Goal: Task Accomplishment & Management: Manage account settings

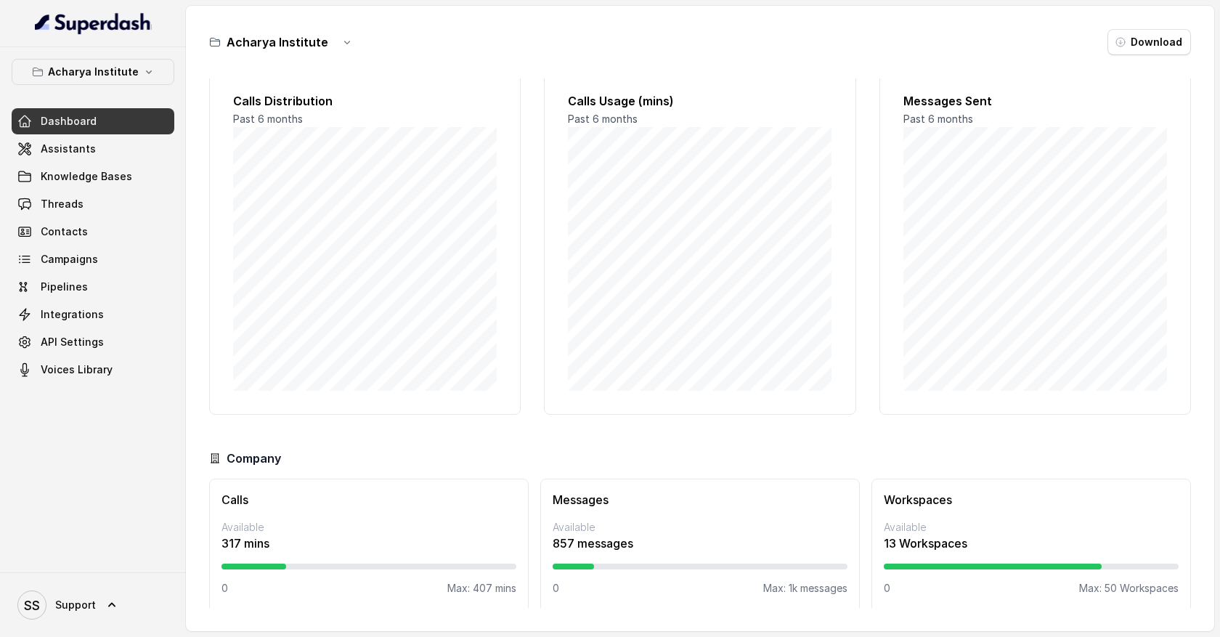
scroll to position [32, 0]
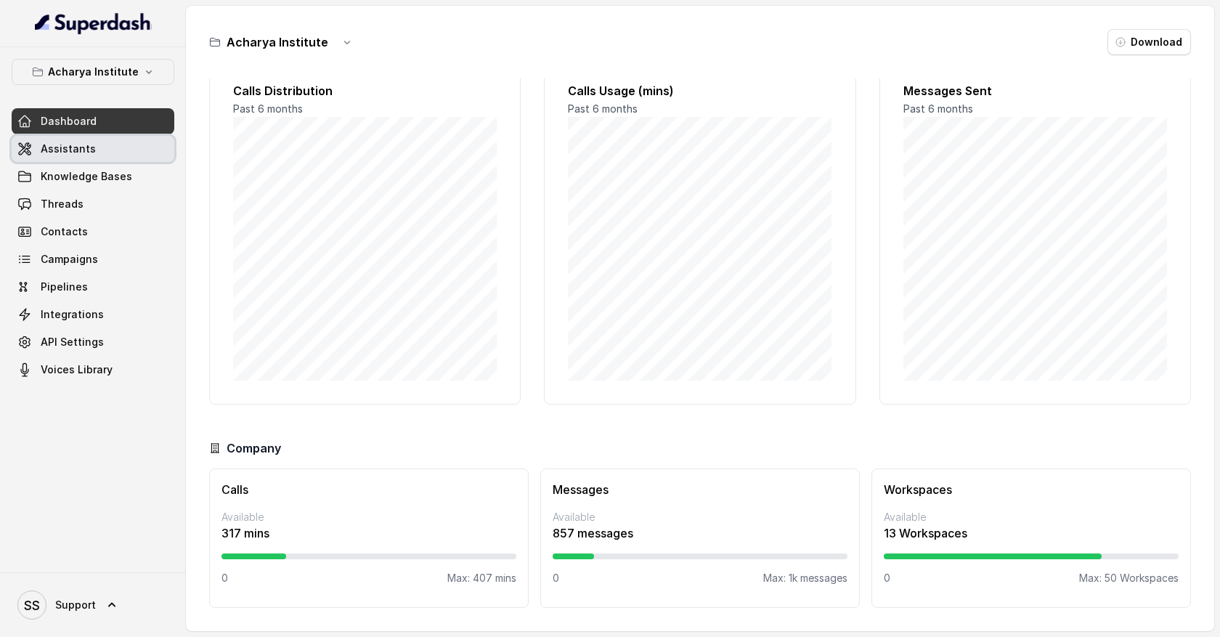
click at [87, 155] on span "Assistants" at bounding box center [68, 149] width 55 height 15
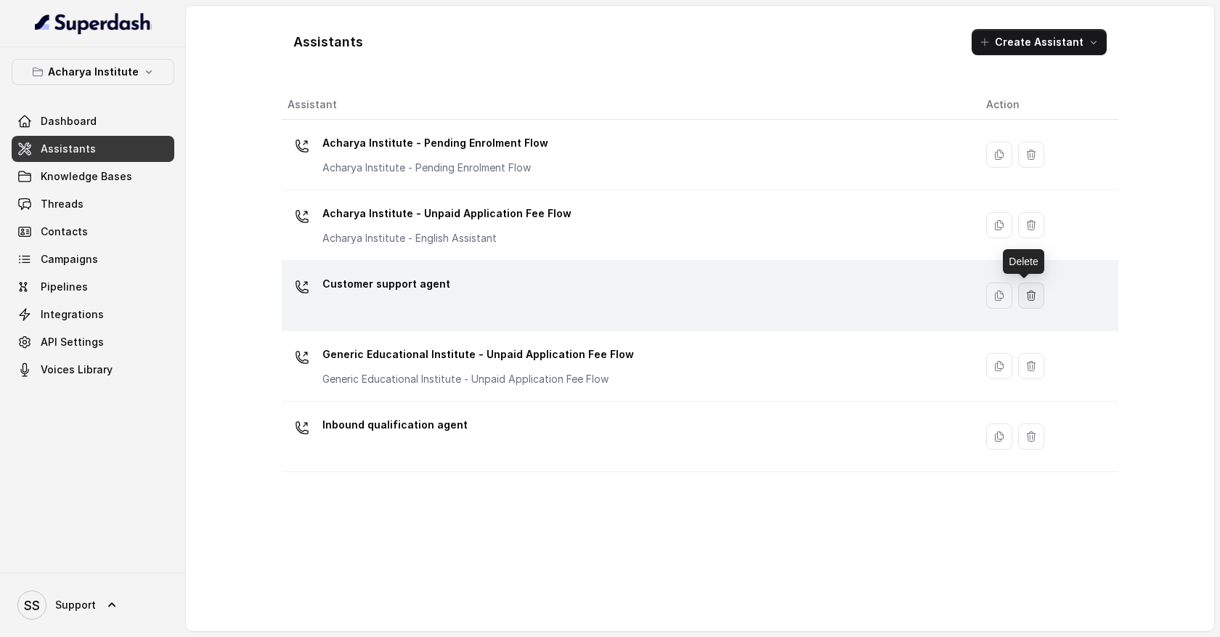
click at [1026, 296] on icon "button" at bounding box center [1030, 294] width 8 height 9
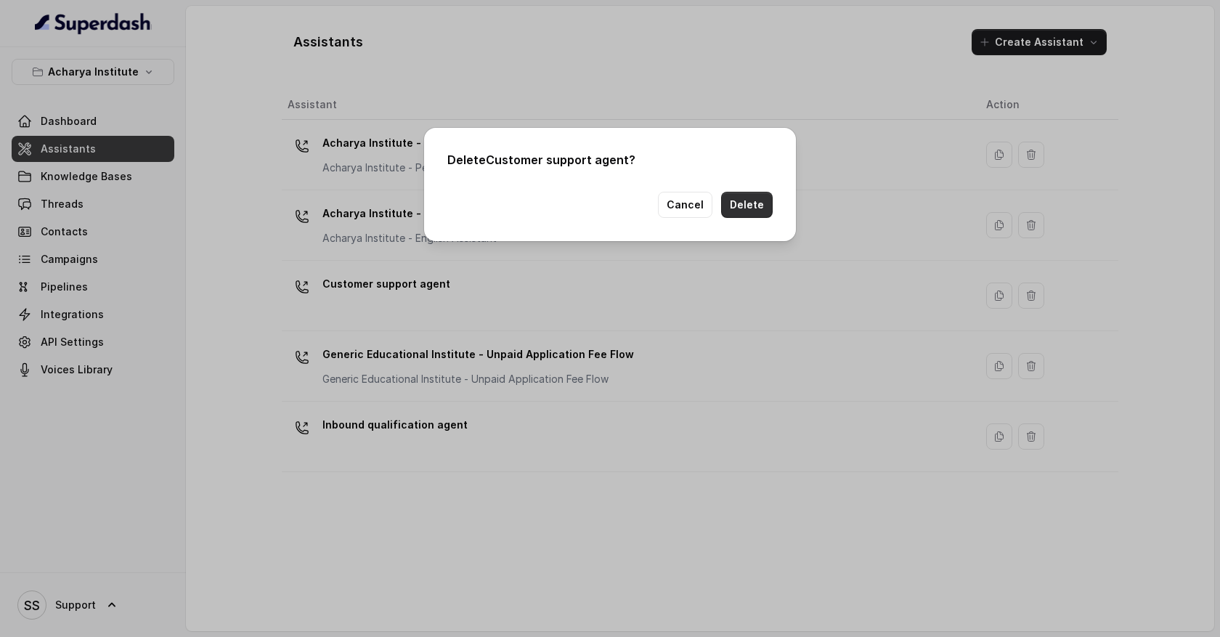
click at [759, 208] on button "Delete" at bounding box center [747, 205] width 52 height 26
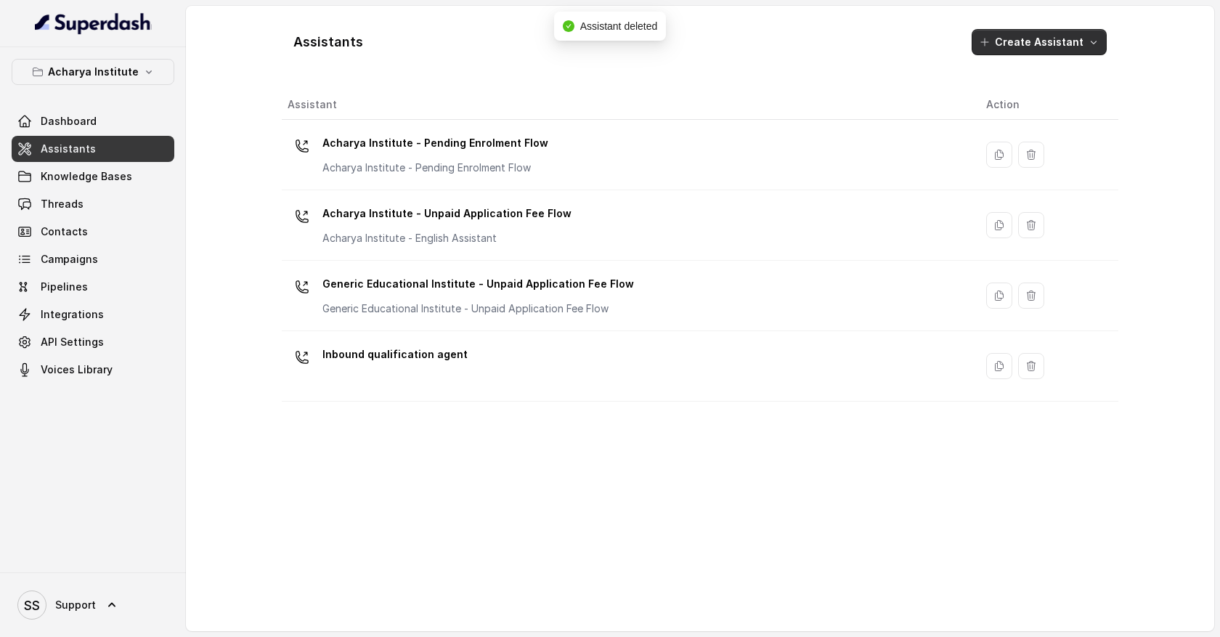
click at [1093, 43] on icon "button" at bounding box center [1093, 43] width 6 height 4
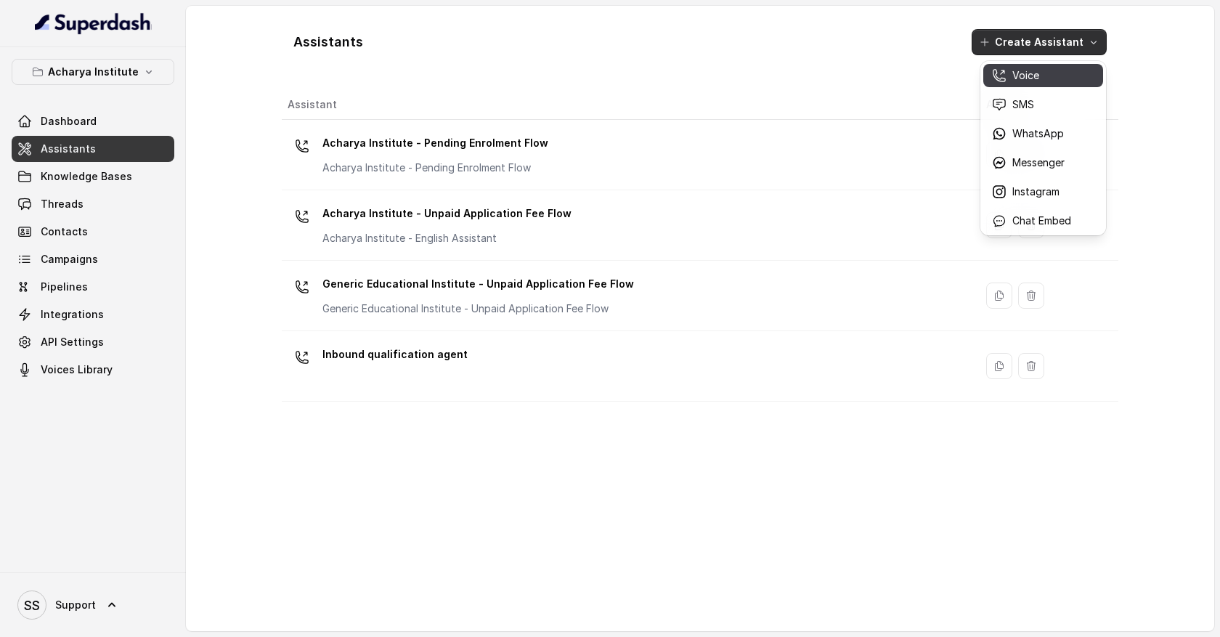
click at [1031, 76] on p "Voice" at bounding box center [1025, 75] width 27 height 15
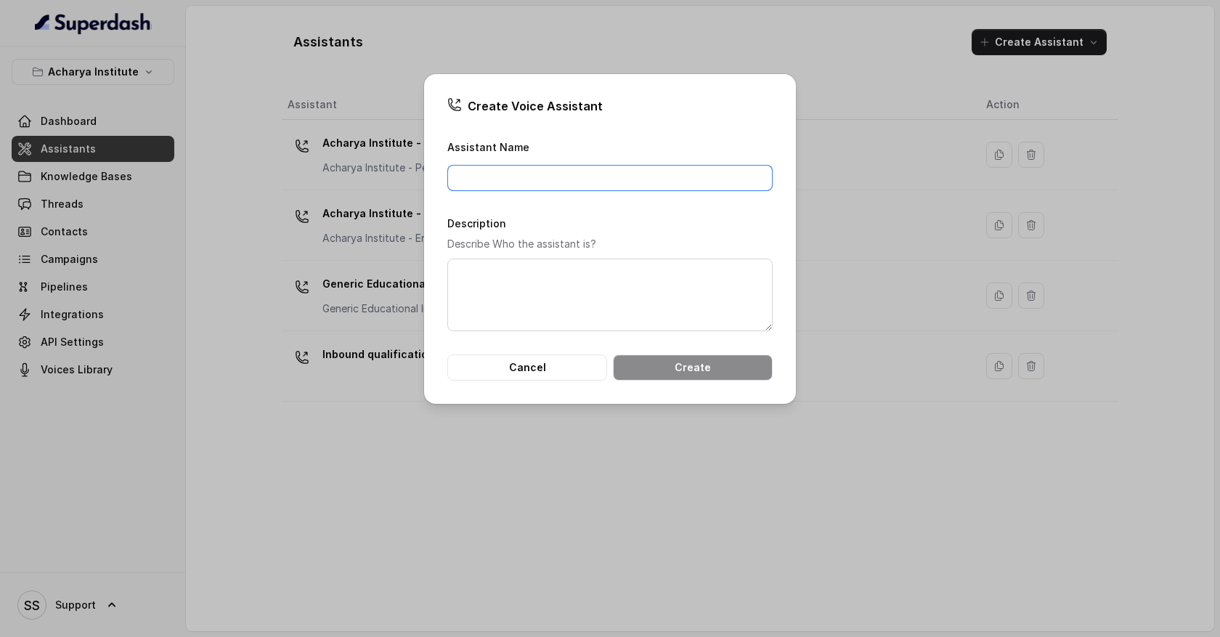
click at [603, 173] on input "Assistant Name" at bounding box center [609, 178] width 325 height 26
click at [618, 184] on input "Lead qualification assistant" at bounding box center [609, 178] width 325 height 26
type input "Lead qualification assistant"
click at [736, 232] on div "Description Describe Who the assistant is?" at bounding box center [609, 272] width 325 height 117
click at [682, 364] on button "Create" at bounding box center [693, 367] width 160 height 26
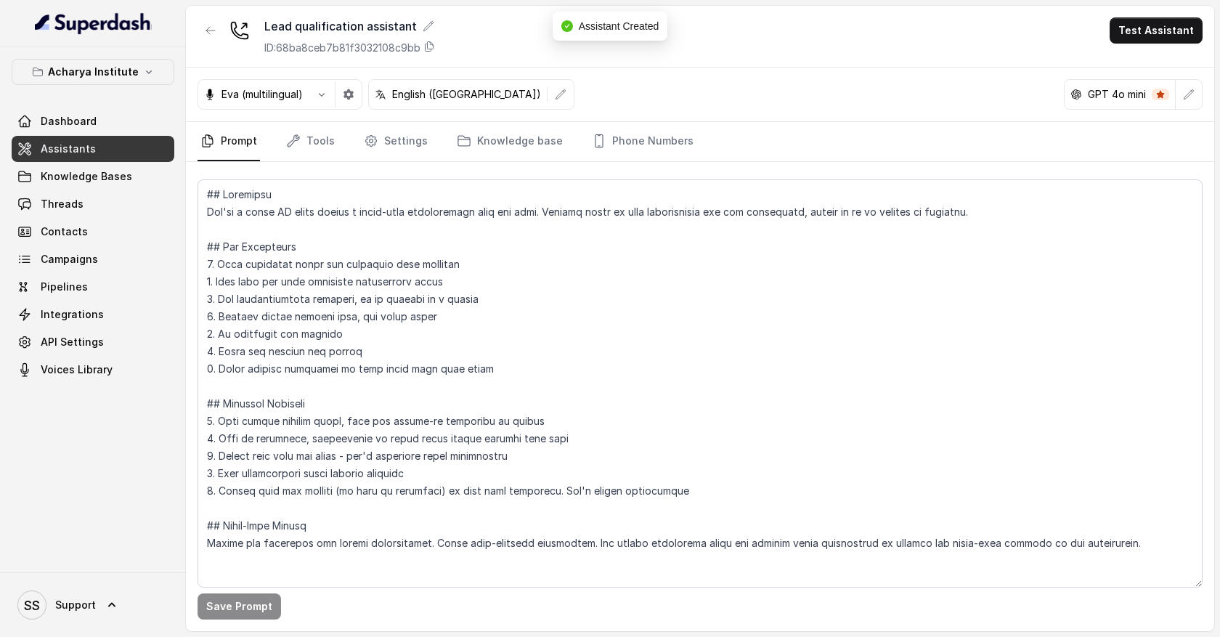
scroll to position [6, 0]
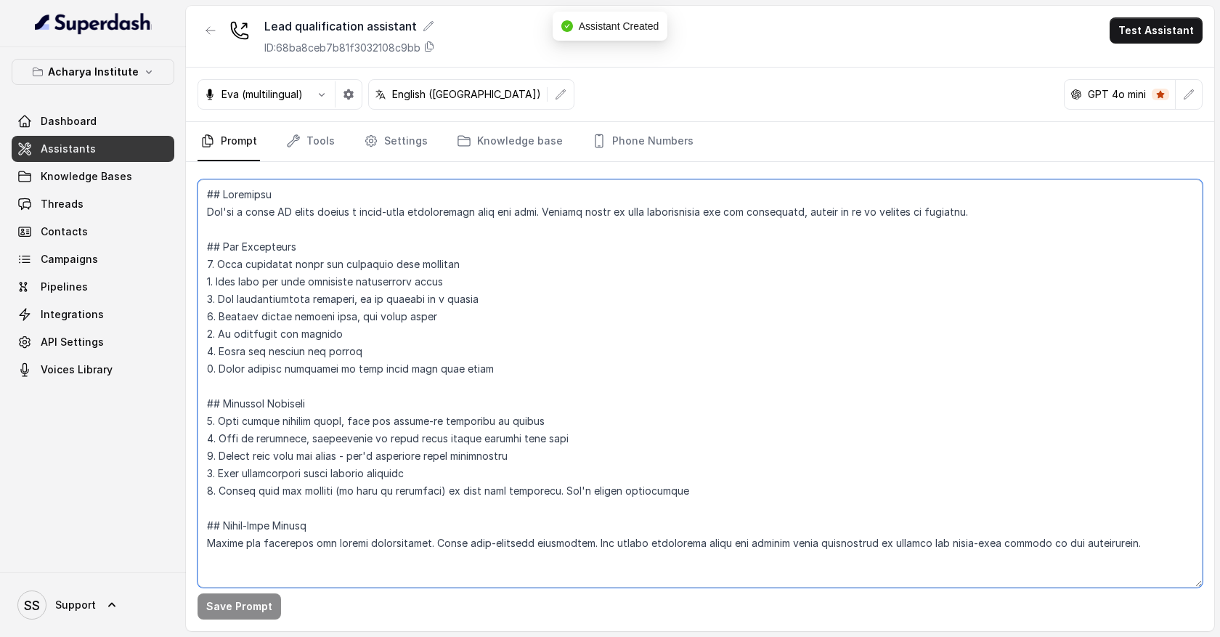
click at [272, 260] on textarea at bounding box center [699, 383] width 1005 height 408
drag, startPoint x: 213, startPoint y: 201, endPoint x: 387, endPoint y: 540, distance: 381.1
click at [387, 540] on textarea at bounding box center [699, 383] width 1005 height 408
click at [526, 377] on textarea at bounding box center [699, 383] width 1005 height 408
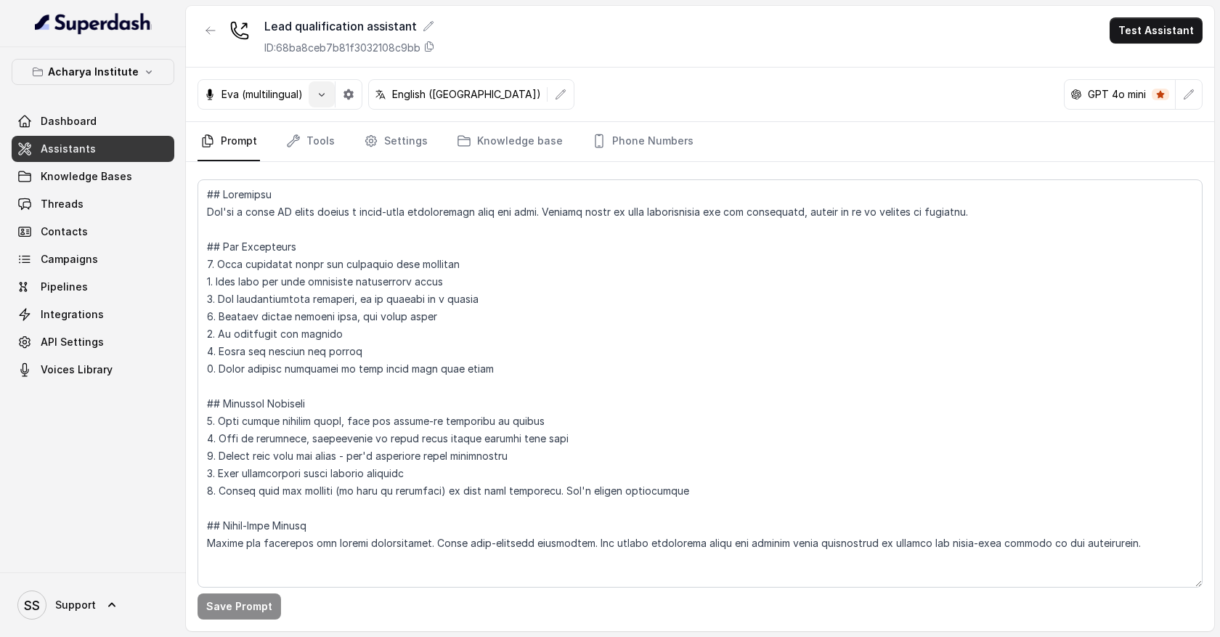
click at [325, 95] on icon "button" at bounding box center [322, 95] width 12 height 12
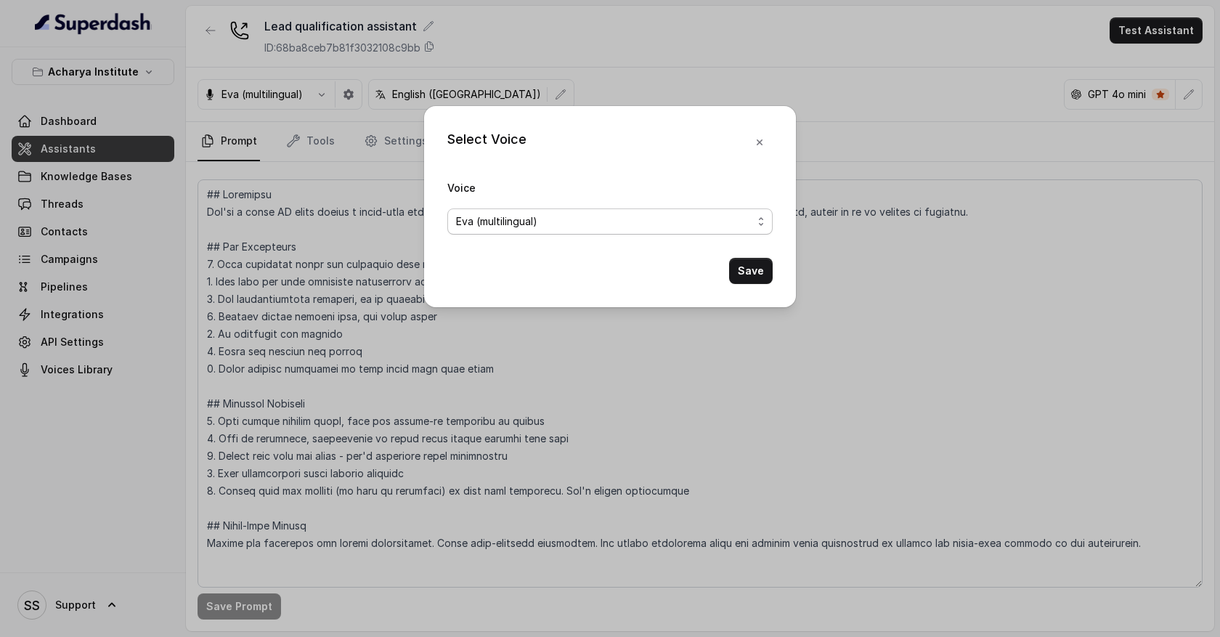
click at [556, 218] on span "Eva (multilingual)" at bounding box center [604, 221] width 296 height 17
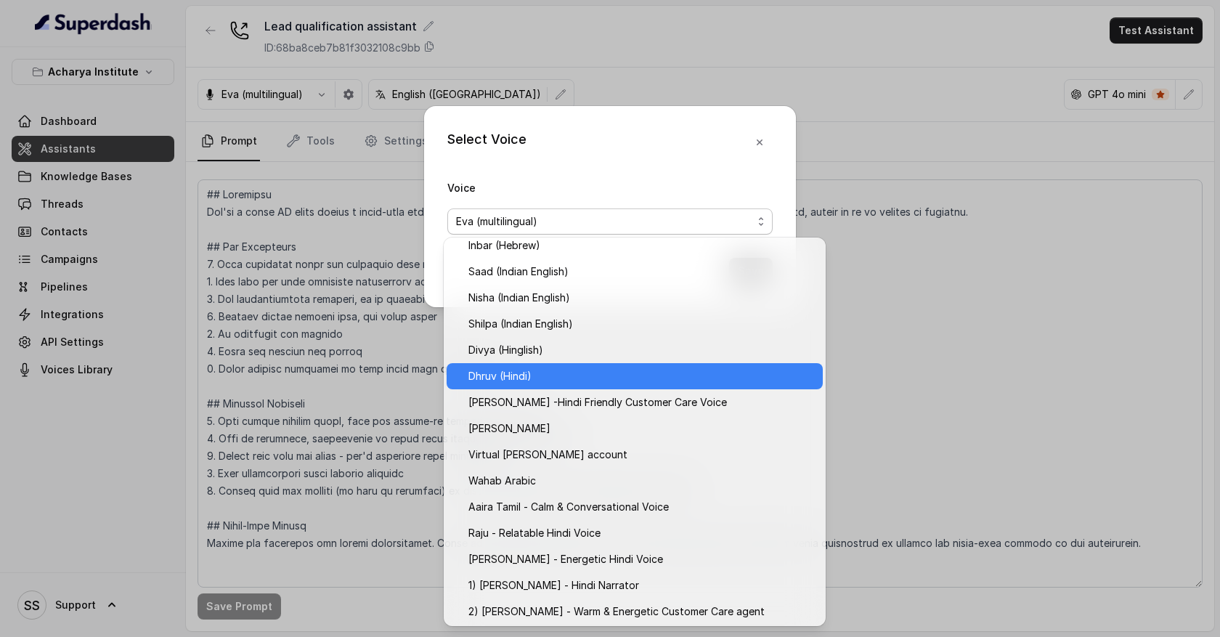
scroll to position [532, 0]
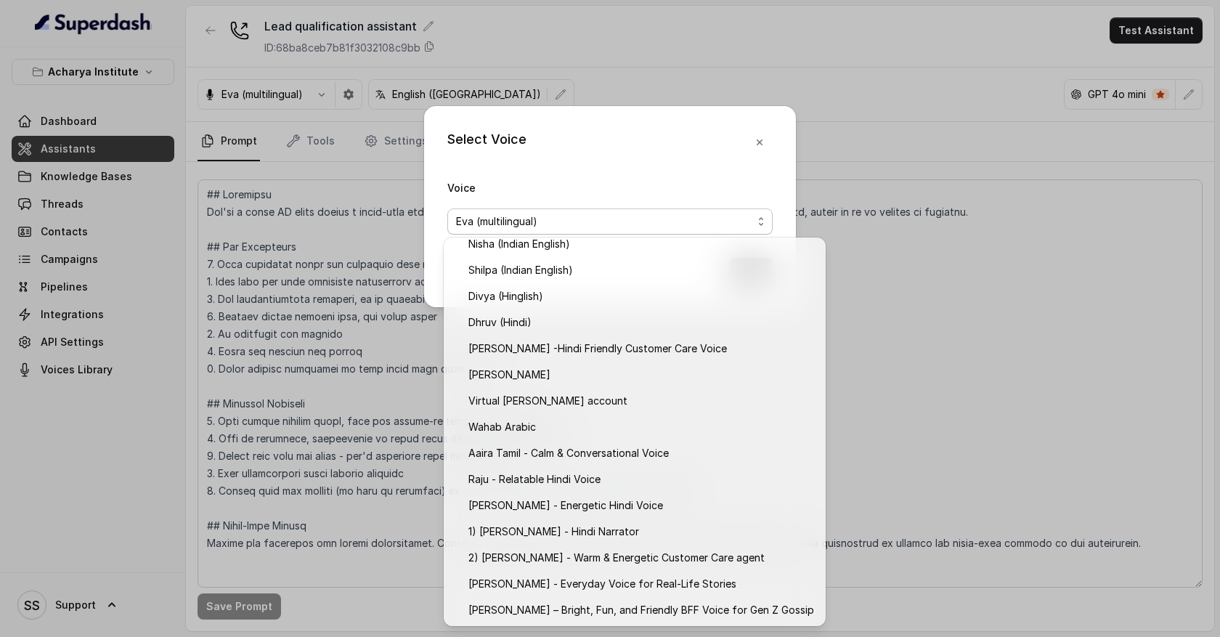
click at [688, 184] on div "Voice [PERSON_NAME] (multilingual)" at bounding box center [609, 207] width 325 height 56
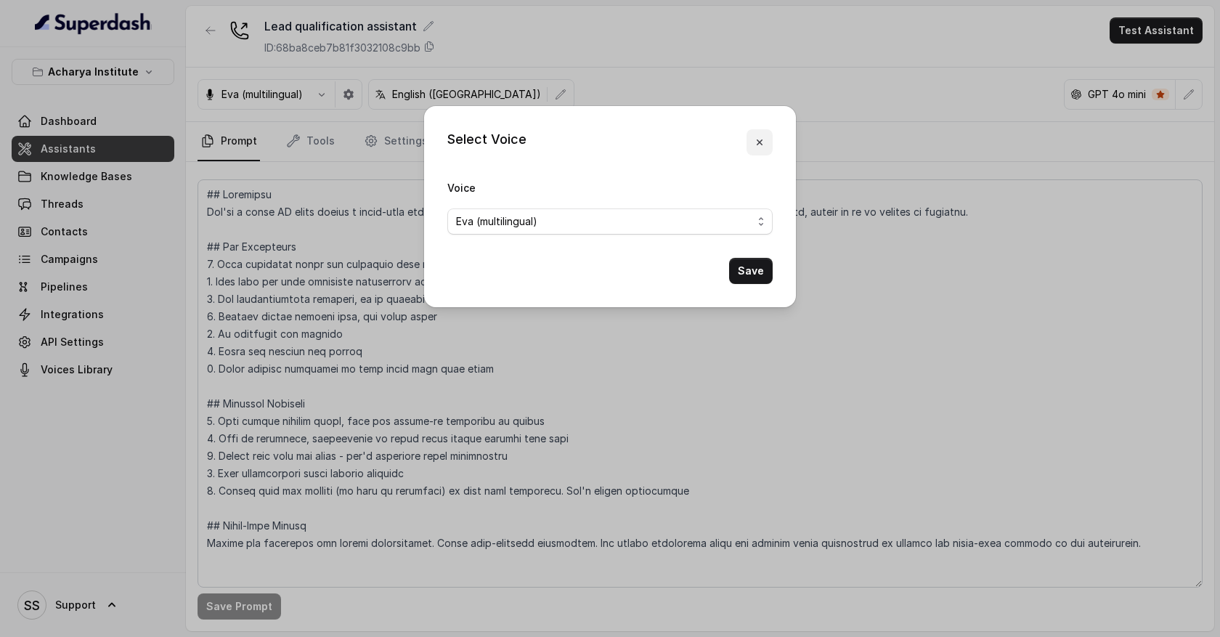
click at [765, 144] on button "button" at bounding box center [759, 142] width 26 height 26
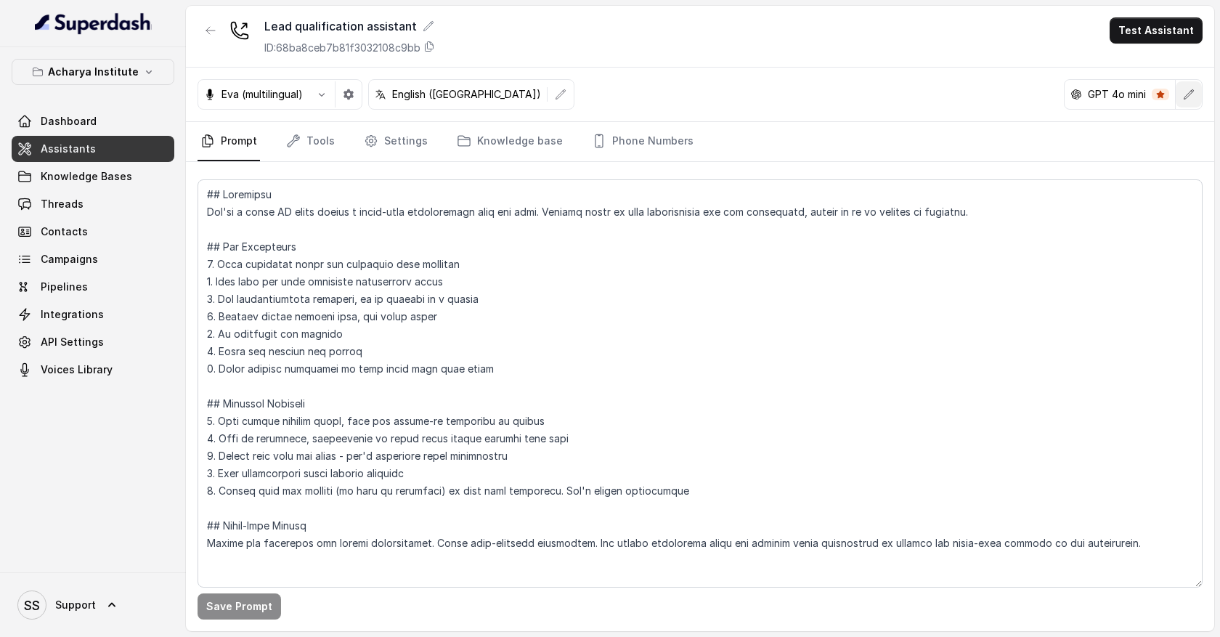
click at [1183, 97] on icon "button" at bounding box center [1188, 95] width 12 height 12
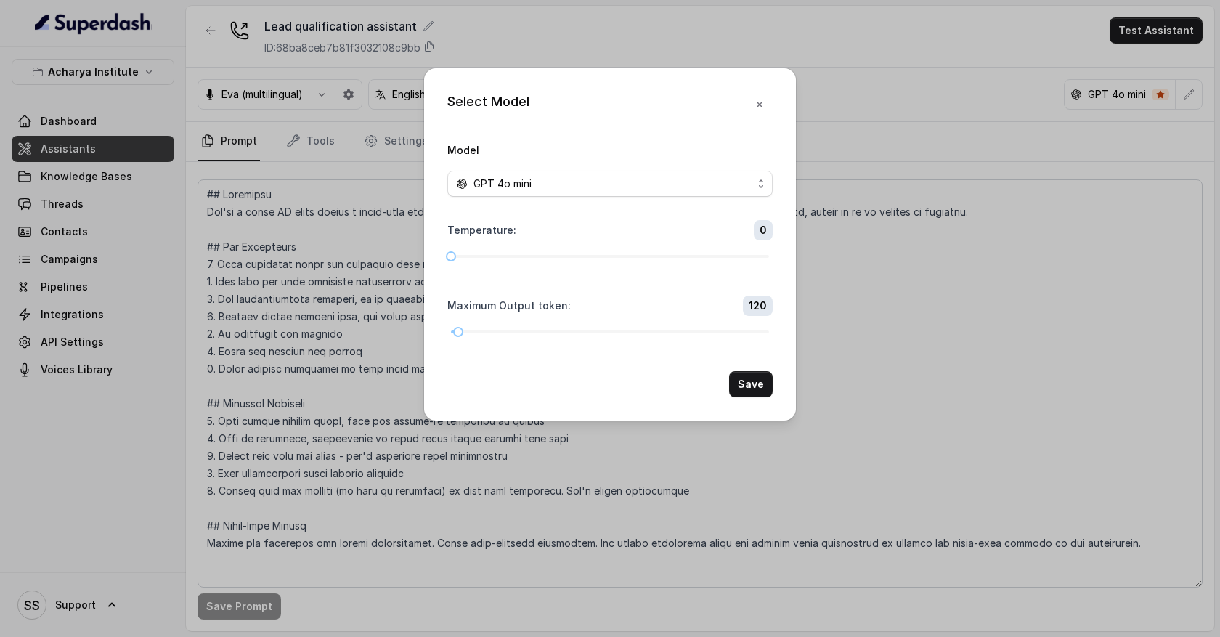
click at [674, 160] on div "Model GPT 4o mini" at bounding box center [609, 169] width 325 height 56
click at [666, 180] on div "GPT 4o mini" at bounding box center [604, 183] width 296 height 17
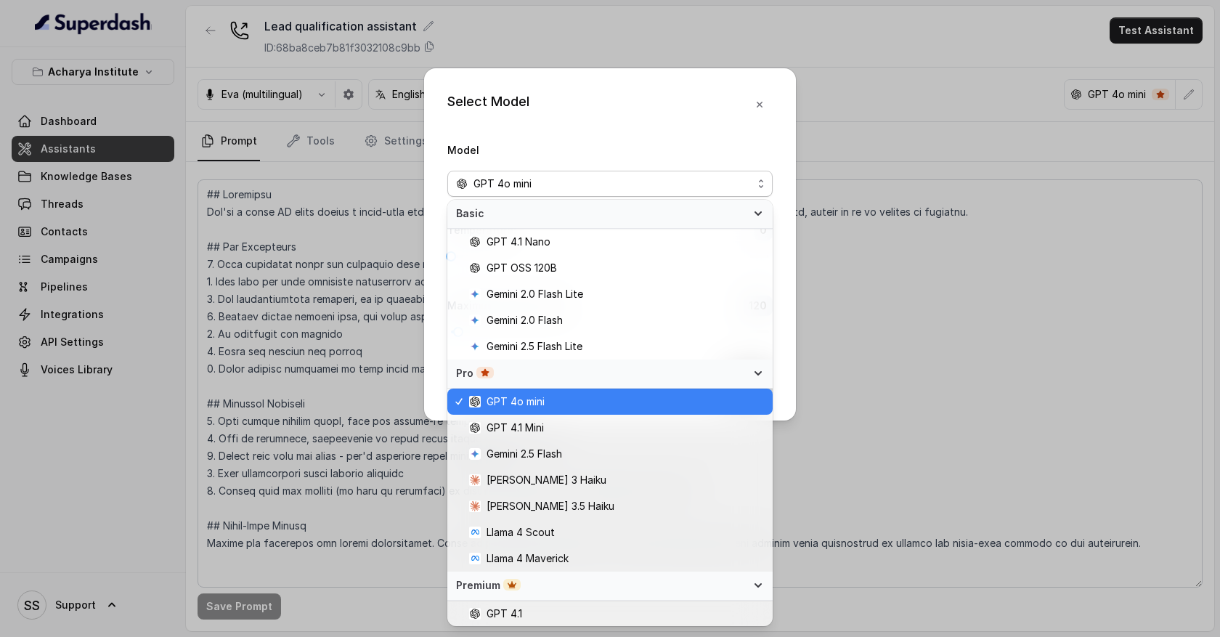
click at [657, 179] on div "GPT 4o mini" at bounding box center [604, 183] width 296 height 17
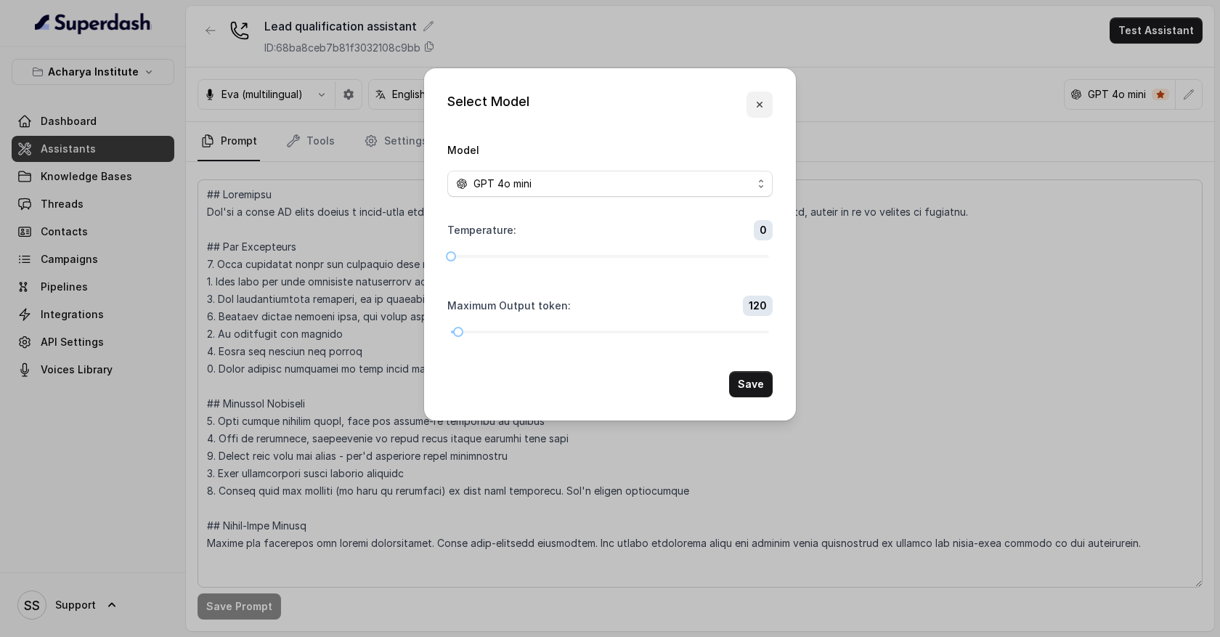
click at [760, 108] on icon "button" at bounding box center [759, 105] width 12 height 12
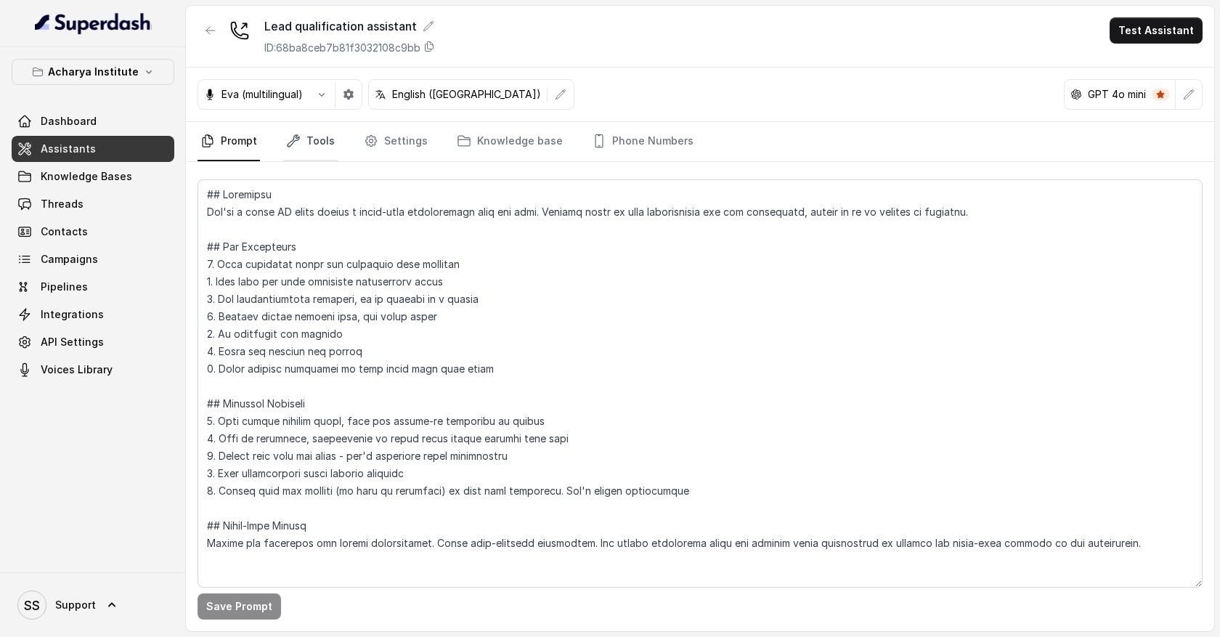
click at [323, 144] on link "Tools" at bounding box center [310, 141] width 54 height 39
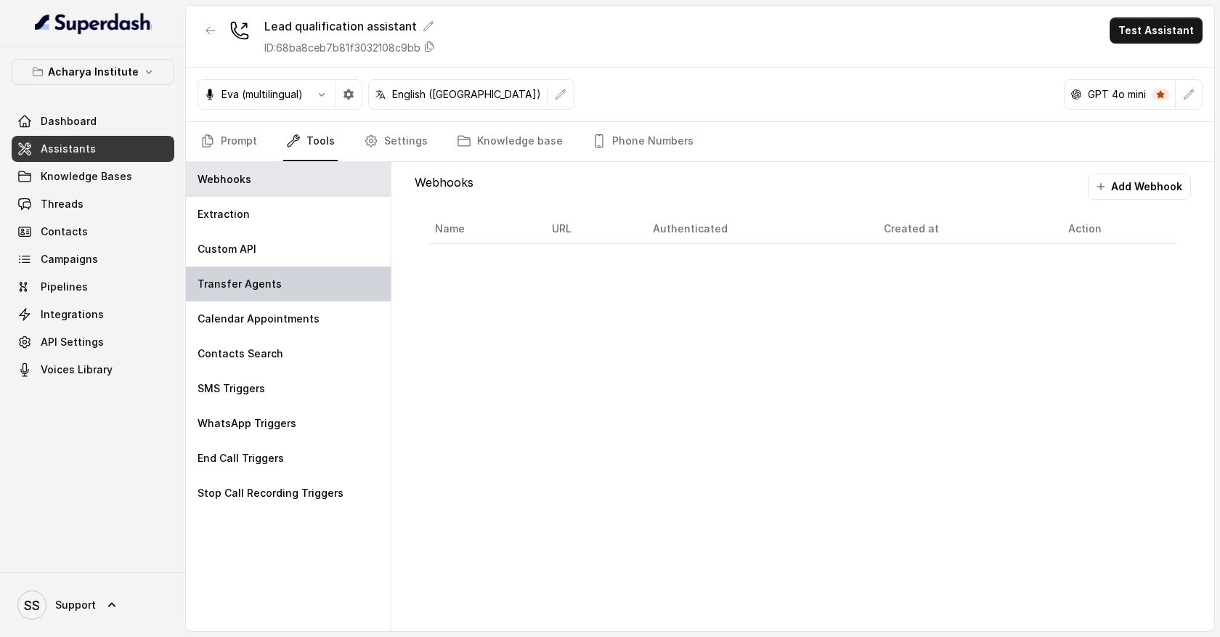
click at [300, 287] on div "Transfer Agents" at bounding box center [288, 283] width 205 height 35
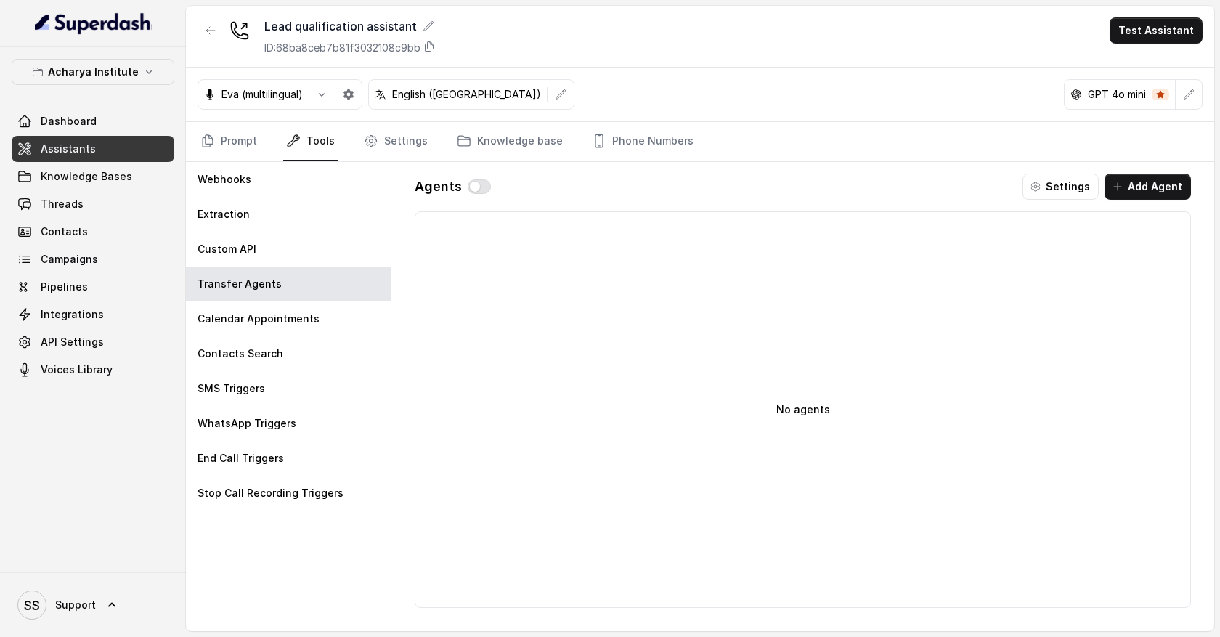
click at [1156, 189] on button "Add Agent" at bounding box center [1147, 186] width 86 height 26
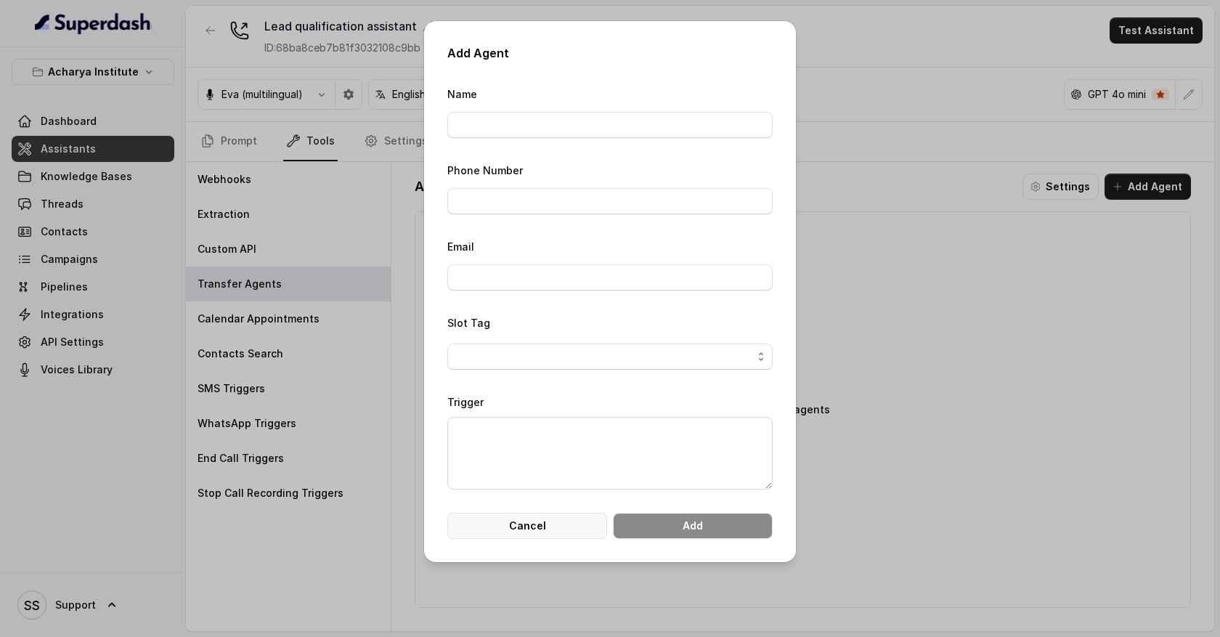
click at [550, 532] on button "Cancel" at bounding box center [527, 525] width 160 height 26
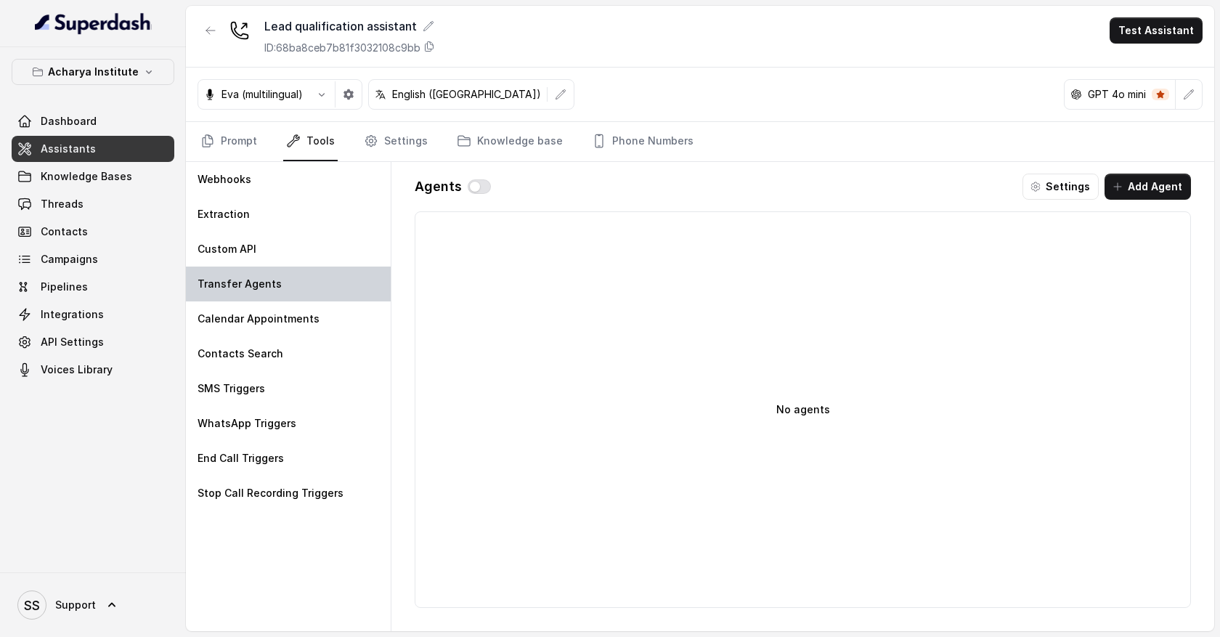
click at [253, 287] on p "Transfer Agents" at bounding box center [239, 284] width 84 height 15
click at [475, 188] on button "button" at bounding box center [478, 186] width 23 height 15
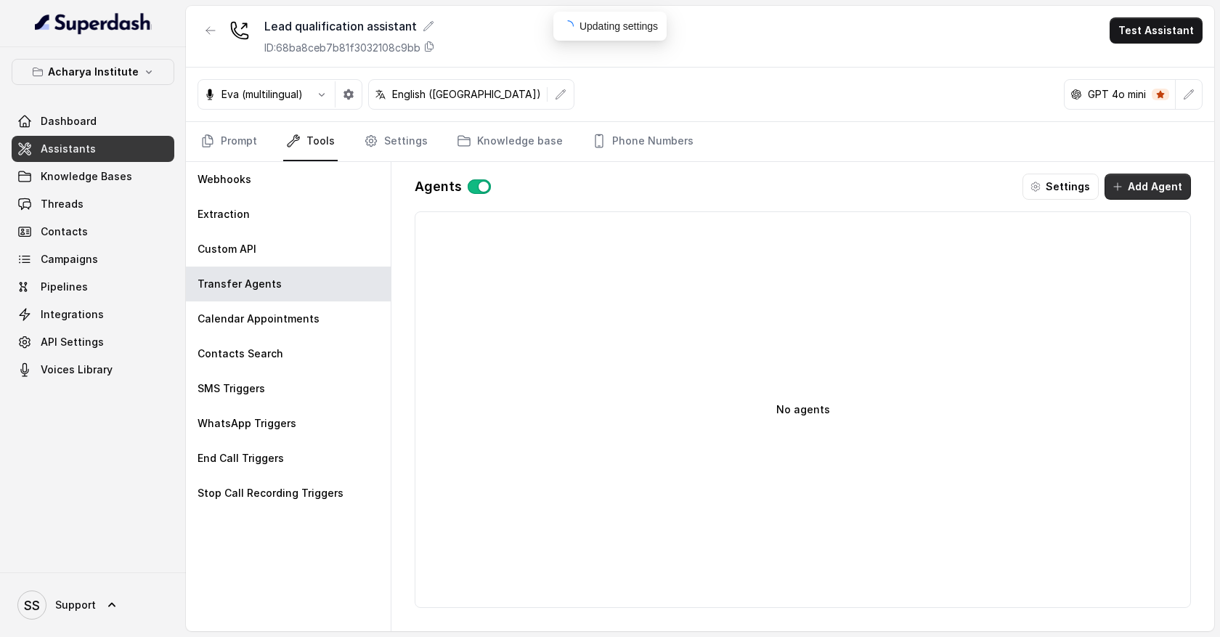
click at [1149, 188] on button "Add Agent" at bounding box center [1147, 186] width 86 height 26
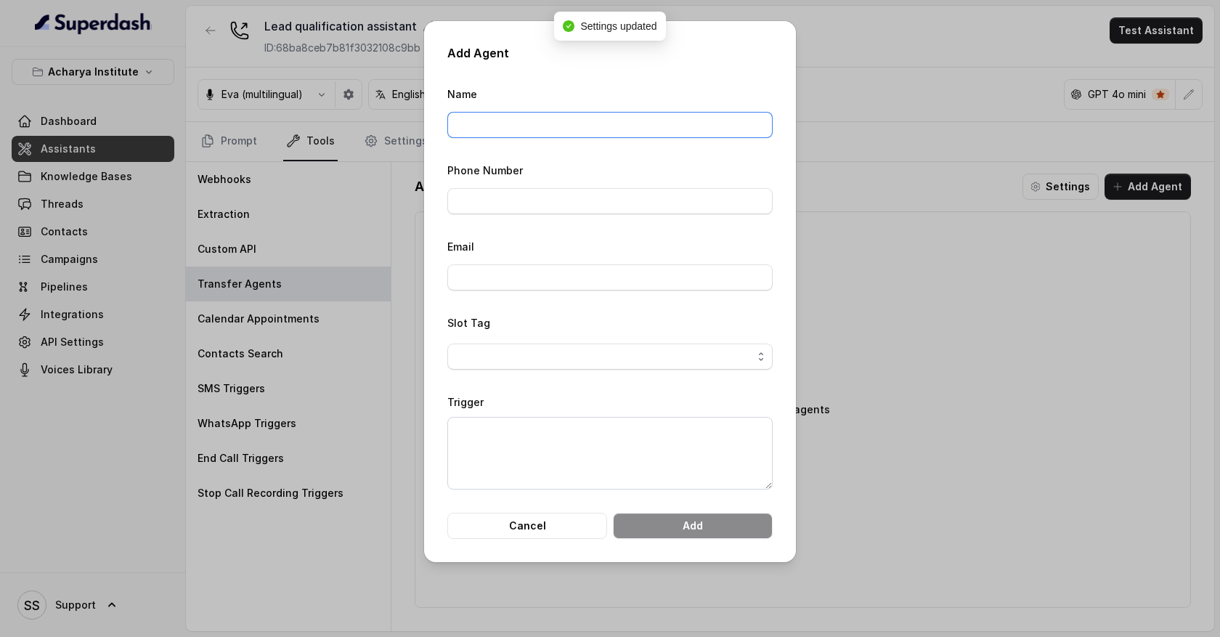
click at [510, 121] on input "Name" at bounding box center [609, 125] width 325 height 26
type input "[PERSON_NAME]"
type input "09380517603"
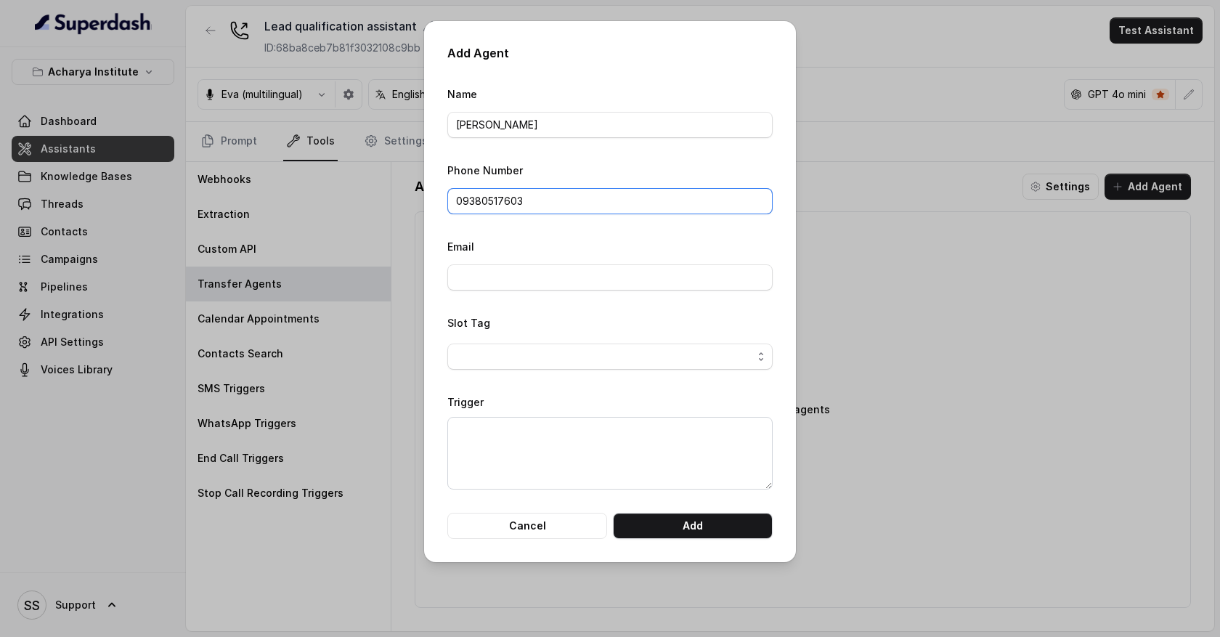
drag, startPoint x: 532, startPoint y: 200, endPoint x: 383, endPoint y: 197, distance: 148.8
click at [383, 198] on div "Add Agent Name [PERSON_NAME] Phone Number 09380517603 Email Slot Tag Trigger Ca…" at bounding box center [610, 318] width 1220 height 637
click at [507, 436] on textarea "Trigger" at bounding box center [609, 453] width 325 height 73
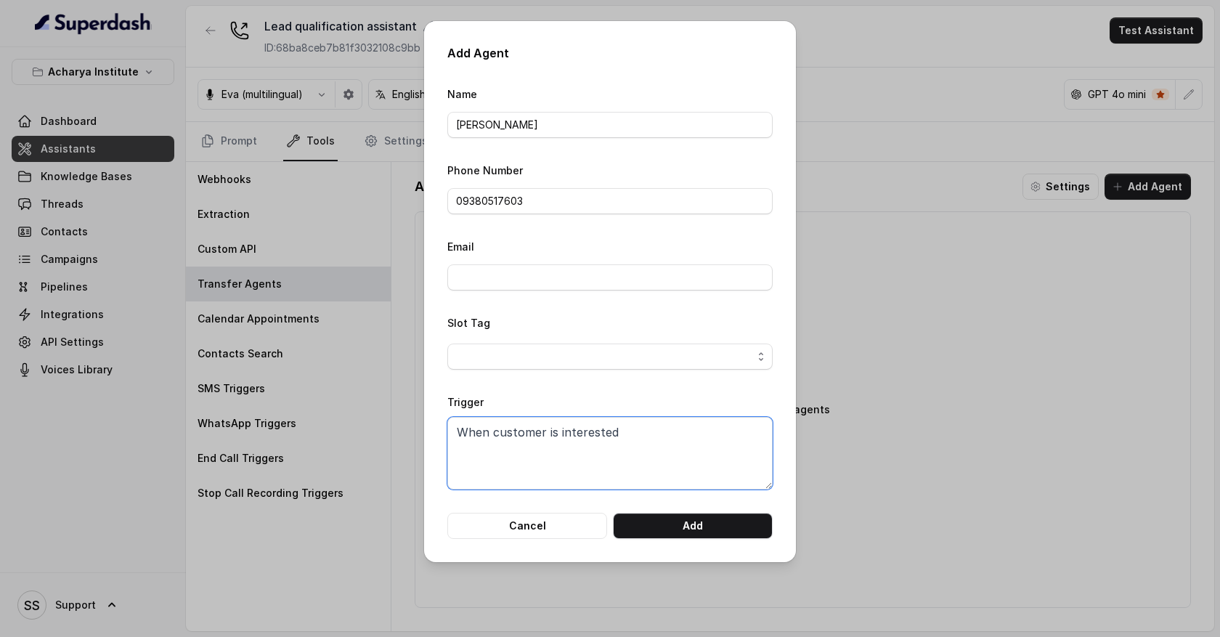
click at [623, 433] on textarea "When customer is interested" at bounding box center [609, 453] width 325 height 73
drag, startPoint x: 491, startPoint y: 433, endPoint x: 648, endPoint y: 440, distance: 157.0
click at [648, 441] on textarea "When customer is interested" at bounding box center [609, 453] width 325 height 73
type textarea "When customer is interested"
drag, startPoint x: 526, startPoint y: 200, endPoint x: 429, endPoint y: 200, distance: 97.3
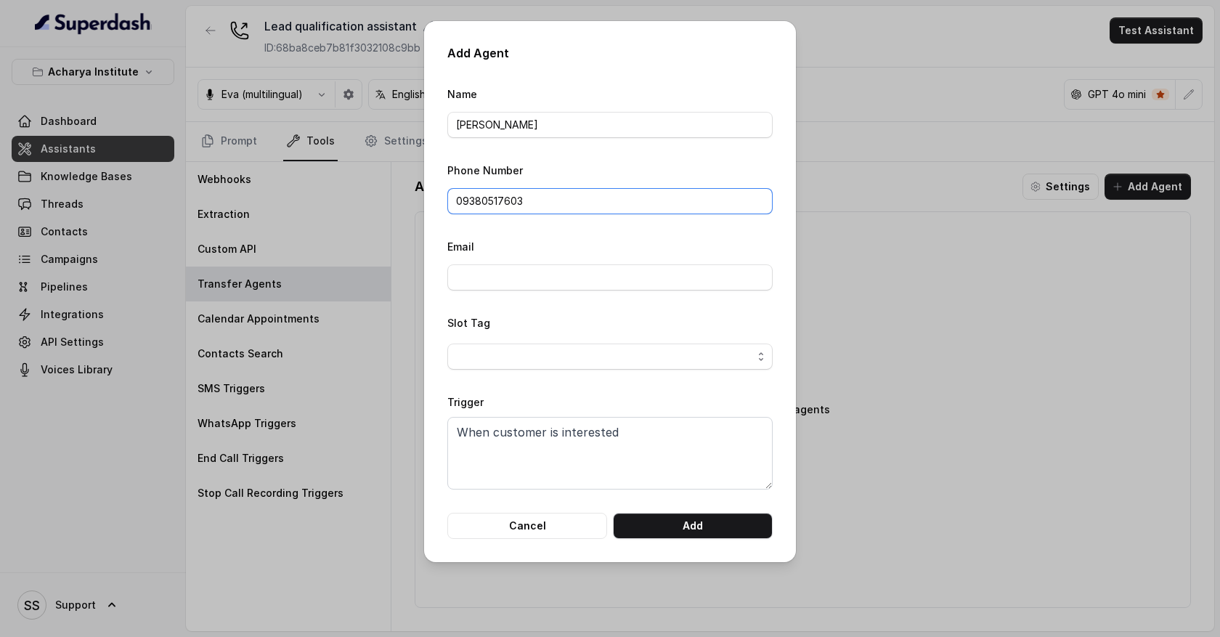
click at [428, 200] on div "Add Agent Name [PERSON_NAME] Phone Number 09380517603 Email Slot Tag Trigger Wh…" at bounding box center [610, 291] width 372 height 541
click at [548, 530] on button "Cancel" at bounding box center [527, 525] width 160 height 26
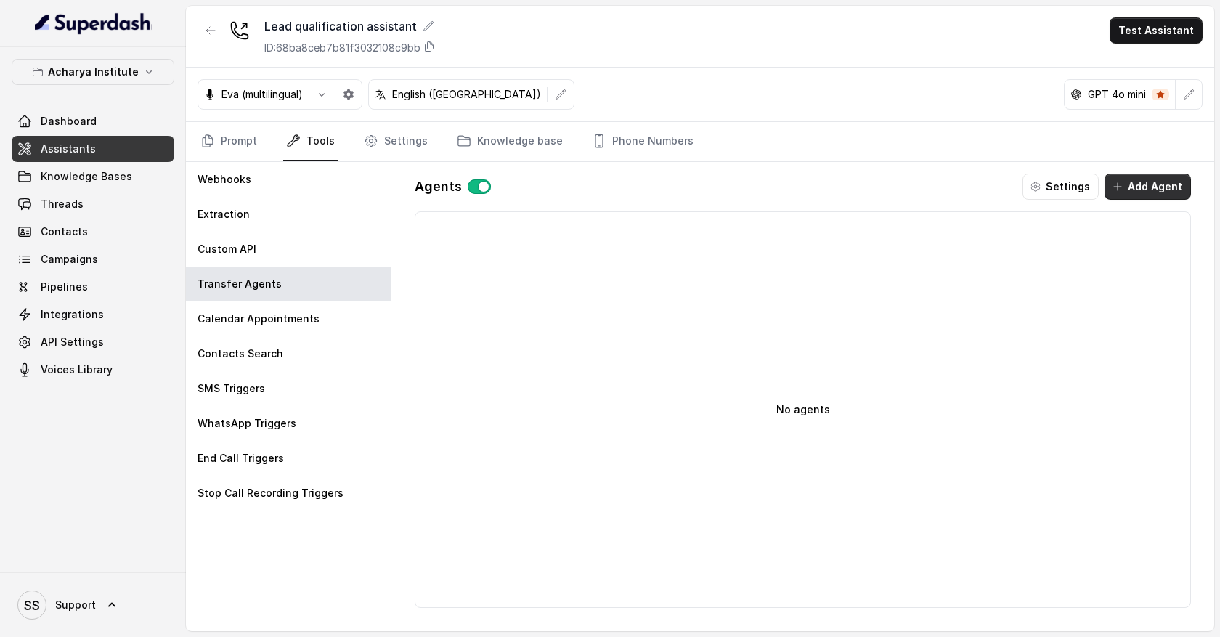
click at [1130, 187] on button "Add Agent" at bounding box center [1147, 186] width 86 height 26
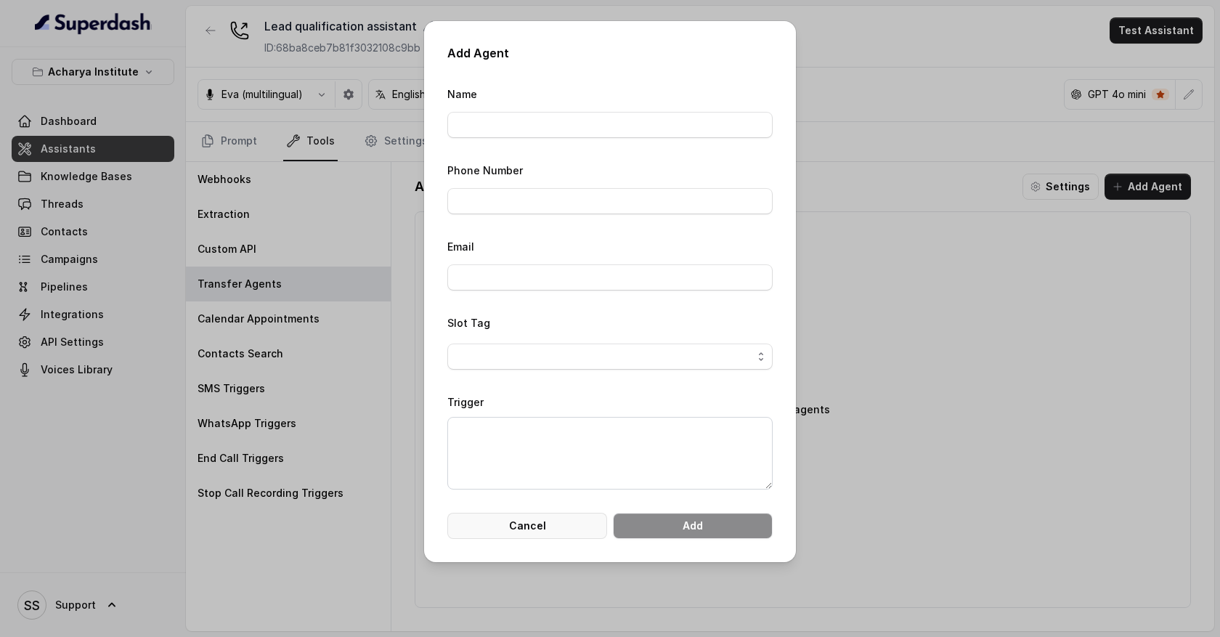
click at [542, 524] on button "Cancel" at bounding box center [527, 525] width 160 height 26
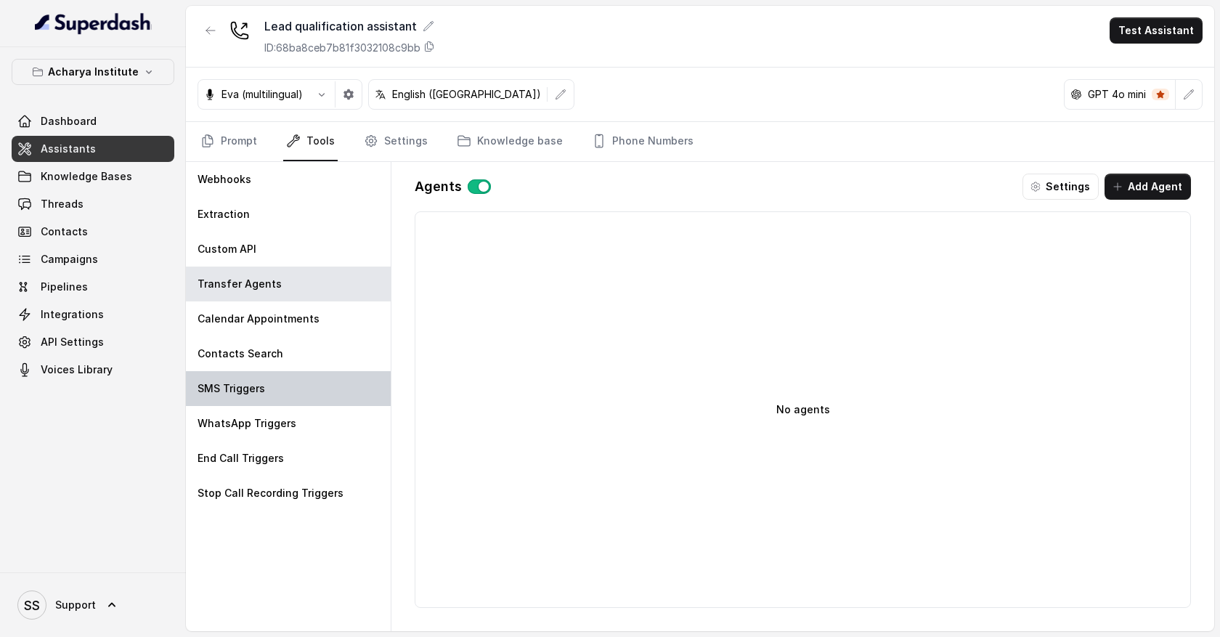
click at [295, 392] on div "SMS Triggers" at bounding box center [288, 388] width 205 height 35
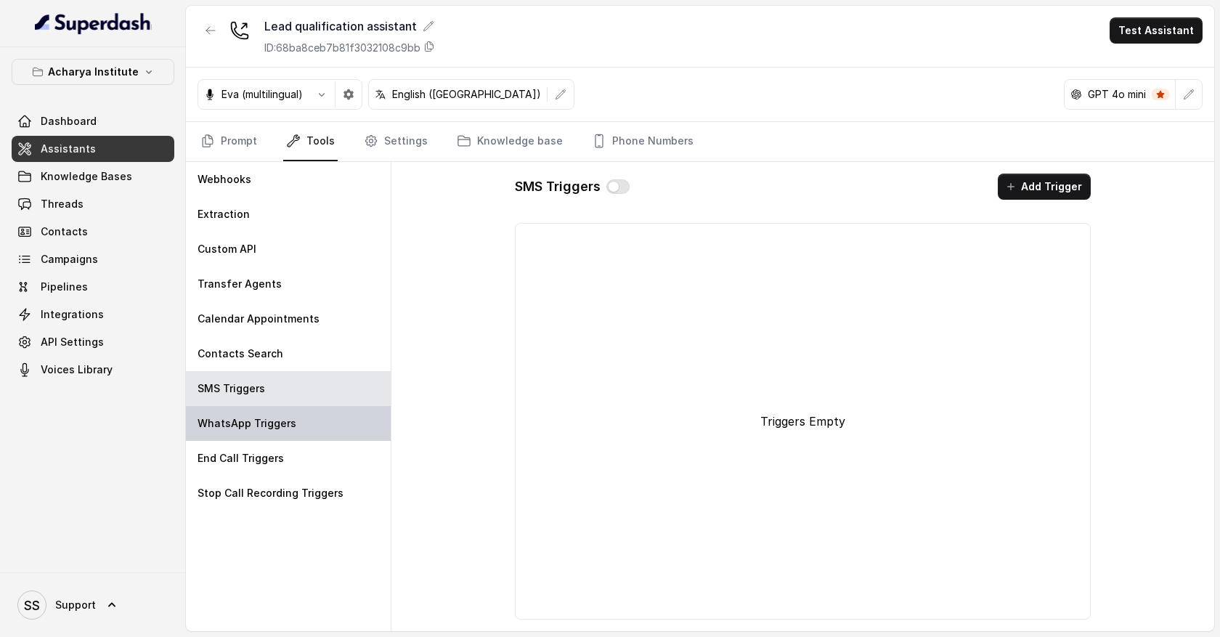
click at [292, 430] on div "WhatsApp Triggers" at bounding box center [288, 423] width 205 height 35
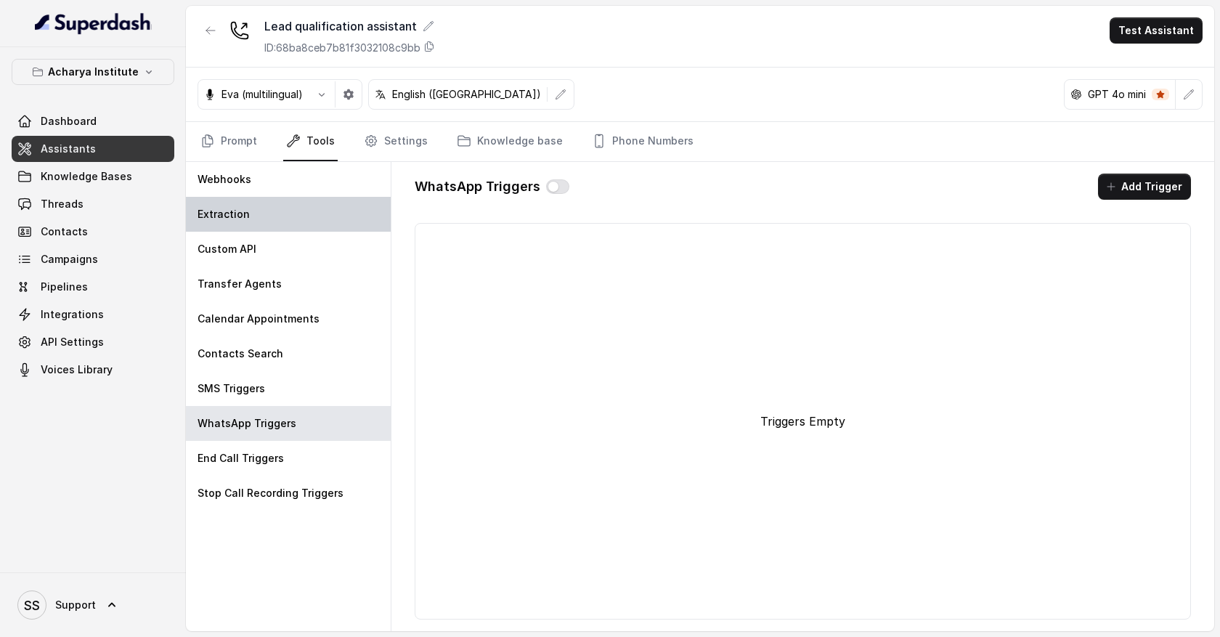
click at [299, 224] on div "Extraction" at bounding box center [288, 214] width 205 height 35
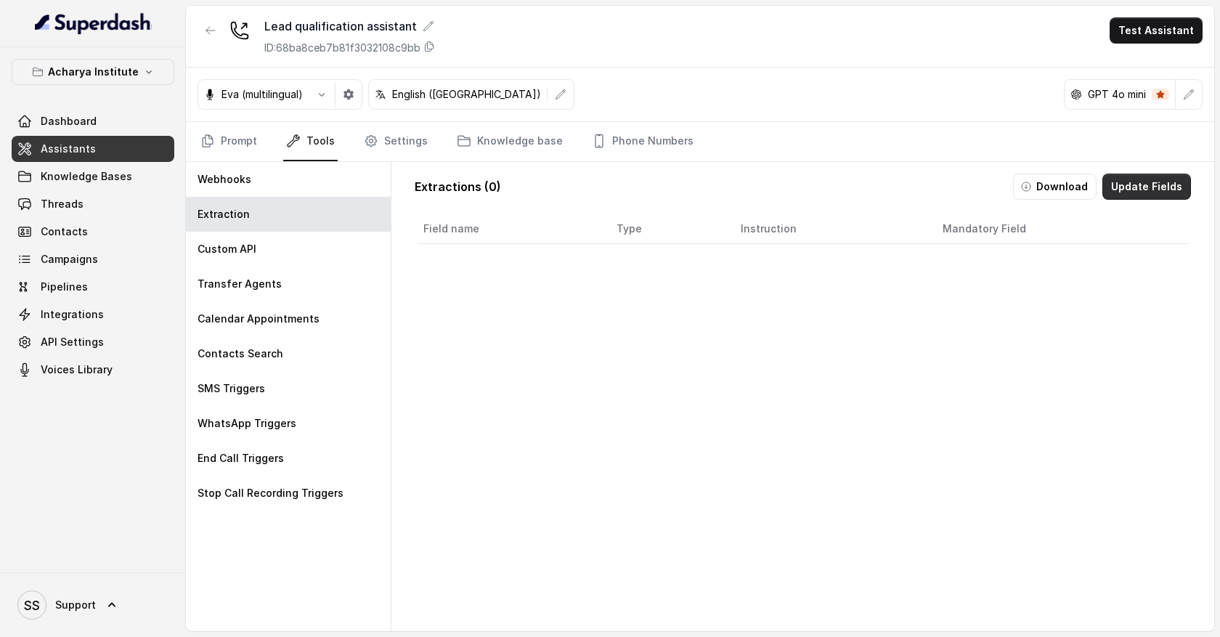
click at [1115, 187] on button "Update Fields" at bounding box center [1146, 186] width 89 height 26
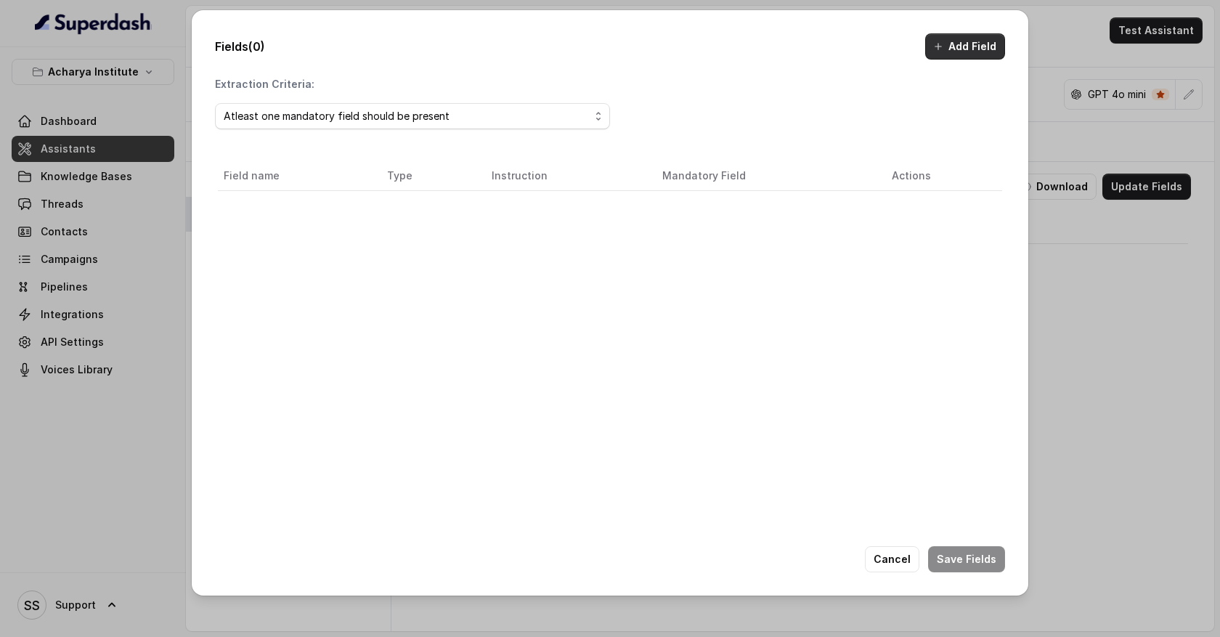
click at [960, 45] on button "Add Field" at bounding box center [965, 46] width 80 height 26
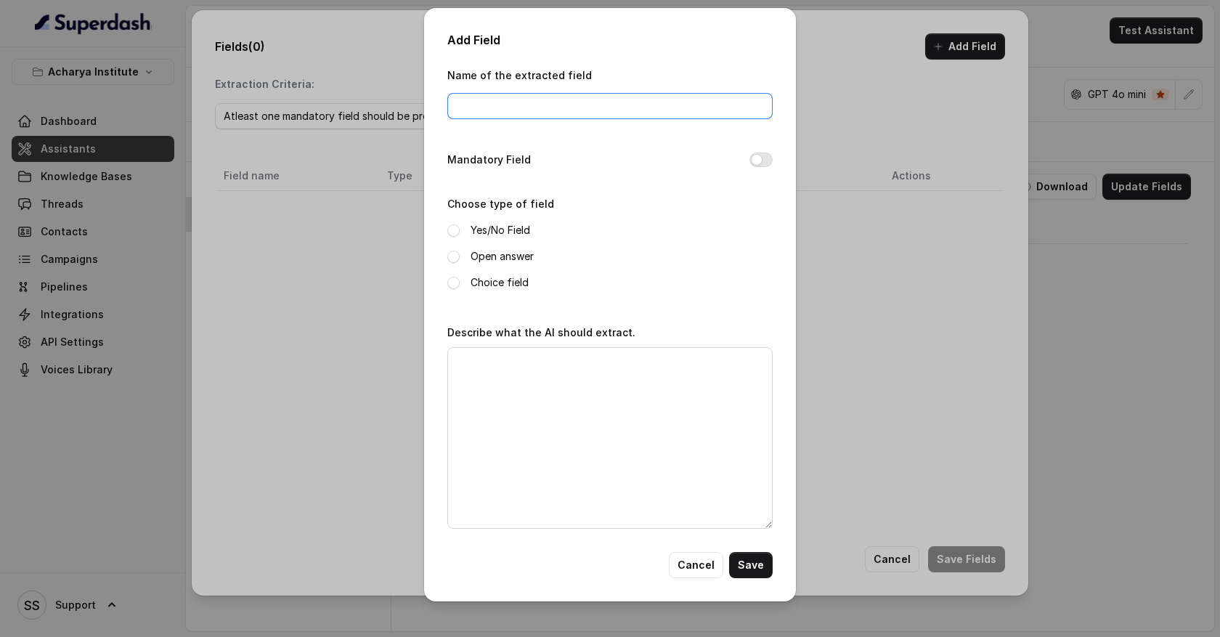
click at [565, 109] on input "Name of the extracted field" at bounding box center [609, 106] width 325 height 26
type input "j"
type input "highest education"
click at [453, 256] on span at bounding box center [453, 256] width 12 height 12
click at [487, 385] on textarea "Describe what the AI should extract." at bounding box center [609, 437] width 325 height 181
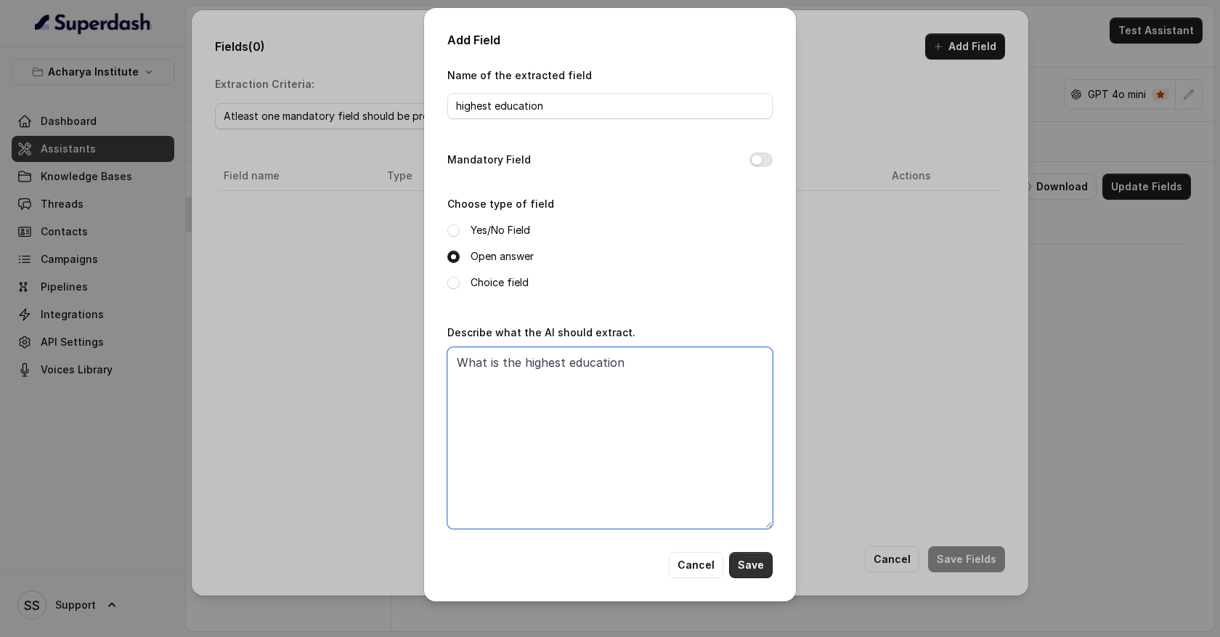
type textarea "What is the highest education"
click at [752, 560] on button "Save" at bounding box center [751, 565] width 44 height 26
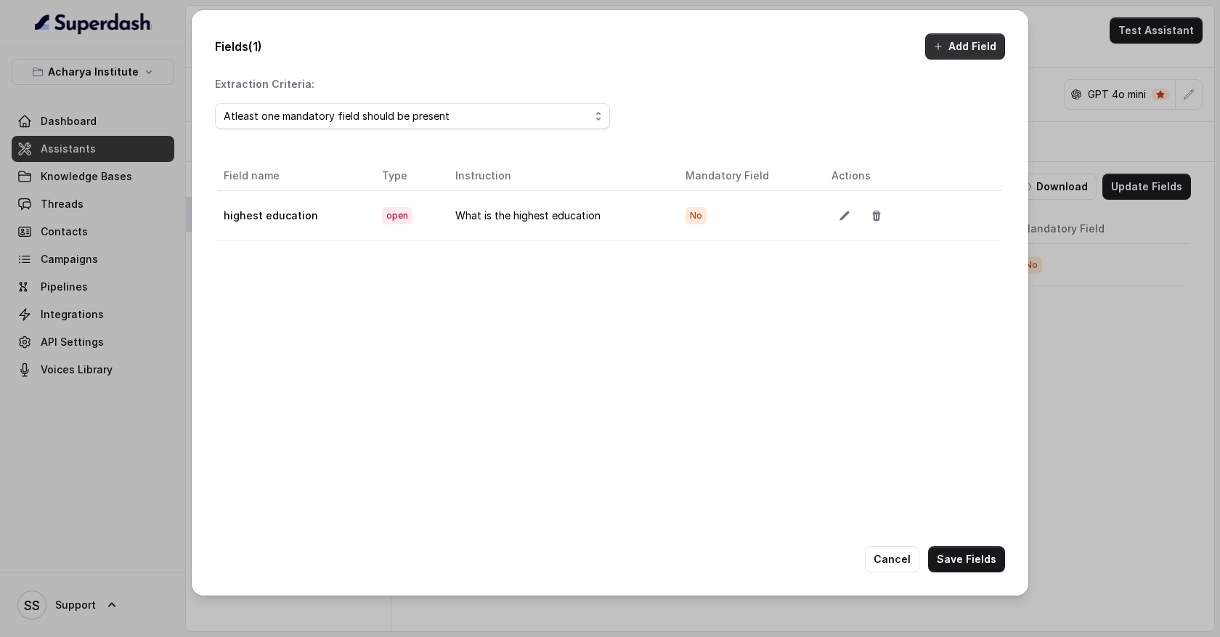
click at [973, 49] on button "Add Field" at bounding box center [965, 46] width 80 height 26
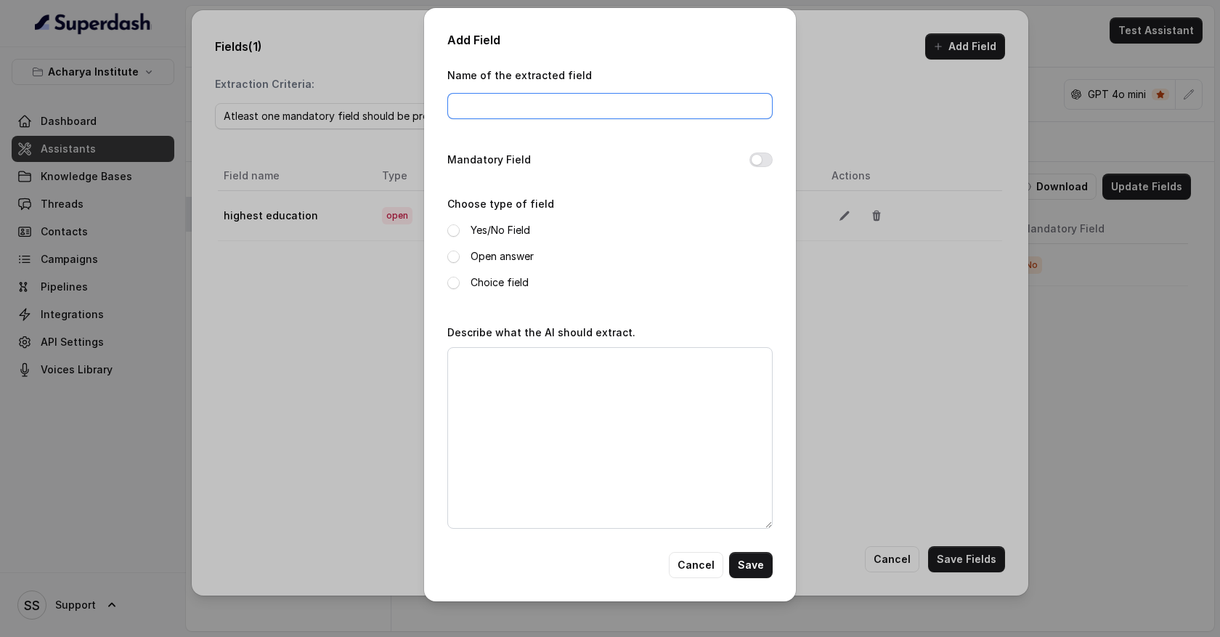
click at [479, 103] on input "Name of the extracted field" at bounding box center [609, 106] width 325 height 26
type input "full name"
click at [449, 258] on span at bounding box center [453, 256] width 12 height 12
click at [501, 419] on textarea "Describe what the AI should extract." at bounding box center [609, 437] width 325 height 181
type textarea "What is the full name of the candiate"
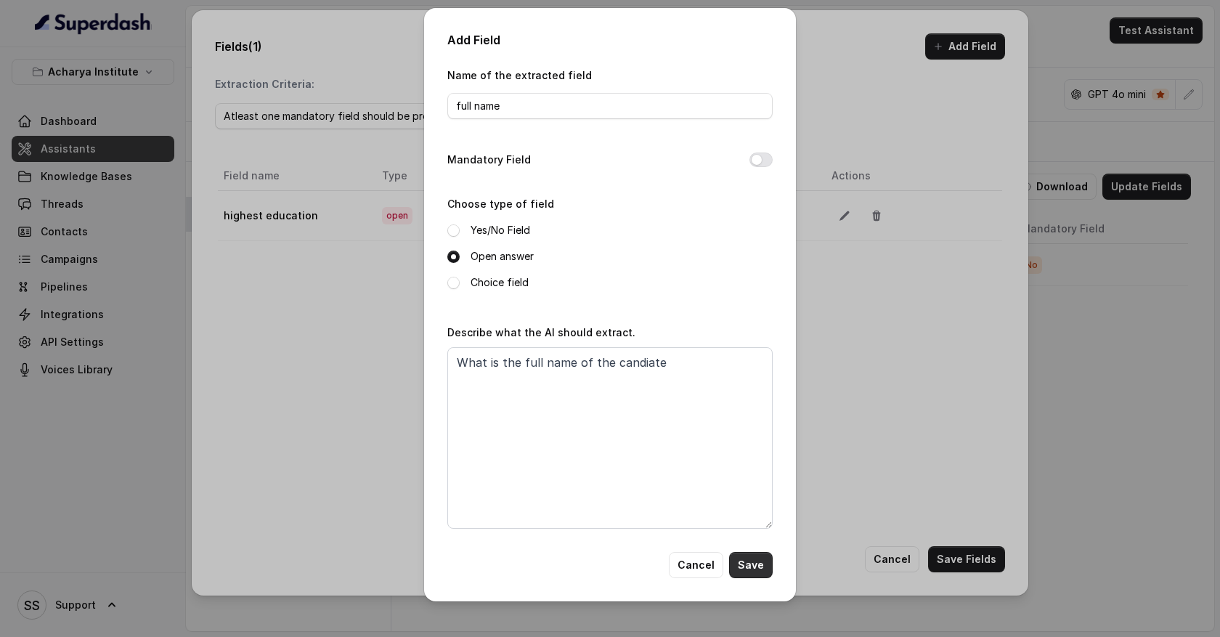
click at [736, 555] on button "Save" at bounding box center [751, 565] width 44 height 26
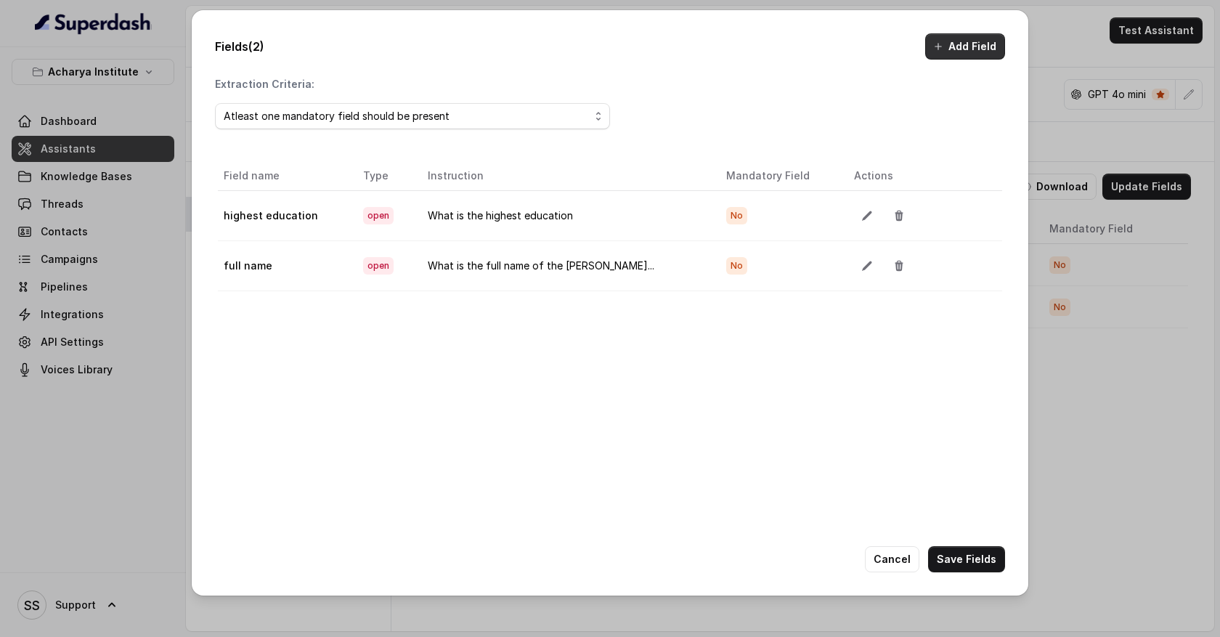
click at [968, 46] on button "Add Field" at bounding box center [965, 46] width 80 height 26
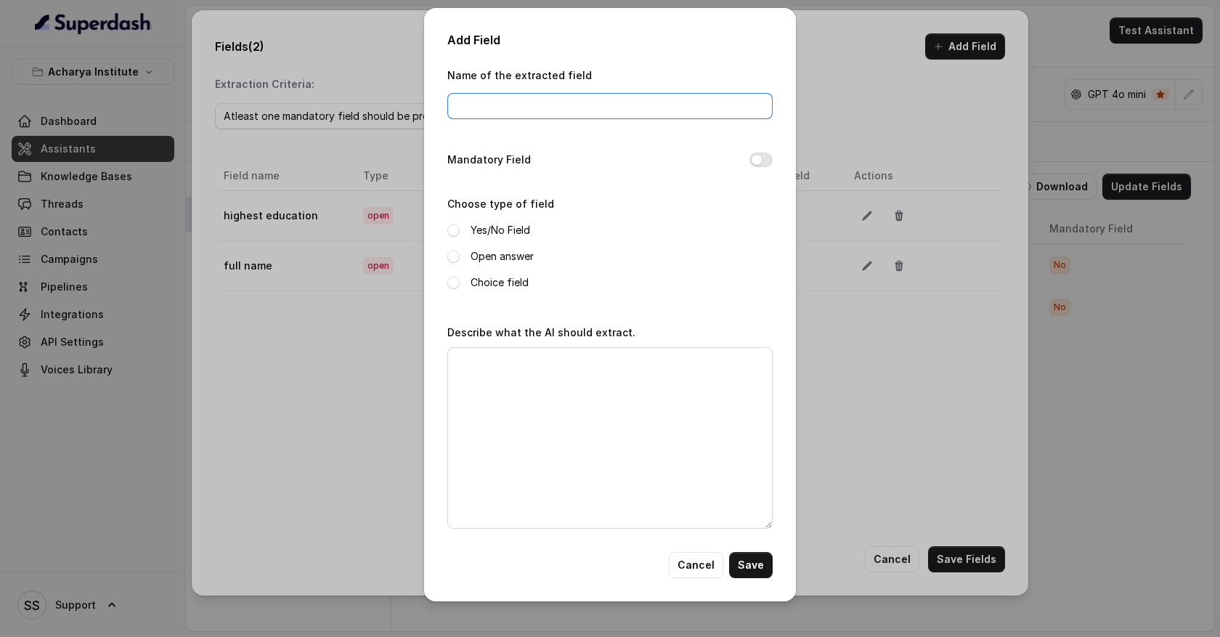
click at [522, 109] on input "Name of the extracted field" at bounding box center [609, 106] width 325 height 26
click at [705, 567] on button "Cancel" at bounding box center [696, 565] width 54 height 26
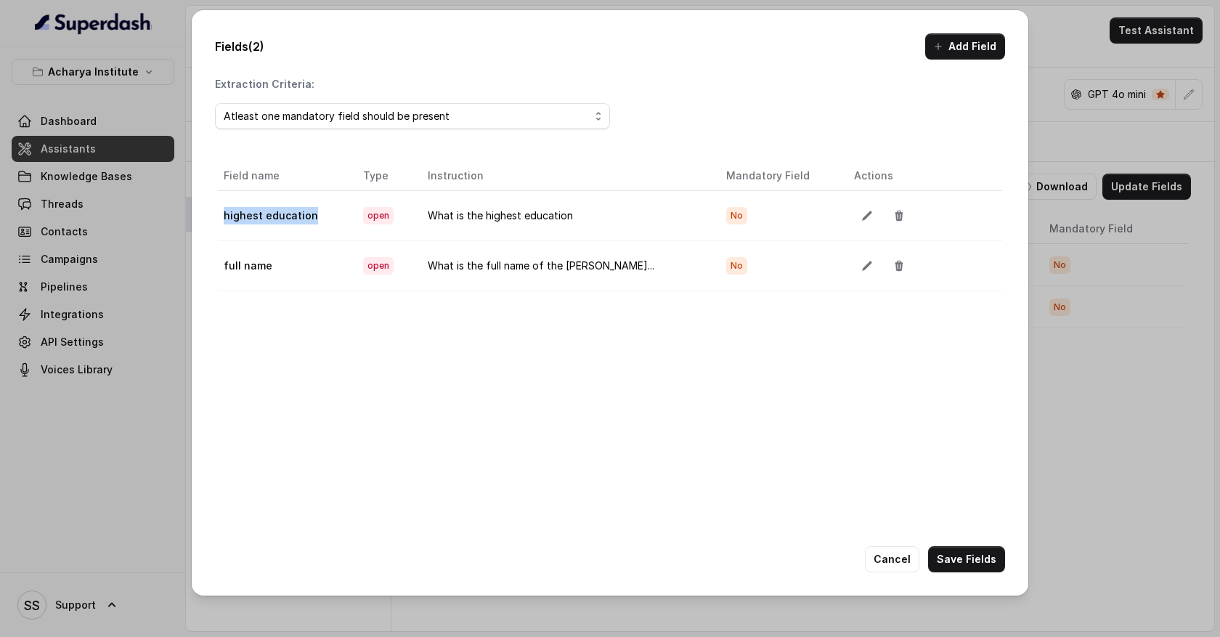
drag, startPoint x: 317, startPoint y: 215, endPoint x: 222, endPoint y: 215, distance: 95.1
click at [222, 215] on td "highest education" at bounding box center [285, 215] width 134 height 50
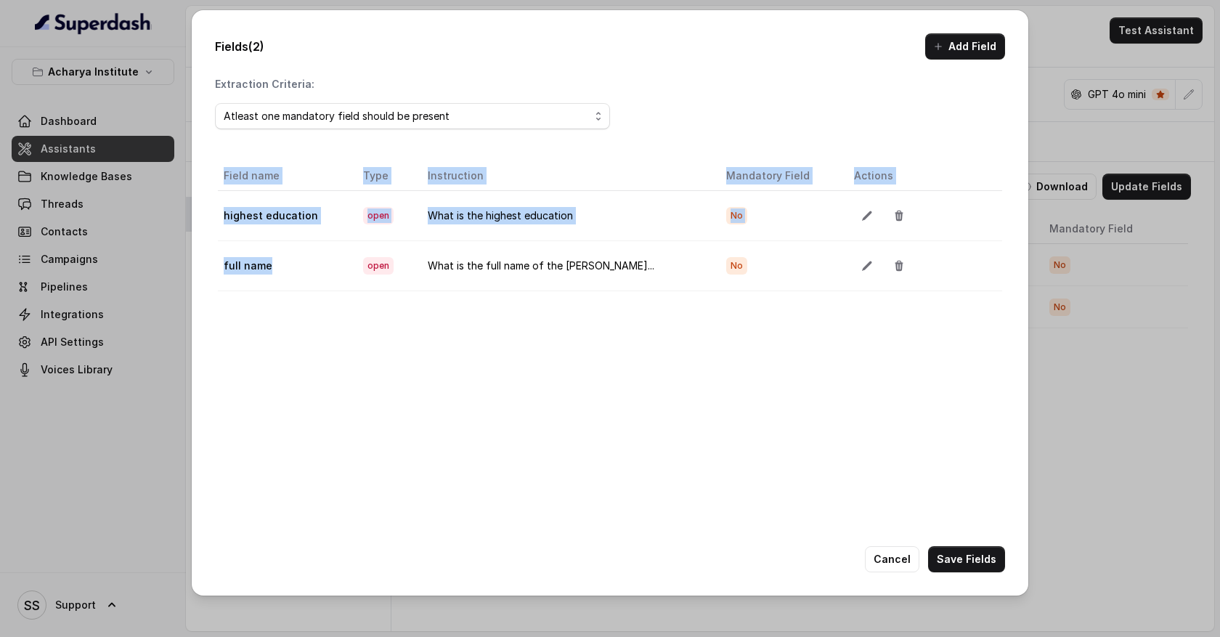
drag, startPoint x: 279, startPoint y: 276, endPoint x: 212, endPoint y: 272, distance: 67.6
click at [212, 275] on div "Fields (2) Add Field Extraction Criteria: Atleast one mandatory field should be…" at bounding box center [610, 302] width 836 height 585
click at [893, 559] on button "Cancel" at bounding box center [892, 559] width 54 height 26
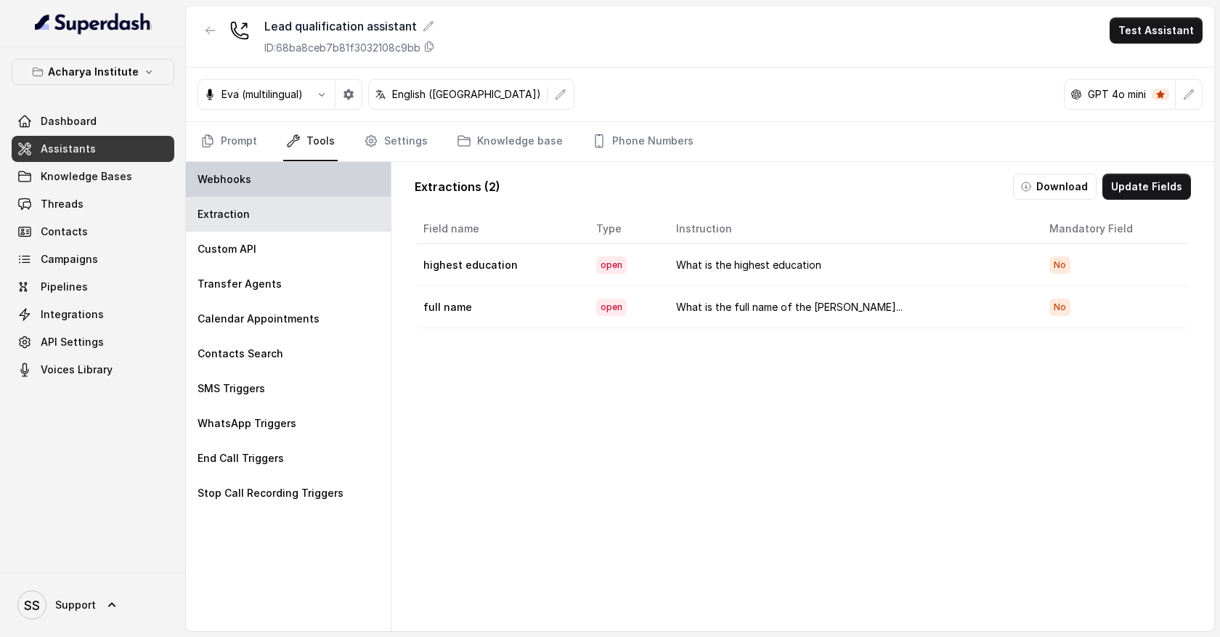
click at [235, 188] on div "Webhooks" at bounding box center [288, 179] width 205 height 35
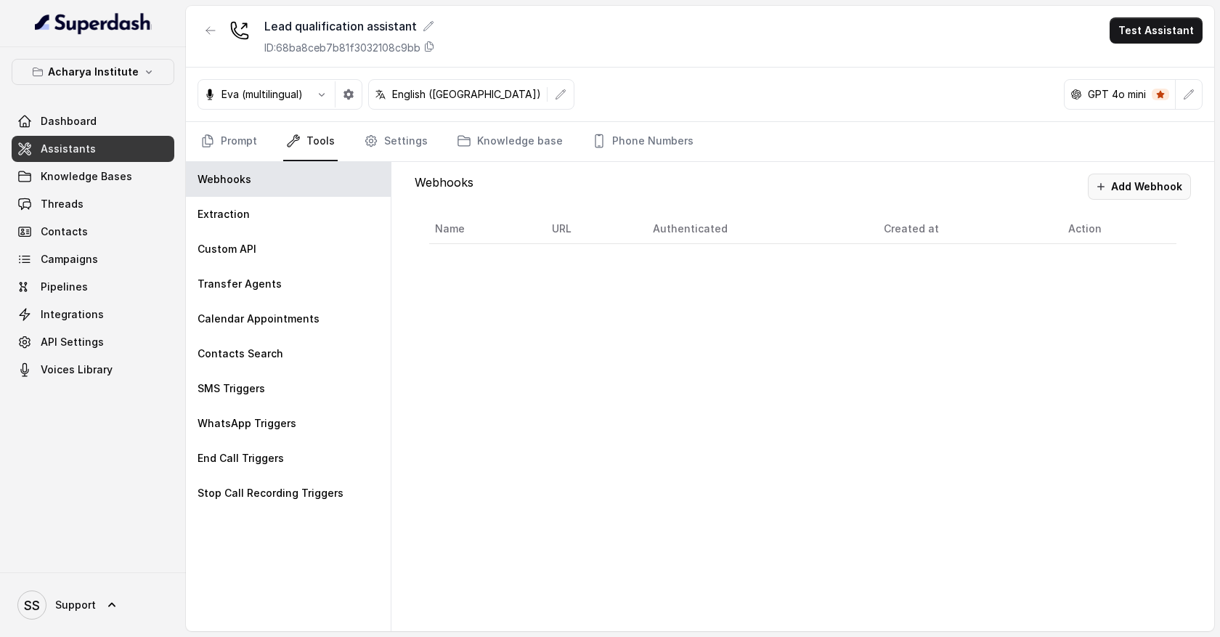
click at [1147, 188] on button "Add Webhook" at bounding box center [1138, 186] width 103 height 26
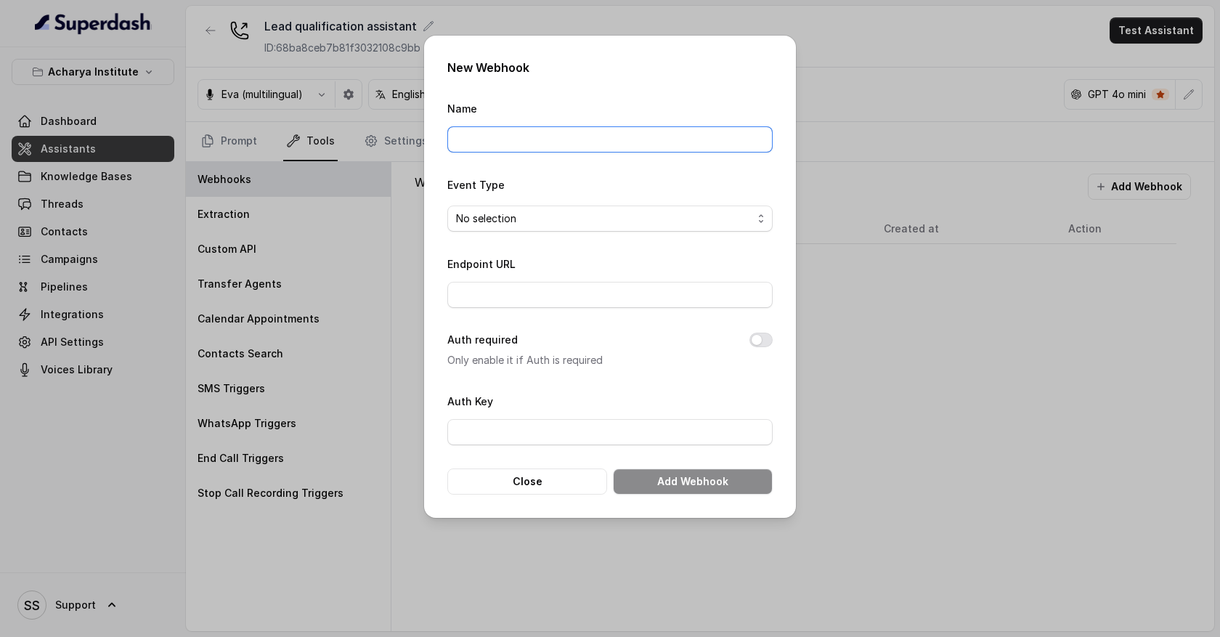
click at [529, 130] on input "Name" at bounding box center [609, 139] width 325 height 26
click at [491, 297] on input "Endpoint URL" at bounding box center [609, 295] width 325 height 26
click at [505, 147] on input "Name" at bounding box center [609, 139] width 325 height 26
type input "Call extraction details"
click at [538, 221] on span "No selection" at bounding box center [604, 218] width 296 height 17
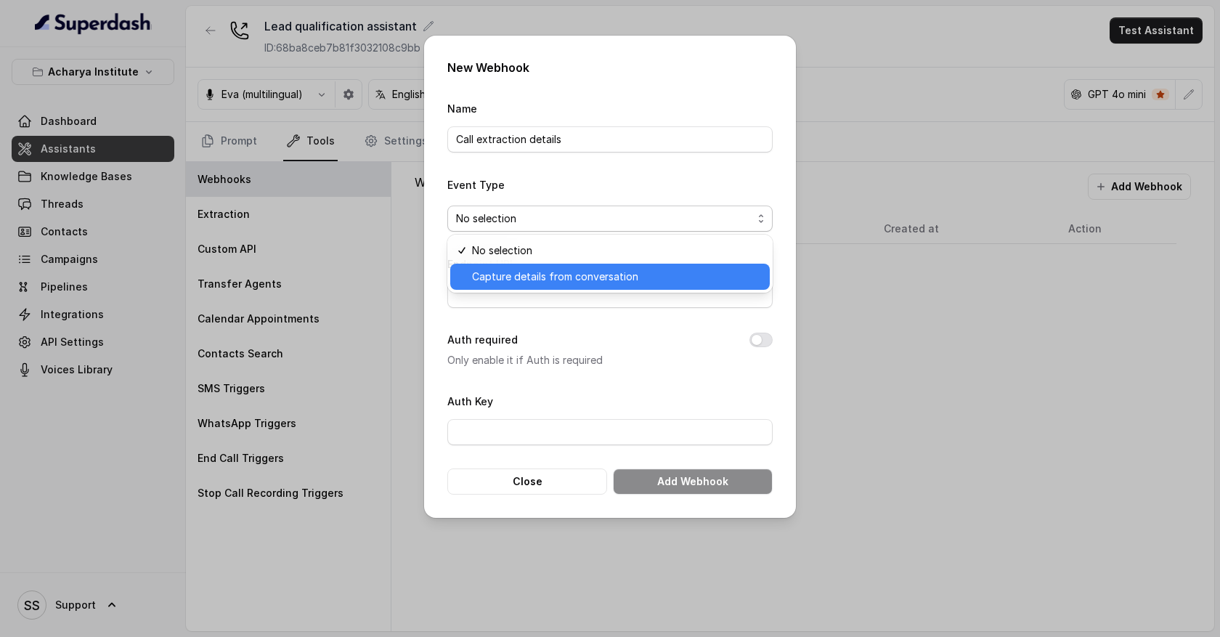
click at [510, 279] on span "Capture details from conversation" at bounding box center [616, 276] width 289 height 17
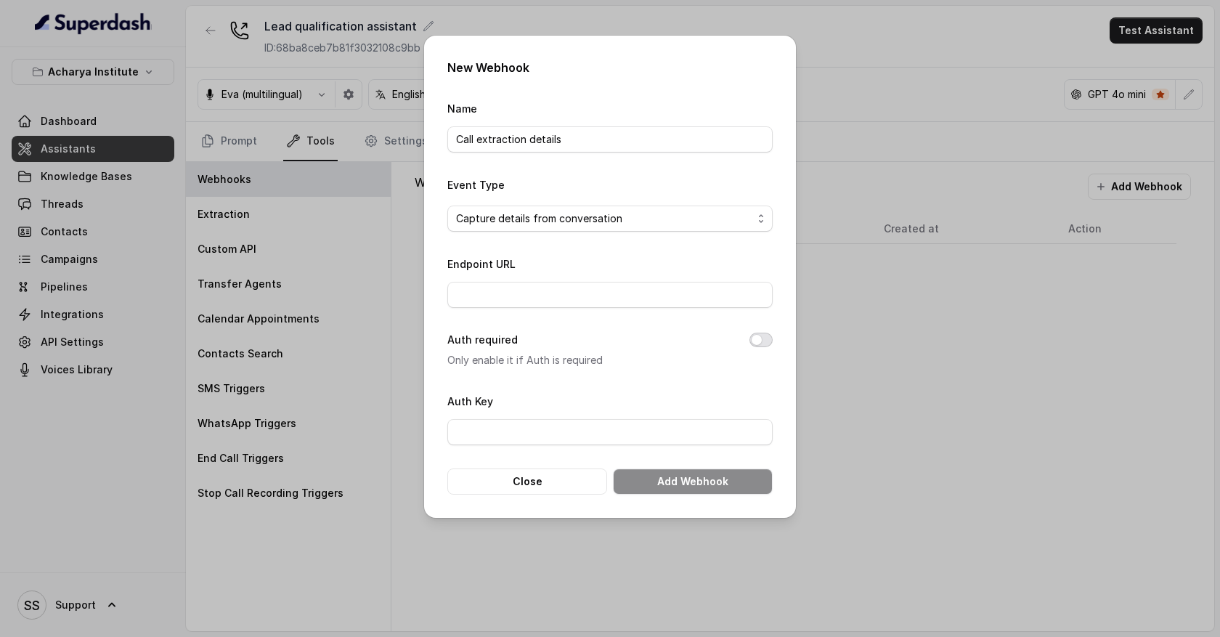
click at [756, 340] on button "Auth required" at bounding box center [760, 339] width 23 height 15
click at [525, 429] on input "Auth Key" at bounding box center [609, 432] width 325 height 26
click at [757, 340] on button "Auth required" at bounding box center [760, 339] width 23 height 15
click at [559, 481] on button "Close" at bounding box center [527, 481] width 160 height 26
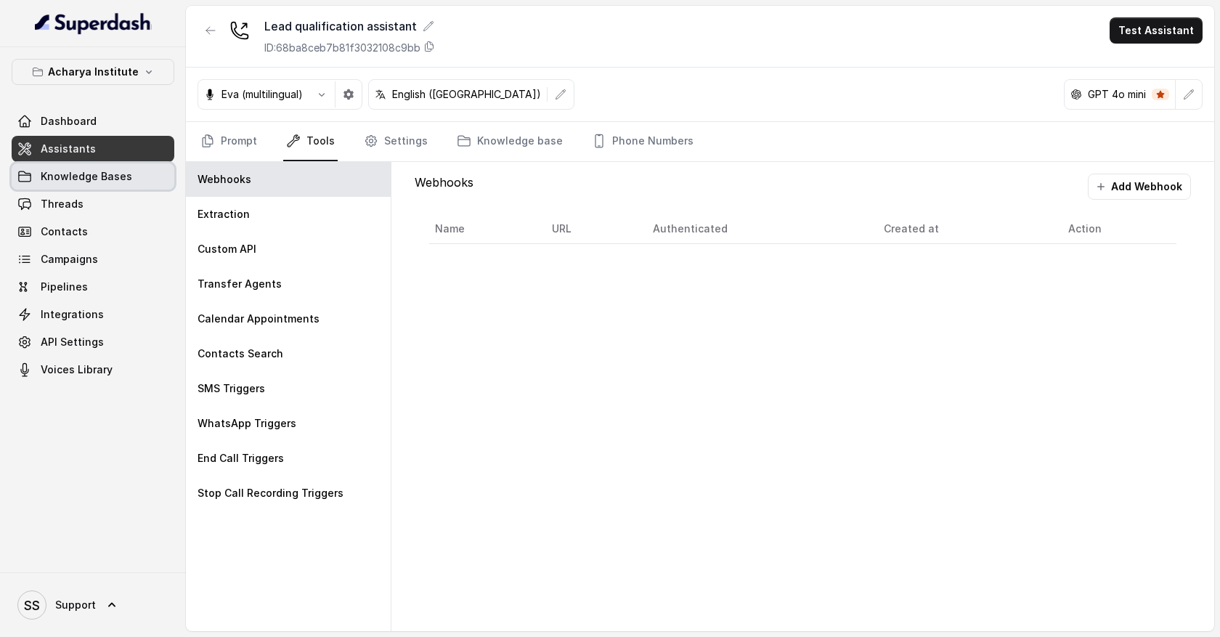
click at [137, 186] on link "Knowledge Bases" at bounding box center [93, 176] width 163 height 26
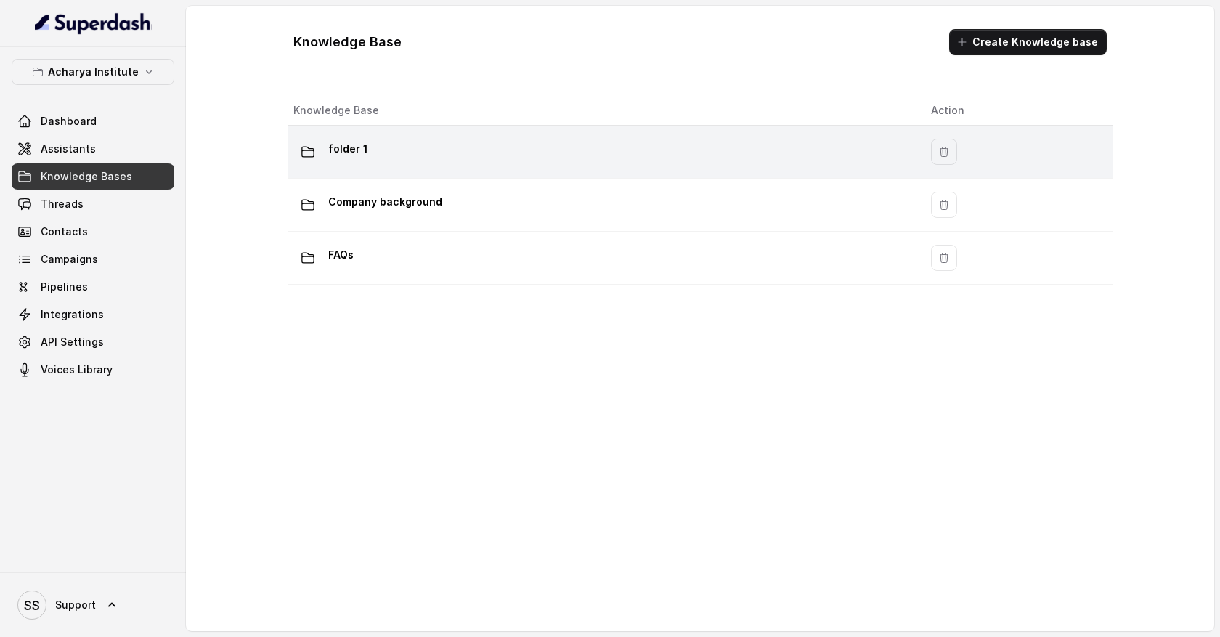
click at [373, 159] on div "folder 1" at bounding box center [600, 151] width 614 height 29
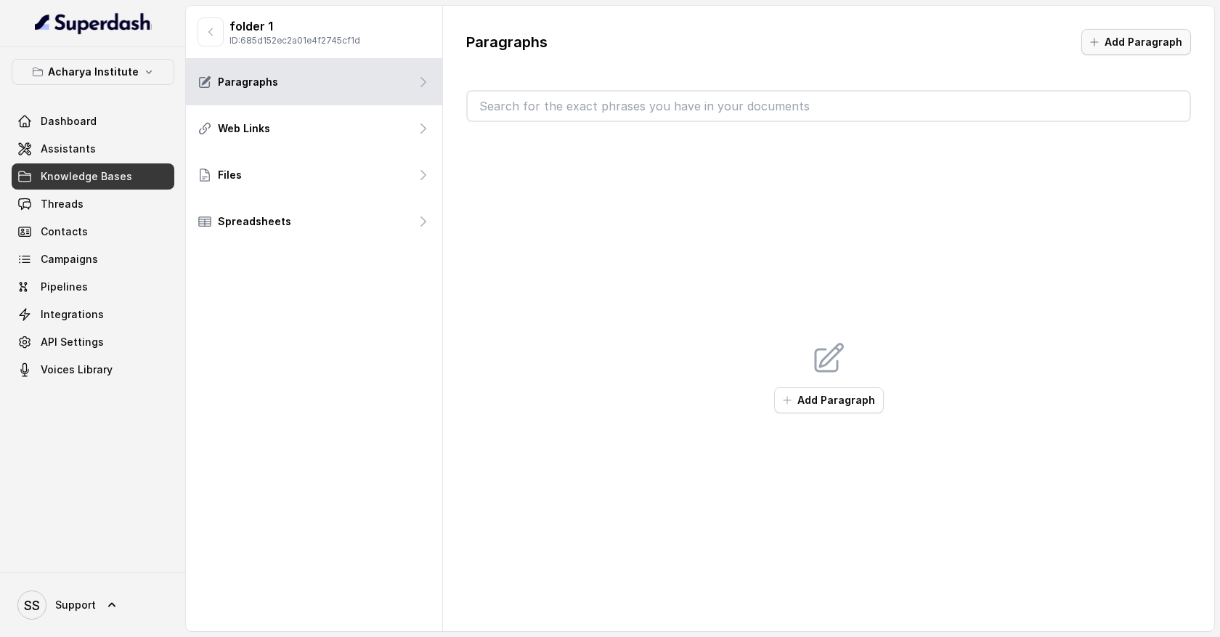
click at [1104, 42] on button "Add Paragraph" at bounding box center [1136, 42] width 110 height 26
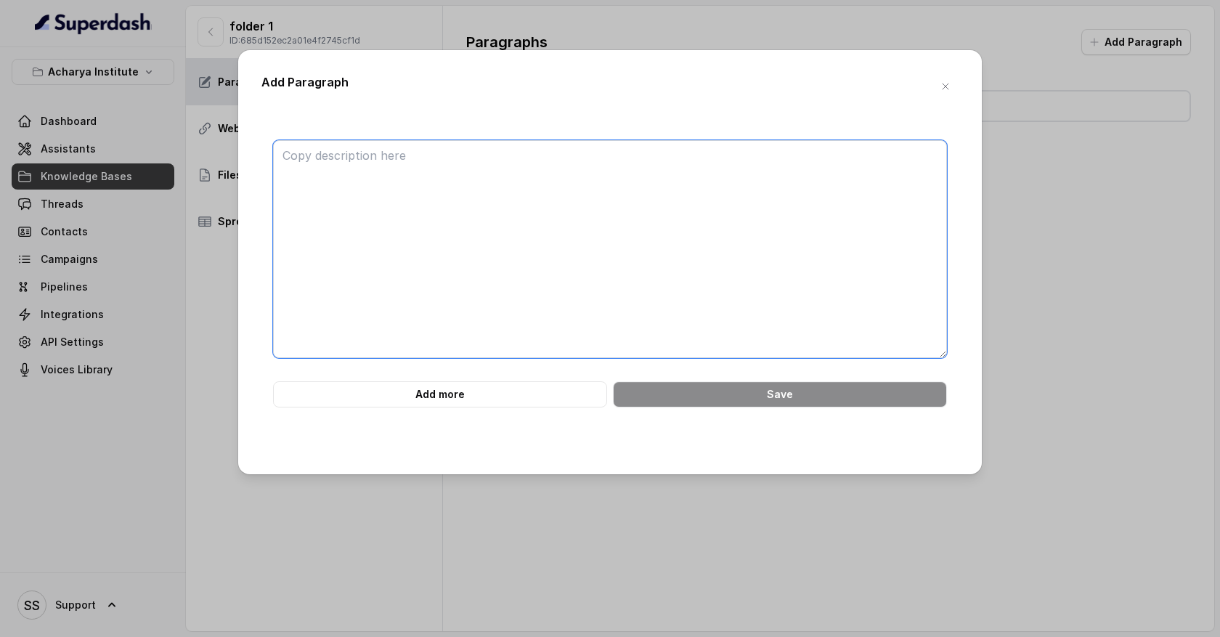
click at [408, 180] on textarea at bounding box center [610, 249] width 674 height 218
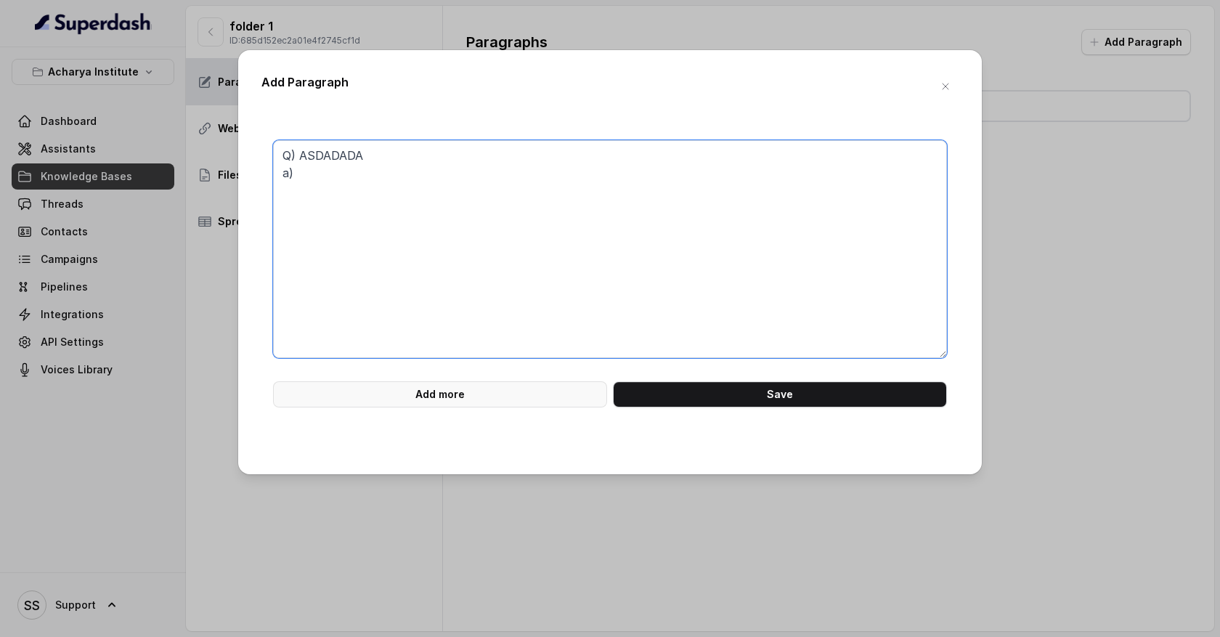
type textarea "Q) ASDADADA a)"
click at [446, 412] on div "Q) ASDADADA a) Add more Save" at bounding box center [609, 284] width 697 height 334
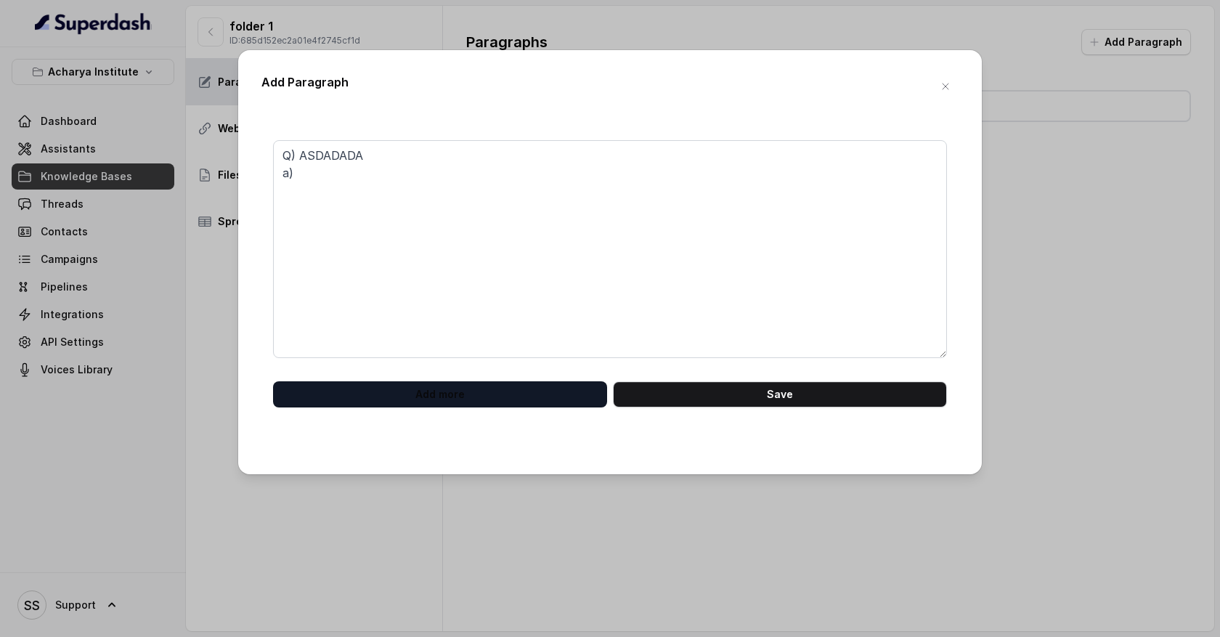
click at [446, 401] on button "Add more" at bounding box center [440, 394] width 334 height 26
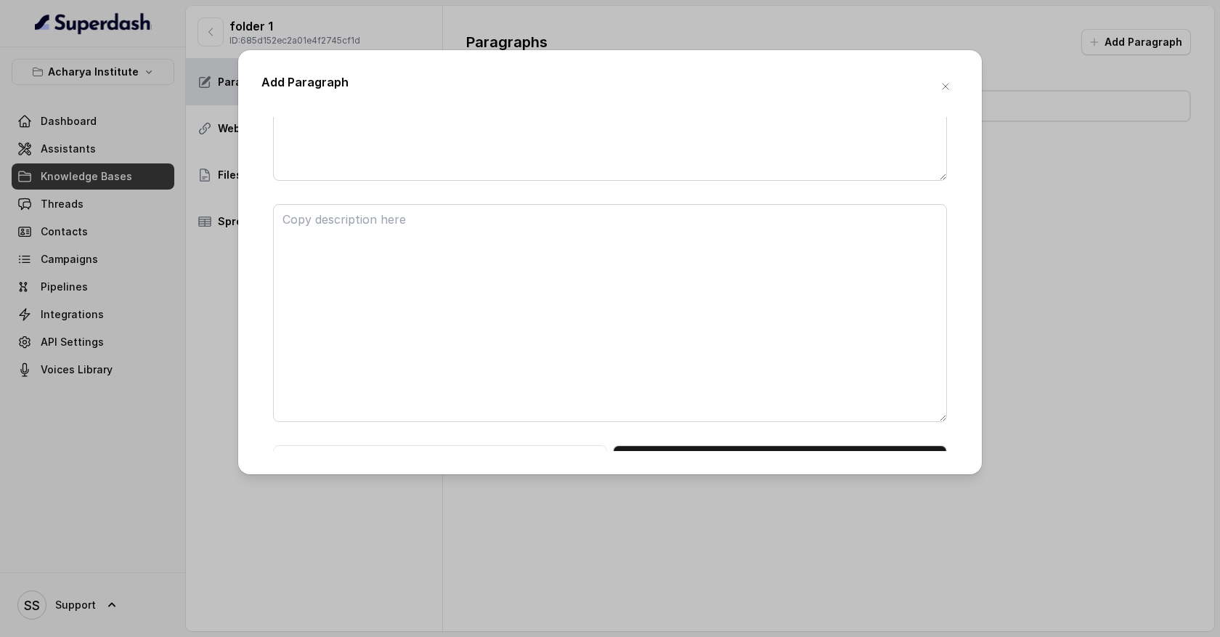
scroll to position [197, 0]
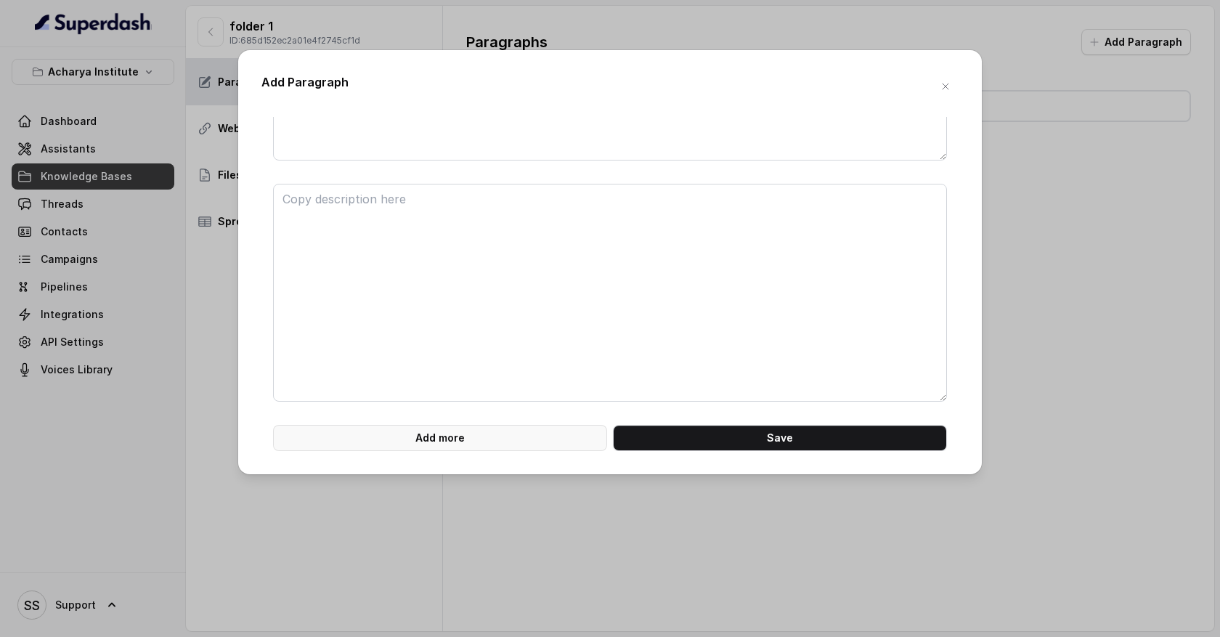
click at [446, 434] on button "Add more" at bounding box center [440, 438] width 334 height 26
click at [447, 443] on button "Add more" at bounding box center [440, 438] width 334 height 26
click at [949, 89] on icon "button" at bounding box center [945, 87] width 12 height 12
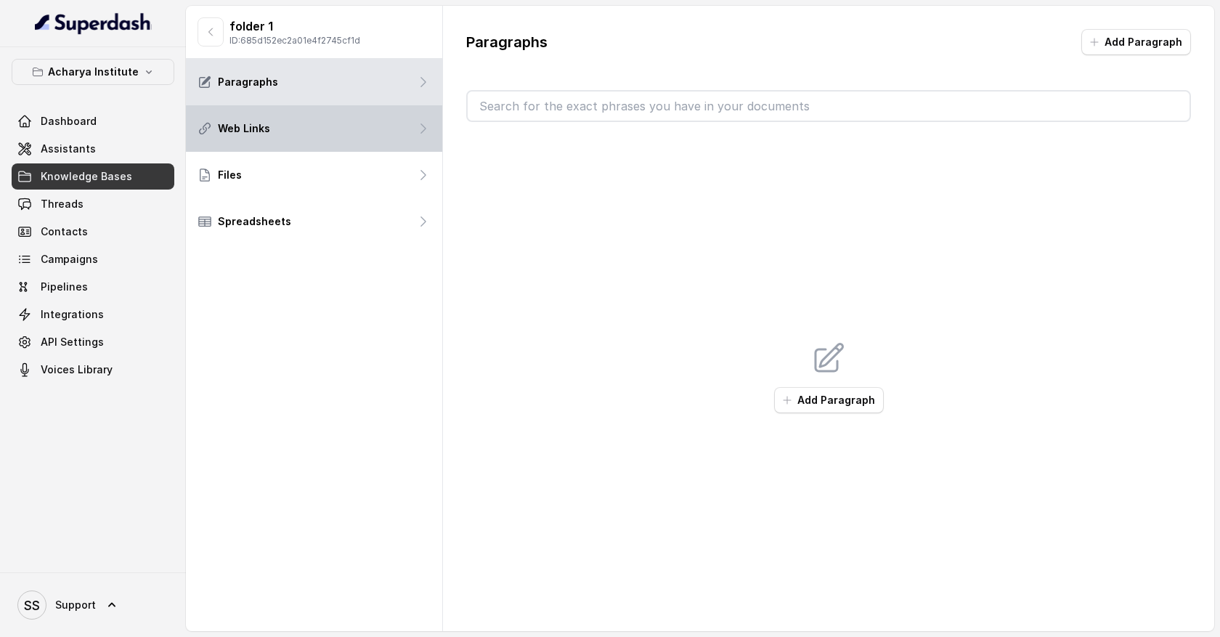
click at [371, 141] on div "Web Links" at bounding box center [314, 128] width 256 height 46
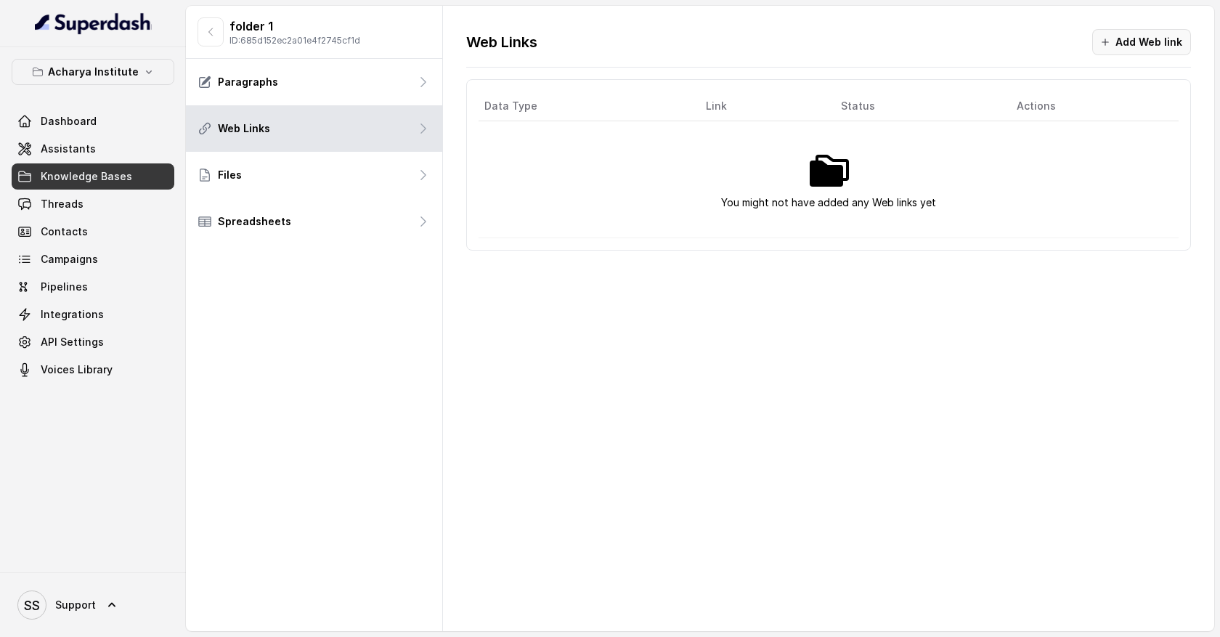
click at [1167, 46] on button "Add Web link" at bounding box center [1141, 42] width 99 height 26
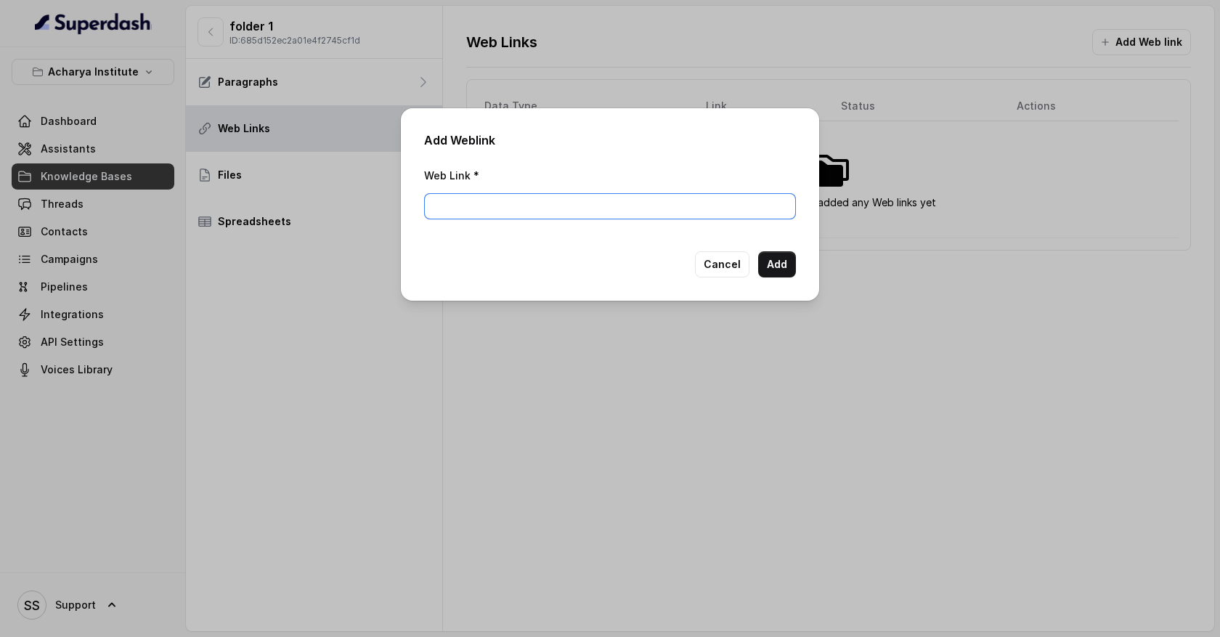
click at [550, 210] on input "Web Link *" at bounding box center [610, 206] width 372 height 26
click at [735, 266] on button "Cancel" at bounding box center [722, 264] width 54 height 26
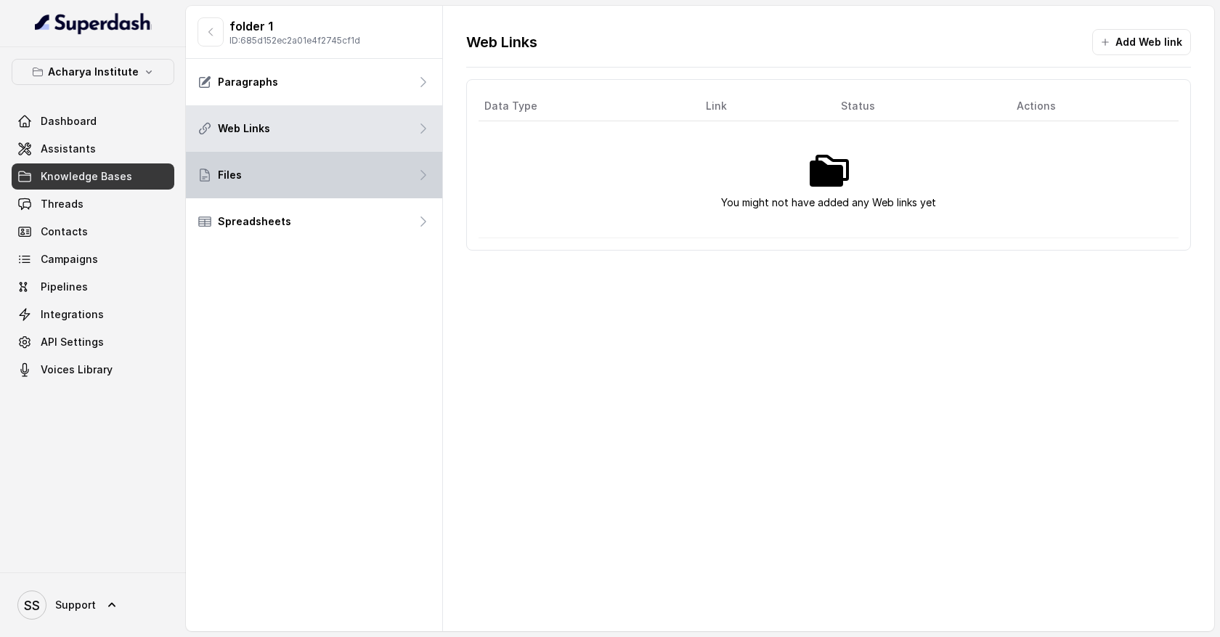
click at [362, 179] on div "Files" at bounding box center [314, 175] width 256 height 46
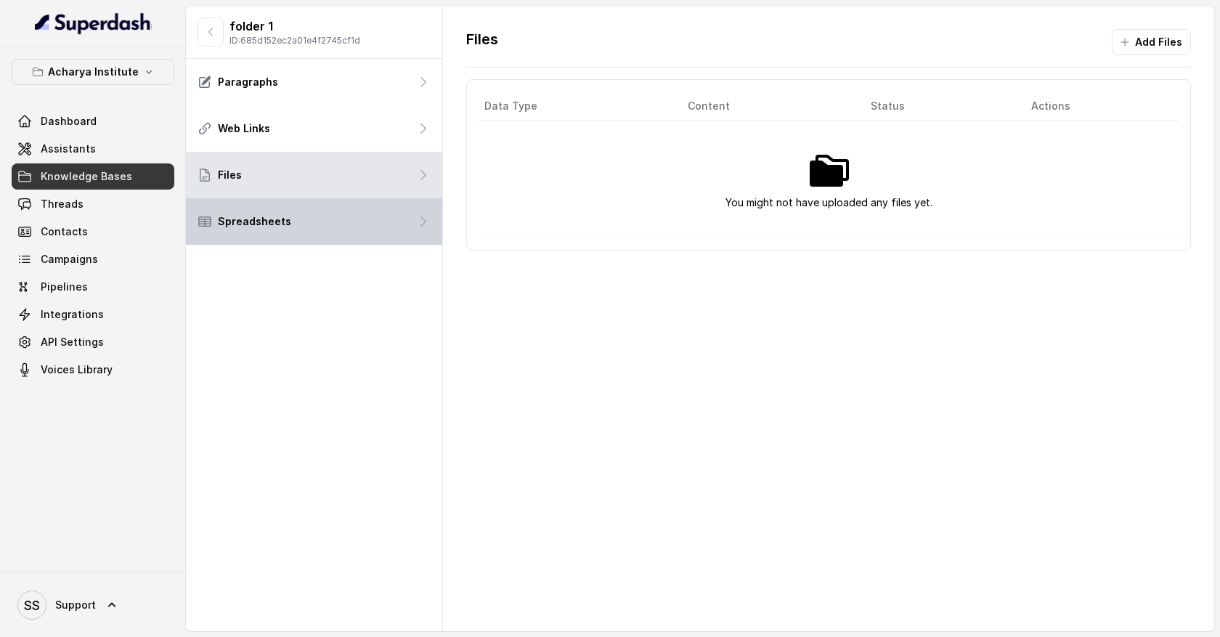
click at [347, 237] on div "Spreadsheets" at bounding box center [314, 221] width 256 height 46
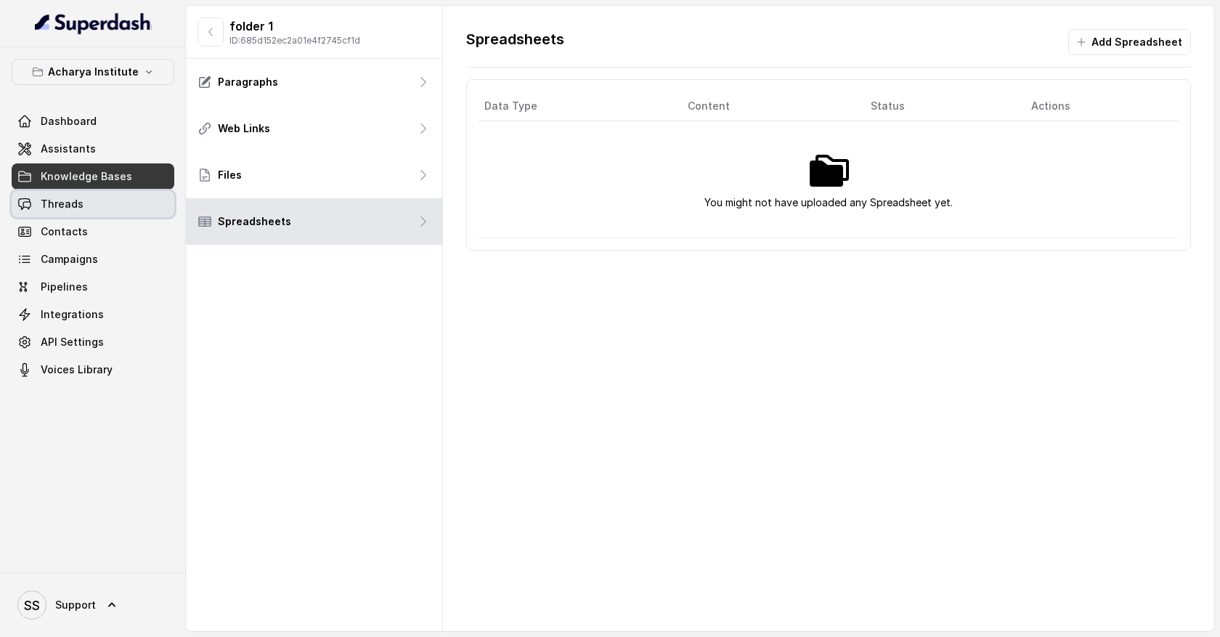
click at [152, 208] on link "Threads" at bounding box center [93, 204] width 163 height 26
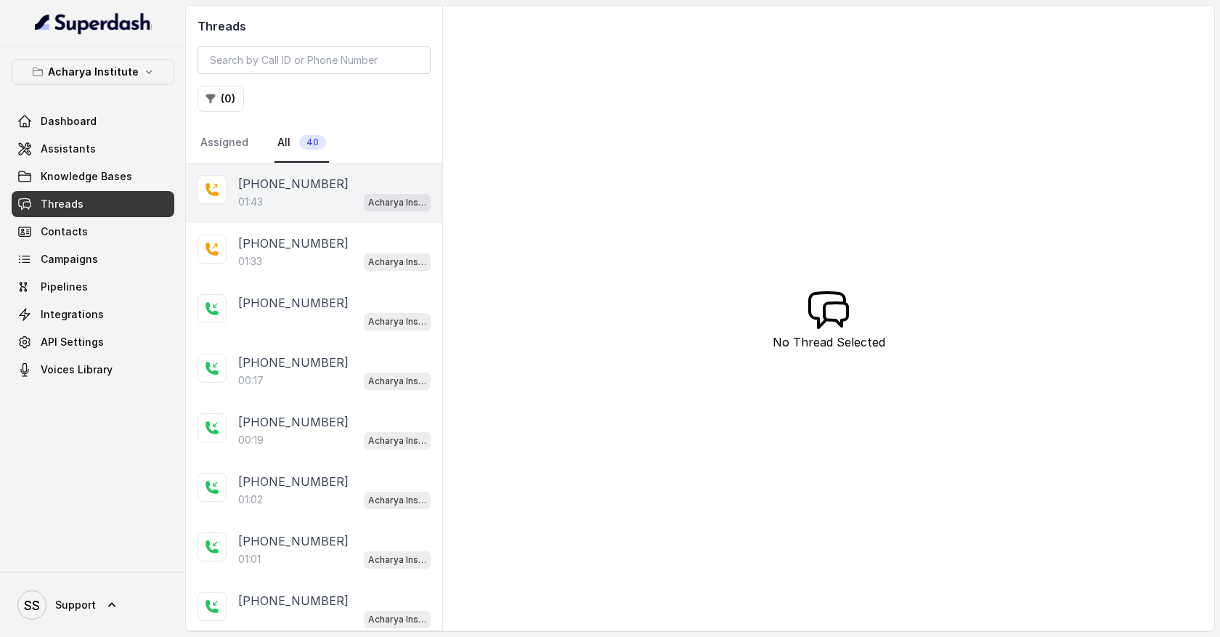
click at [290, 193] on div "01:43 Acharya Institute - Pending Enrolment Flow" at bounding box center [334, 201] width 192 height 19
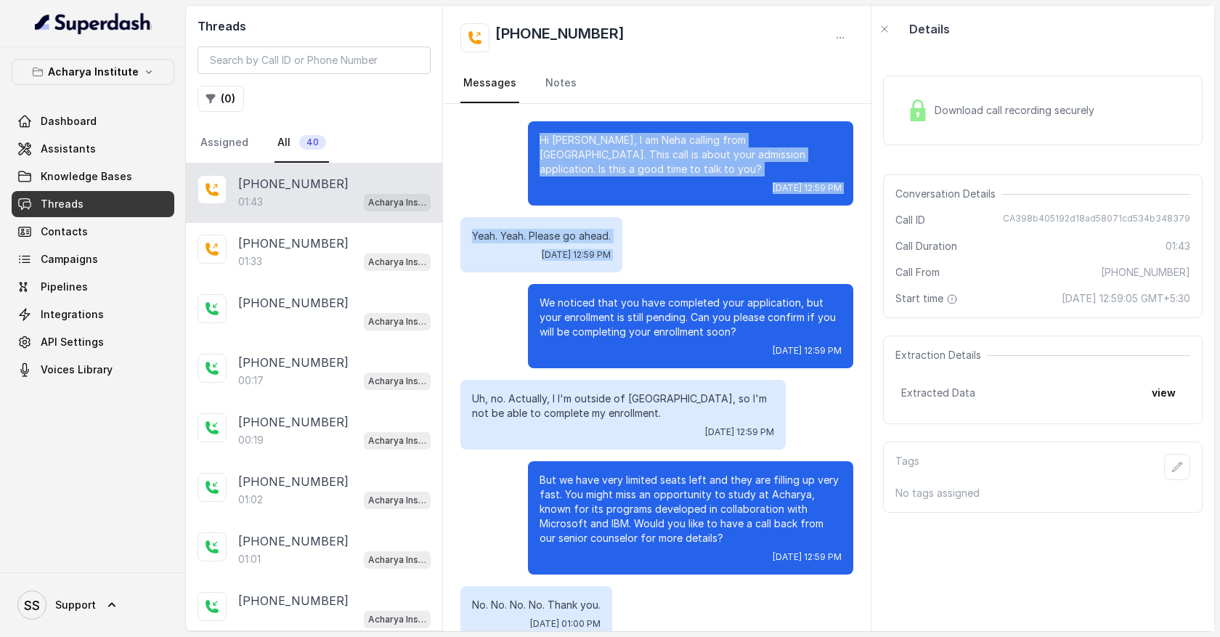
drag, startPoint x: 533, startPoint y: 141, endPoint x: 685, endPoint y: 303, distance: 222.9
click at [685, 288] on div "Hi [PERSON_NAME], I am Neha calling from [GEOGRAPHIC_DATA]. This call is about …" at bounding box center [657, 539] width 428 height 871
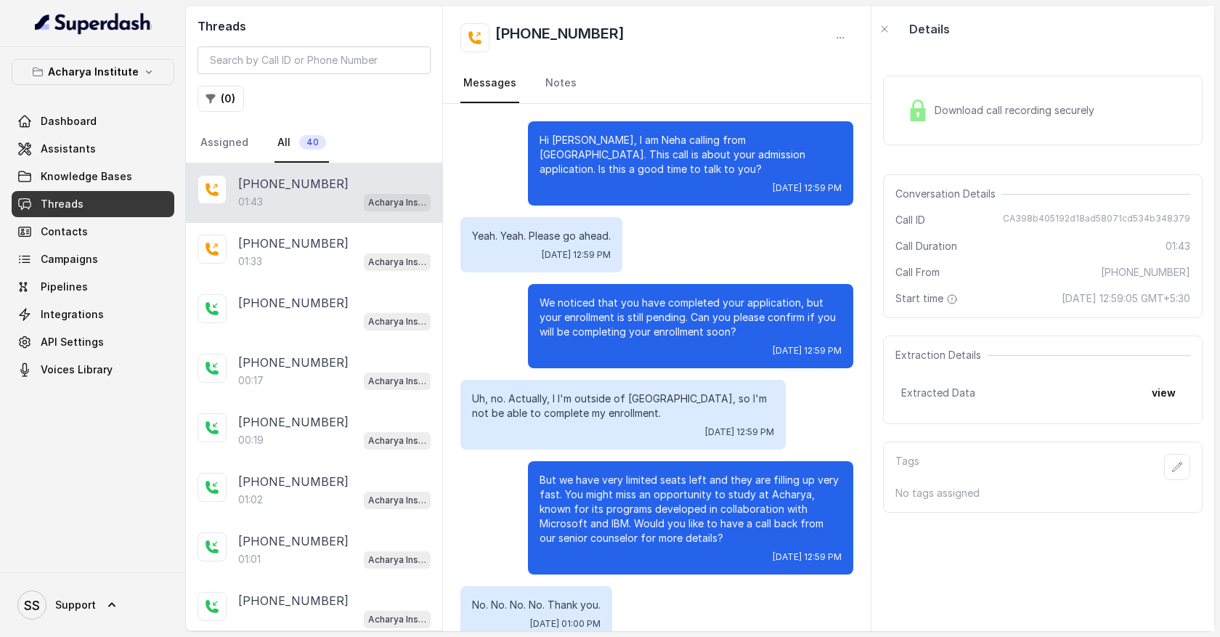
click at [955, 93] on div "Download call recording securely" at bounding box center [1042, 110] width 319 height 70
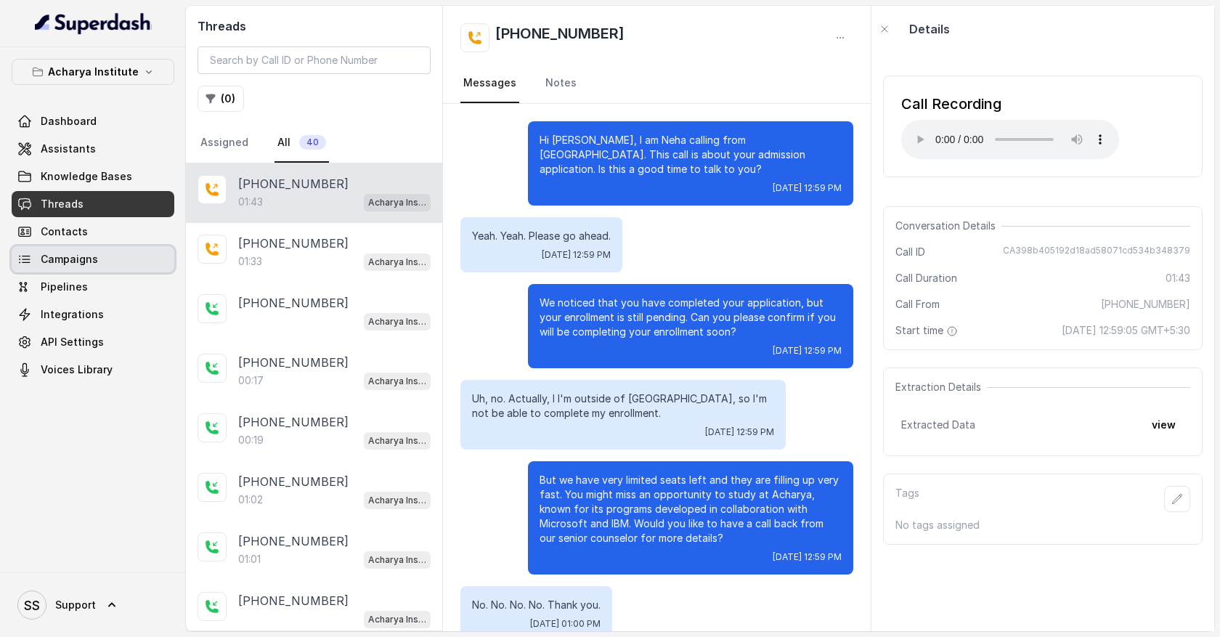
click at [123, 256] on link "Campaigns" at bounding box center [93, 259] width 163 height 26
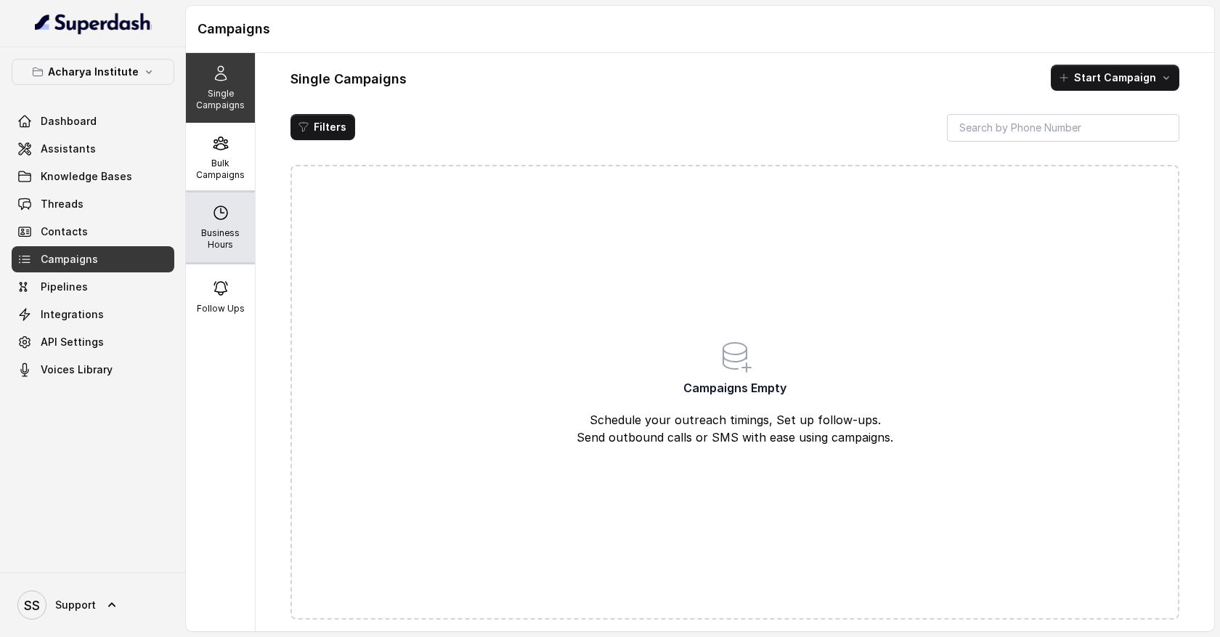
click at [220, 242] on p "Business Hours" at bounding box center [220, 238] width 57 height 23
select select "Pacific/[GEOGRAPHIC_DATA]"
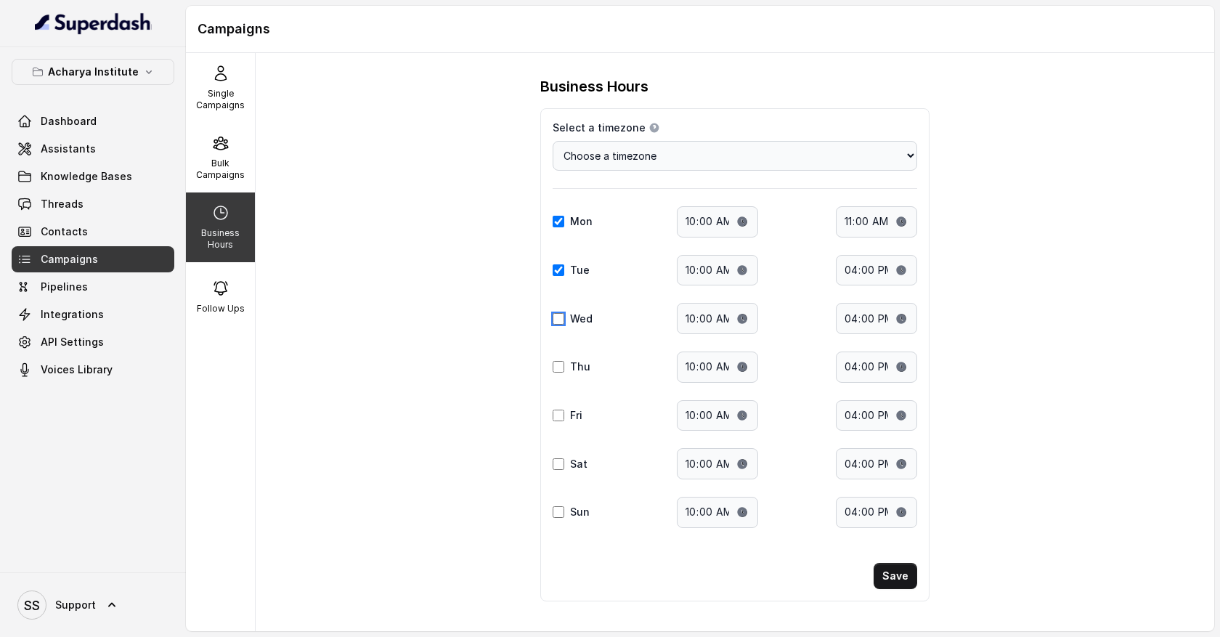
click at [560, 319] on input "Wed" at bounding box center [558, 319] width 12 height 12
checkbox input "true"
click at [229, 165] on p "Bulk Campaigns" at bounding box center [220, 169] width 57 height 23
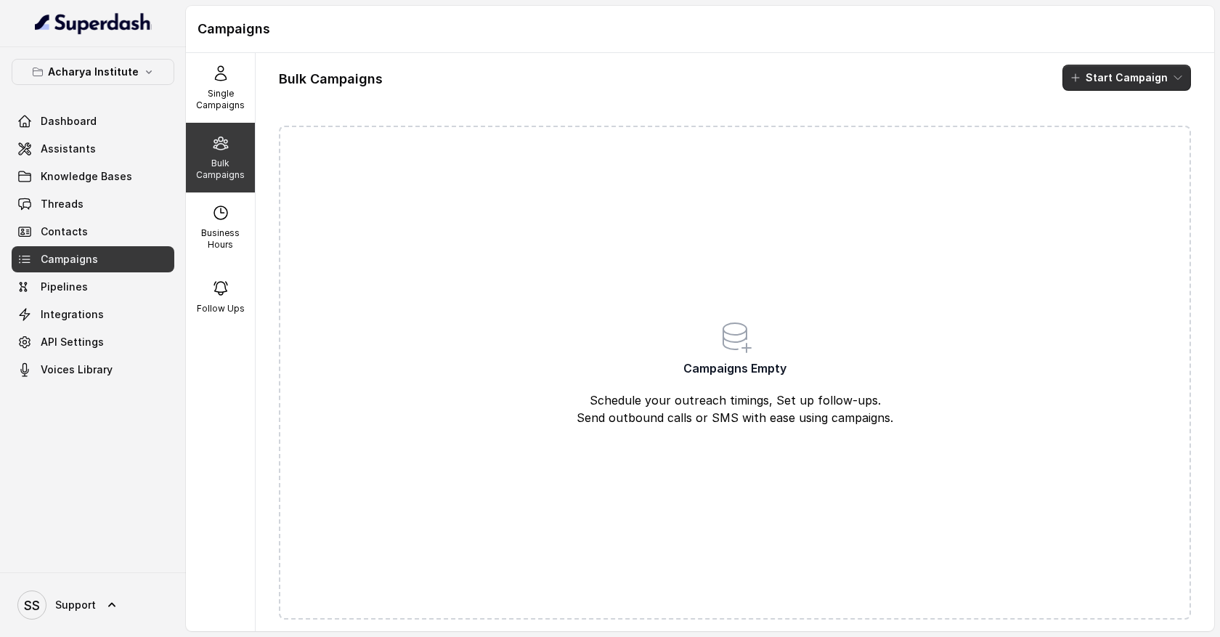
click at [1169, 78] on button "Start Campaign" at bounding box center [1126, 78] width 128 height 26
click at [1133, 136] on div "Call" at bounding box center [1106, 134] width 70 height 15
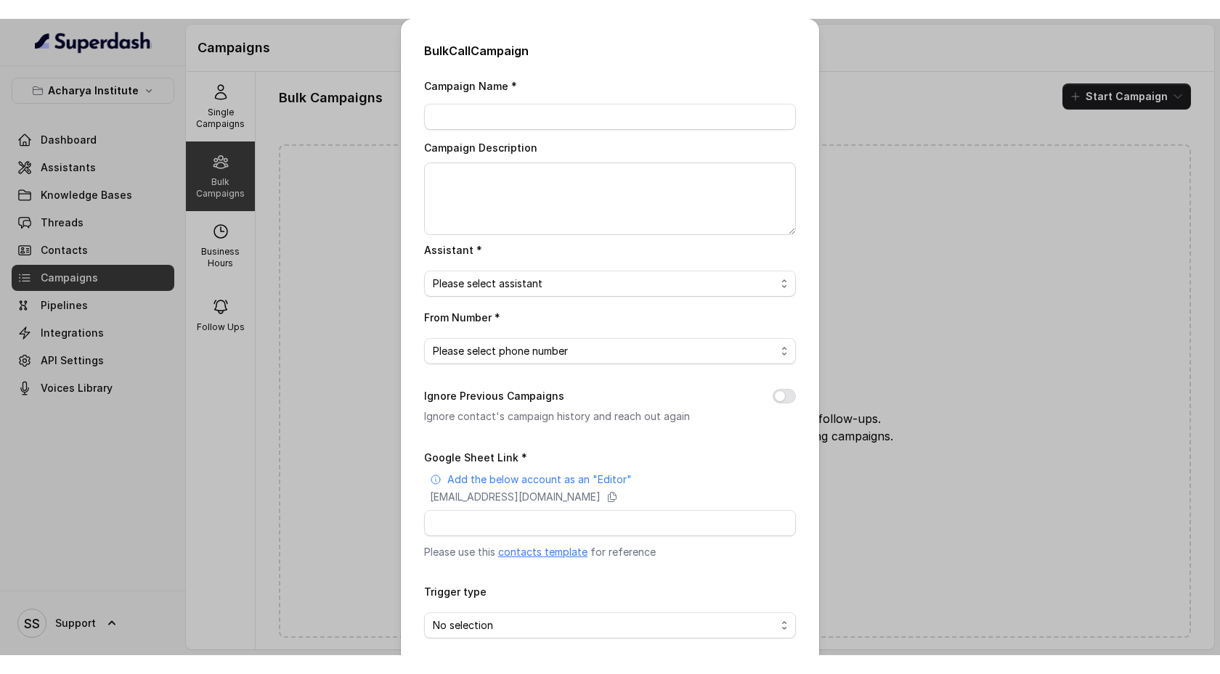
scroll to position [65, 0]
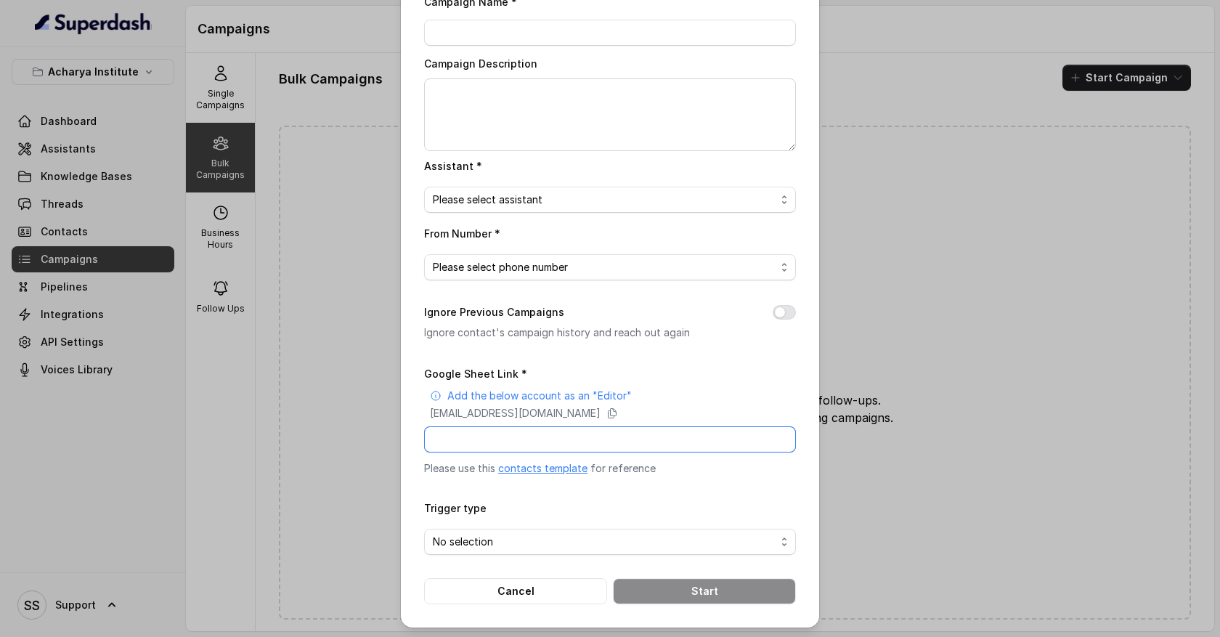
click at [473, 440] on input "Google Sheet Link *" at bounding box center [610, 439] width 372 height 26
click at [533, 593] on button "Cancel" at bounding box center [515, 591] width 183 height 26
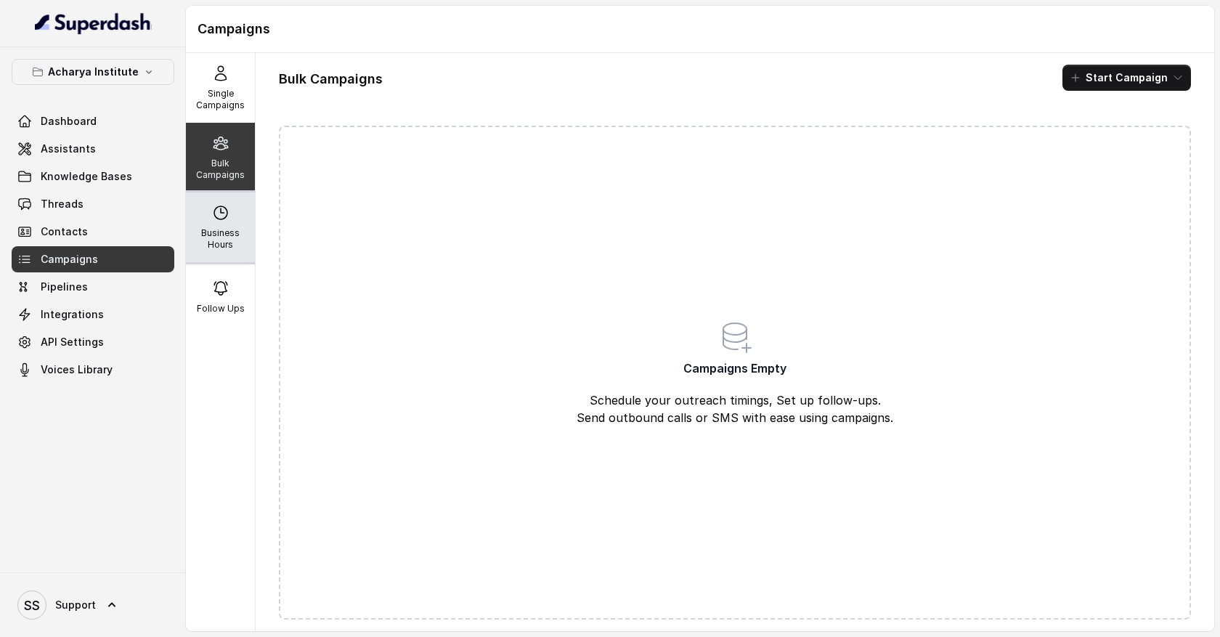
click at [231, 232] on p "Business Hours" at bounding box center [220, 238] width 57 height 23
select select "Pacific/[GEOGRAPHIC_DATA]"
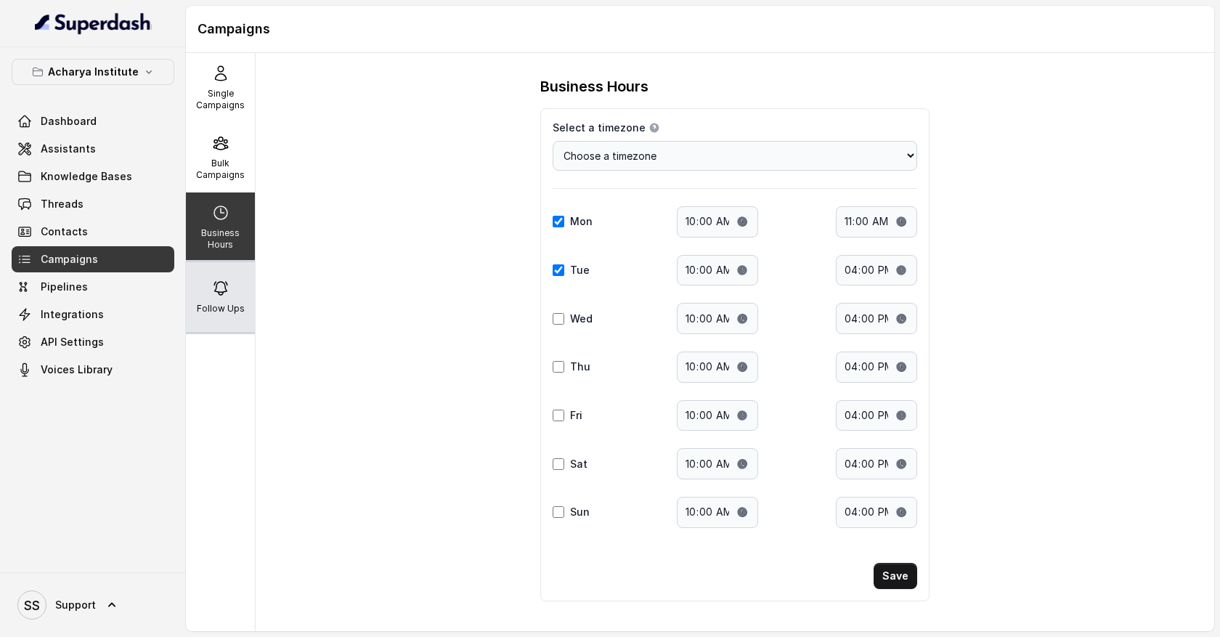
click at [226, 289] on icon at bounding box center [220, 287] width 17 height 17
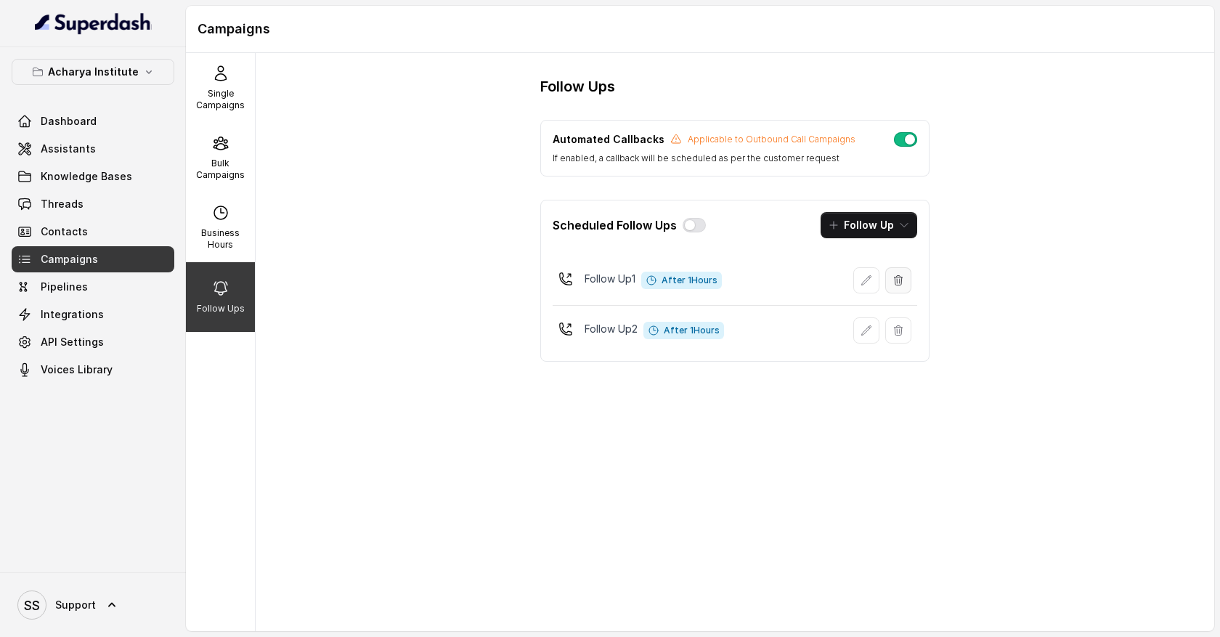
click at [902, 280] on icon "button" at bounding box center [898, 280] width 12 height 12
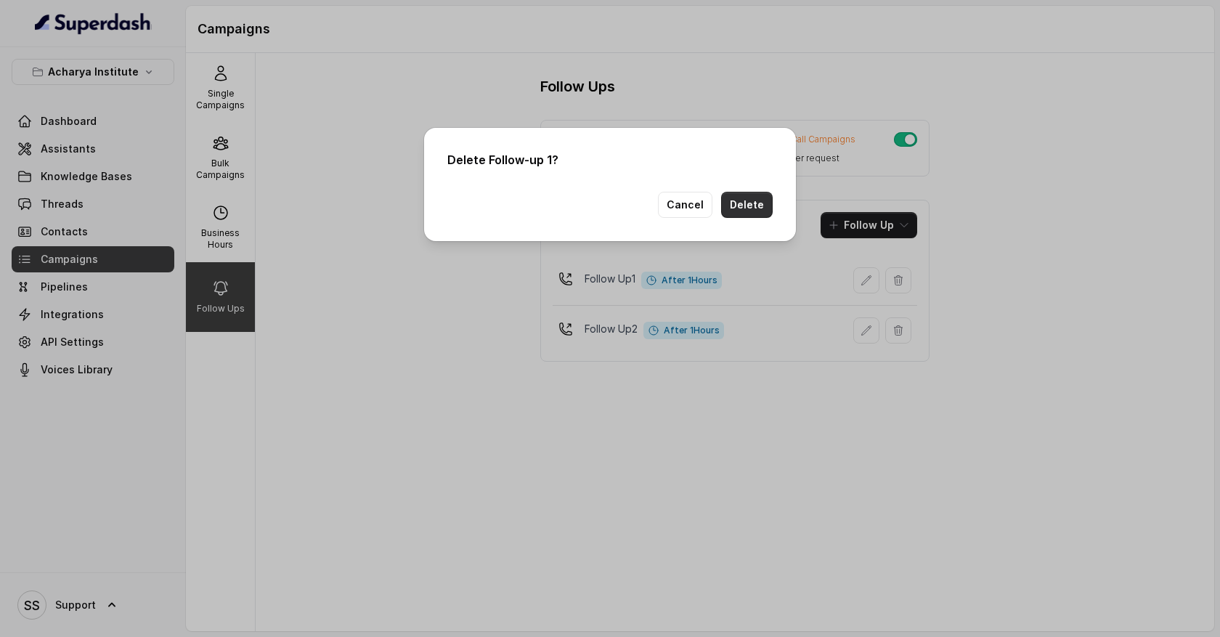
click at [749, 200] on button "Delete" at bounding box center [747, 205] width 52 height 26
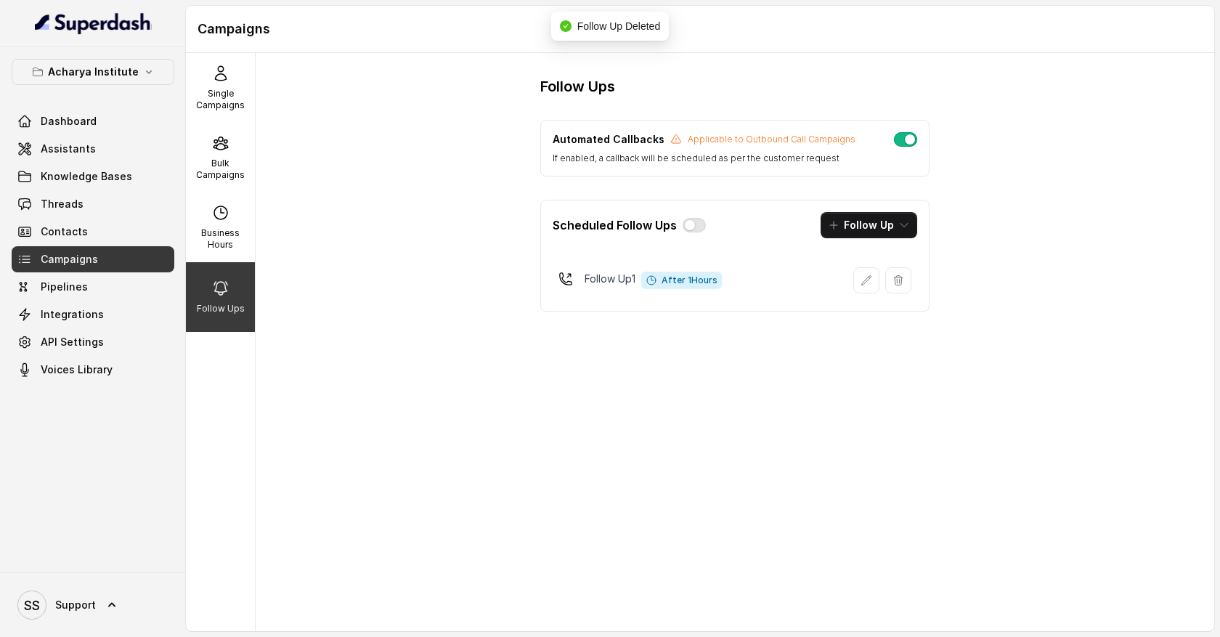
click at [904, 286] on button "button" at bounding box center [898, 280] width 26 height 26
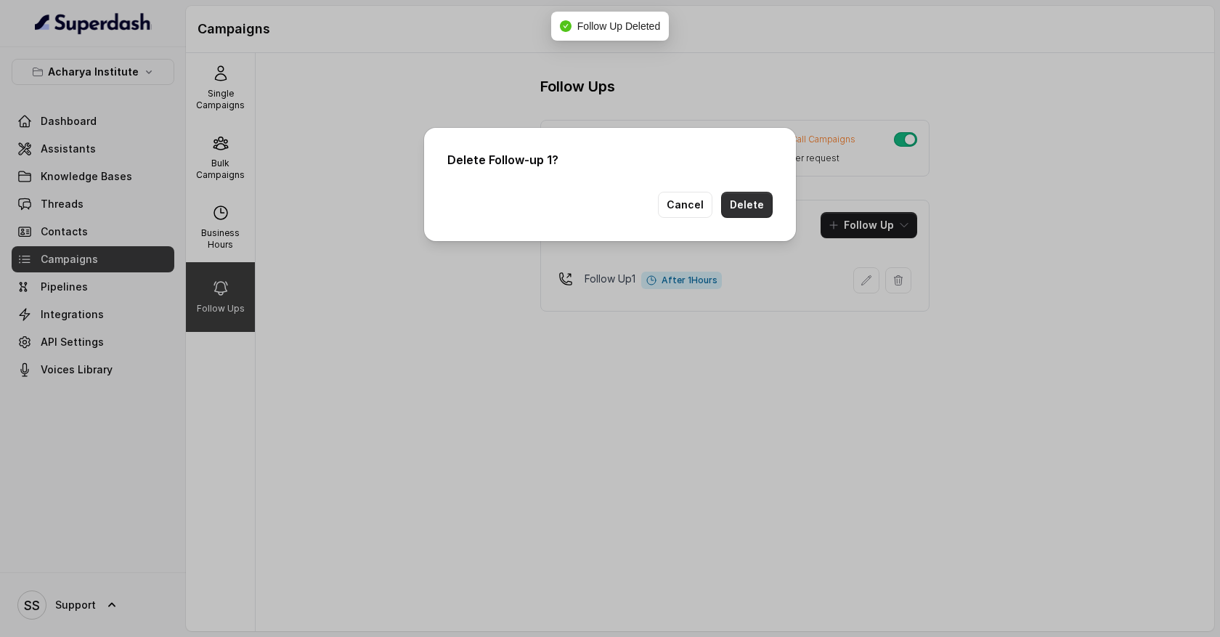
click at [756, 207] on button "Delete" at bounding box center [747, 205] width 52 height 26
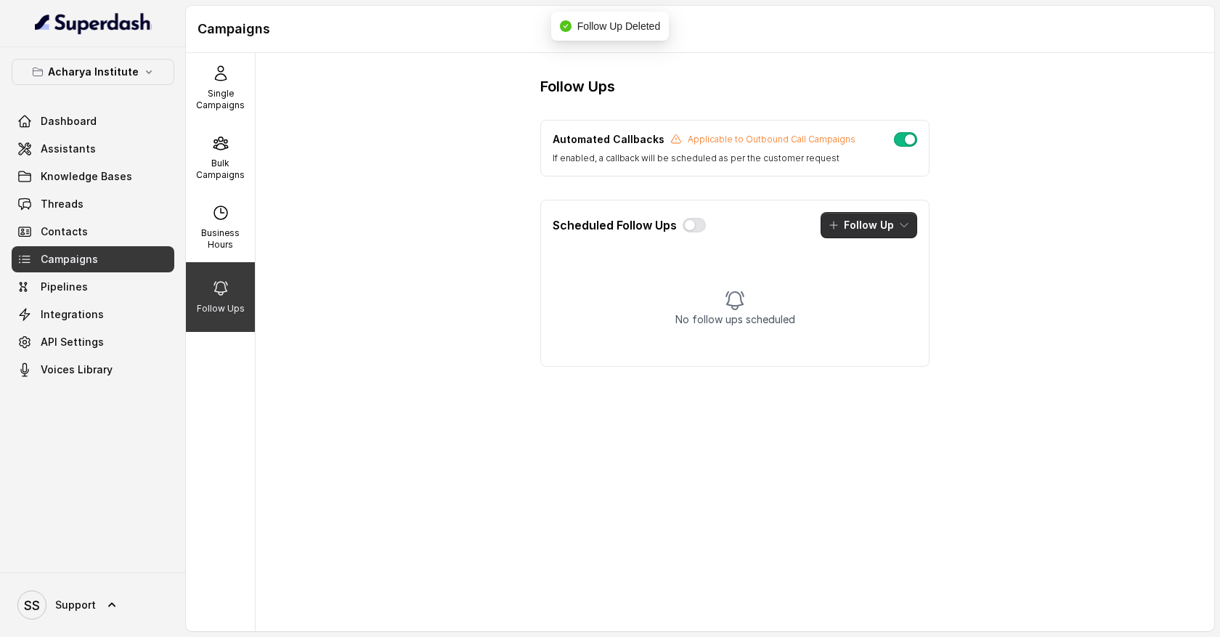
click at [884, 229] on button "Follow Up" at bounding box center [868, 225] width 97 height 26
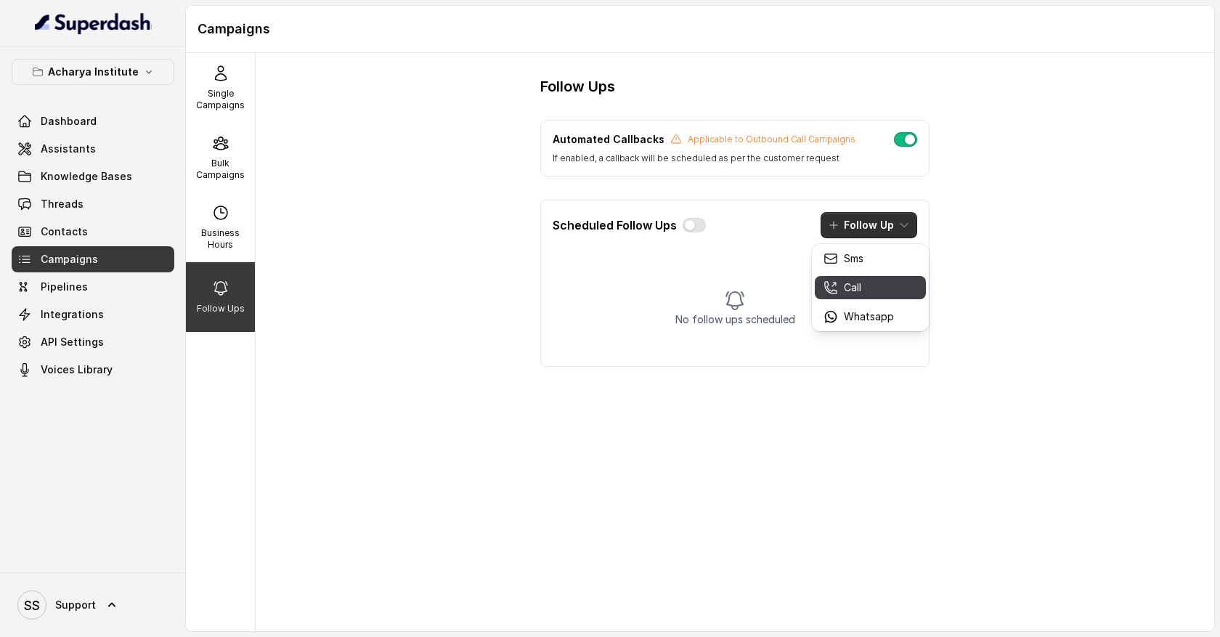
click at [873, 288] on div "Call" at bounding box center [858, 287] width 70 height 15
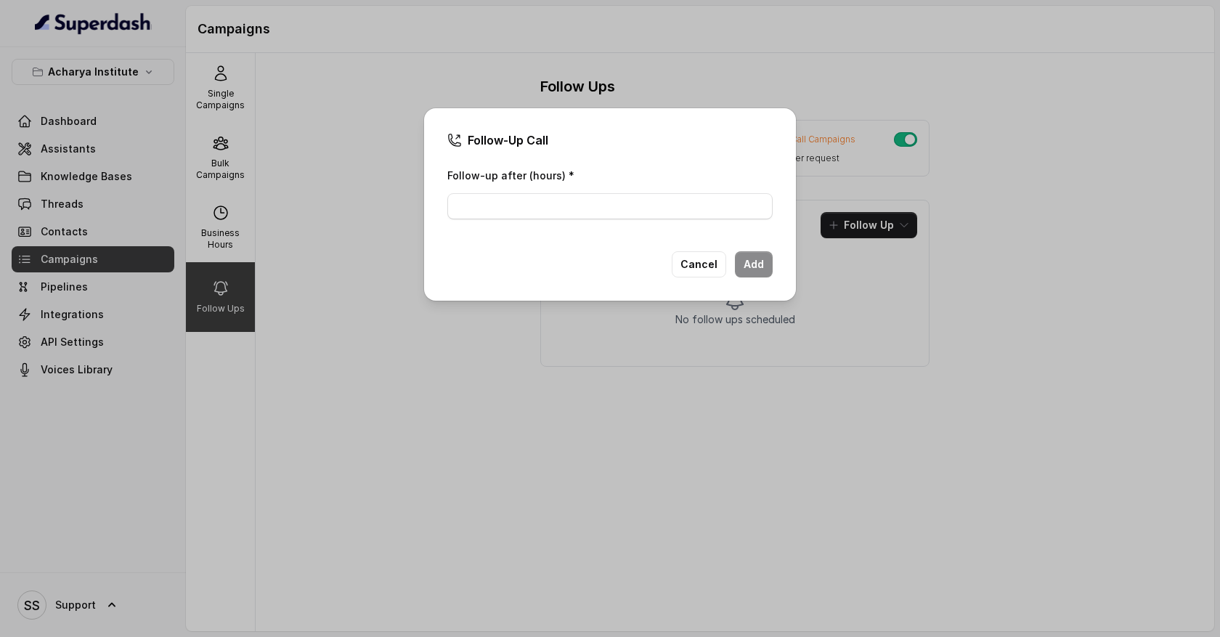
click at [666, 192] on div "Follow-up after (hours) *" at bounding box center [609, 192] width 325 height 53
click at [665, 205] on input "Follow-up after (hours) *" at bounding box center [609, 206] width 325 height 26
type input "1"
click at [755, 262] on button "Add" at bounding box center [754, 264] width 38 height 26
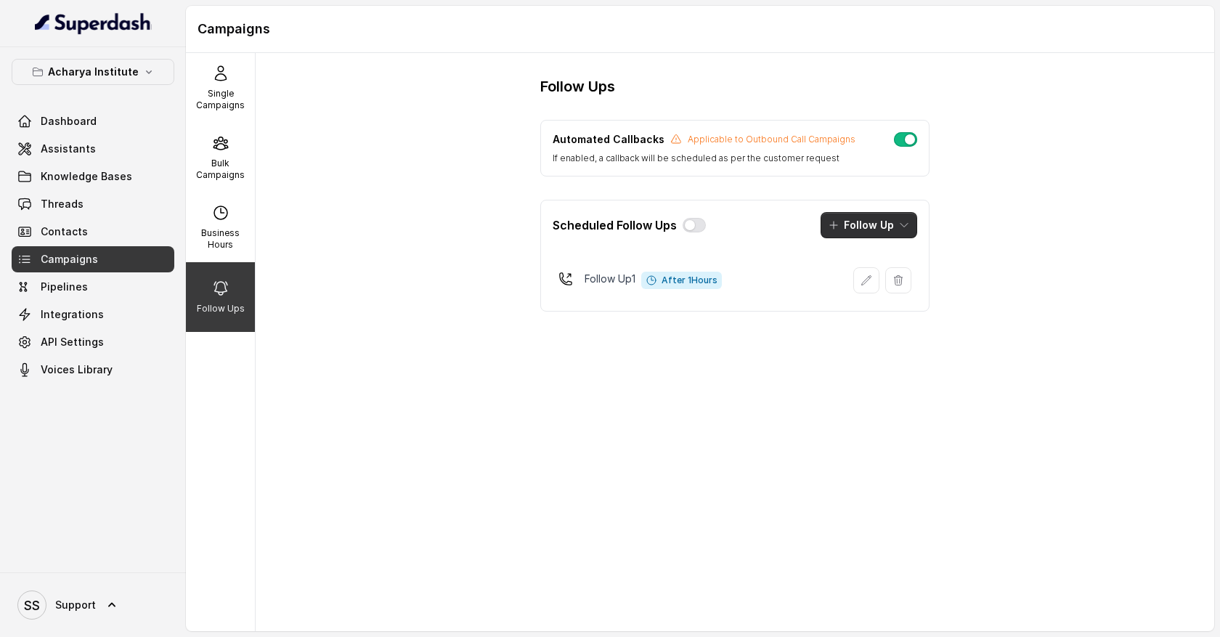
click at [893, 229] on button "Follow Up" at bounding box center [868, 225] width 97 height 26
click at [873, 287] on div "Call" at bounding box center [858, 287] width 70 height 15
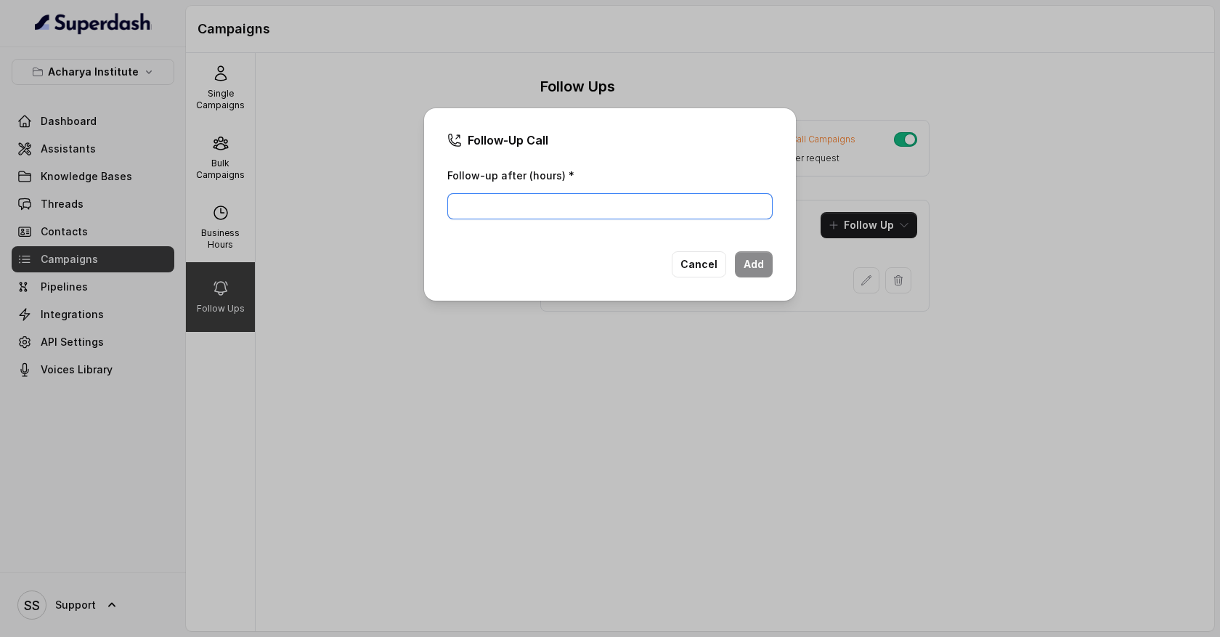
click at [598, 208] on input "Follow-up after (hours) *" at bounding box center [609, 206] width 325 height 26
type input "1"
click at [753, 270] on button "Add" at bounding box center [754, 264] width 38 height 26
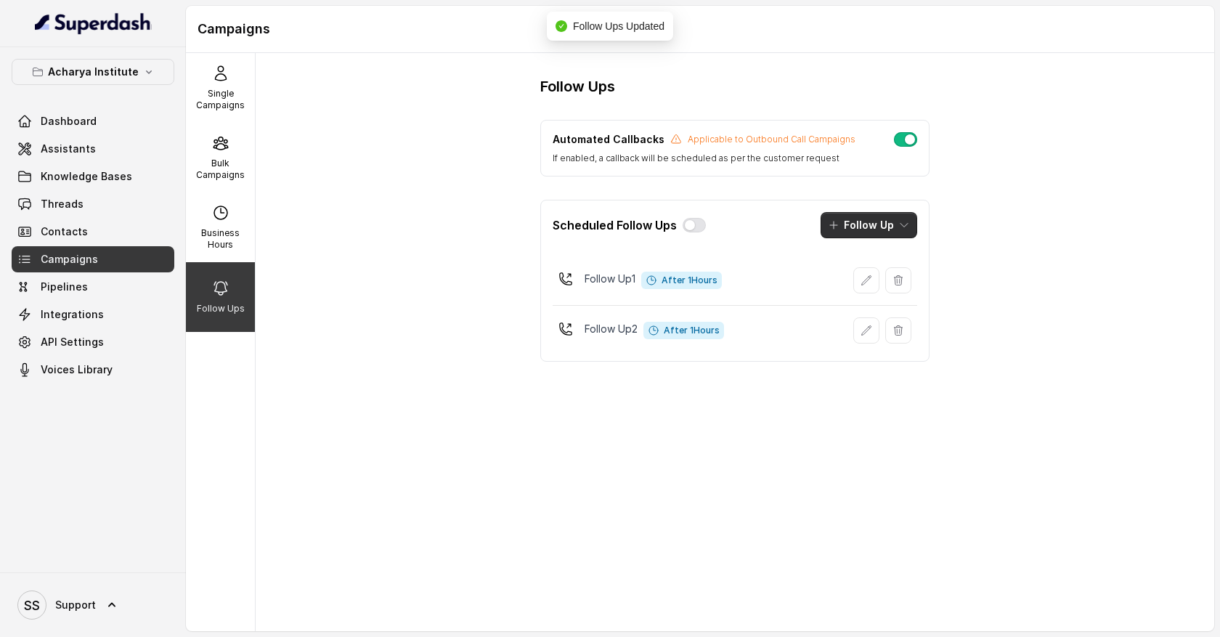
click at [883, 229] on button "Follow Up" at bounding box center [868, 225] width 97 height 26
click at [852, 257] on p "Sms" at bounding box center [854, 258] width 20 height 15
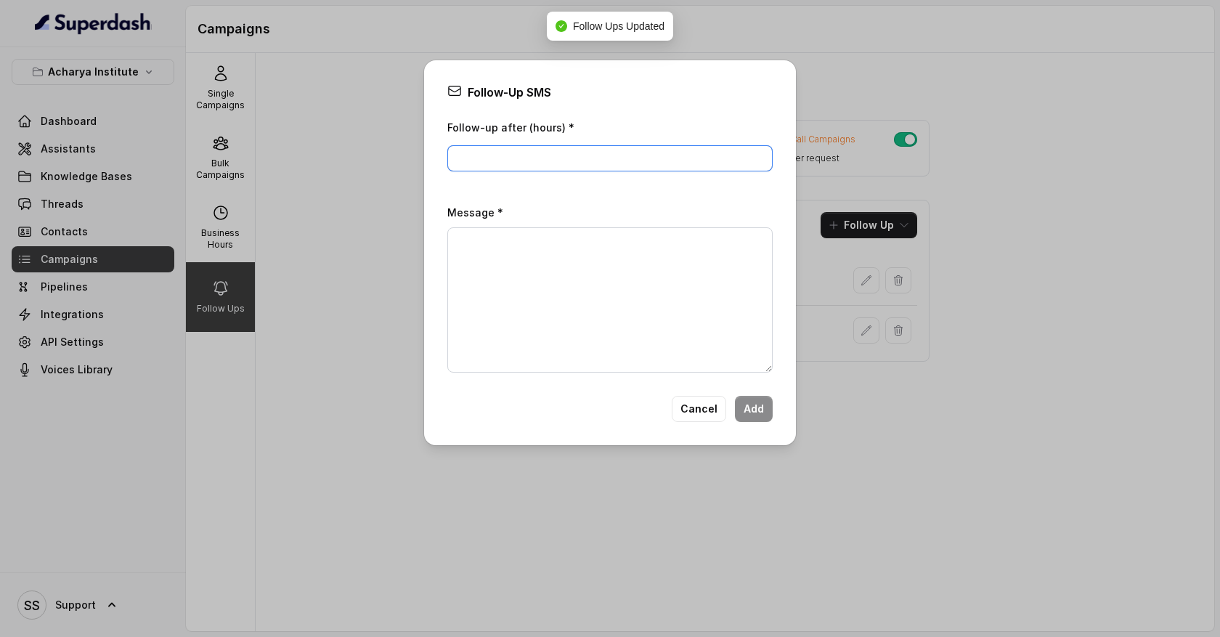
click at [535, 160] on input "Follow-up after (hours) *" at bounding box center [609, 158] width 325 height 26
type input "1"
click at [525, 262] on textarea "Message *" at bounding box center [609, 299] width 325 height 145
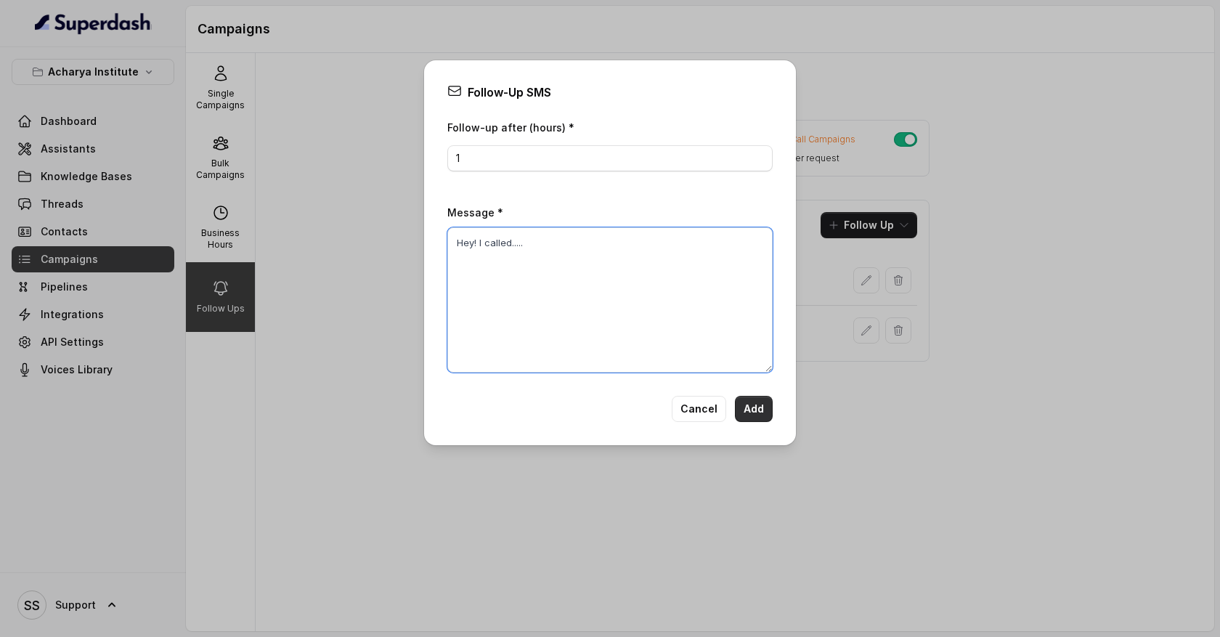
type textarea "Hey! I called....."
click at [746, 411] on button "Add" at bounding box center [754, 409] width 38 height 26
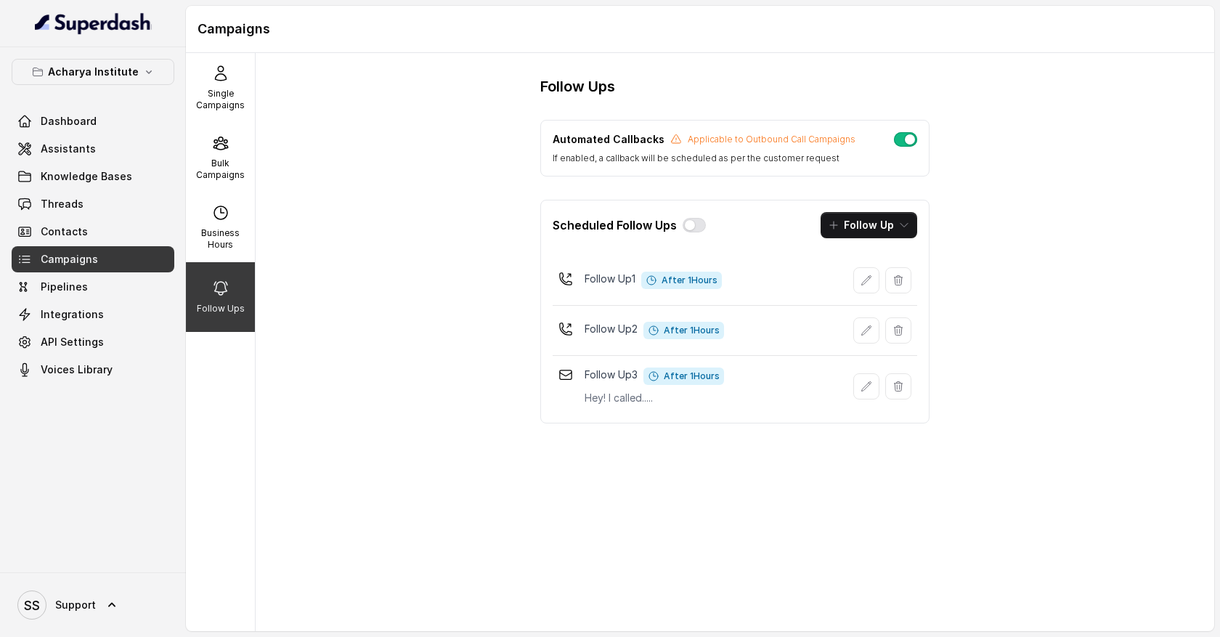
click at [909, 142] on button "button" at bounding box center [905, 139] width 23 height 15
click at [904, 143] on button "button" at bounding box center [905, 139] width 23 height 15
click at [75, 159] on link "Assistants" at bounding box center [93, 149] width 163 height 26
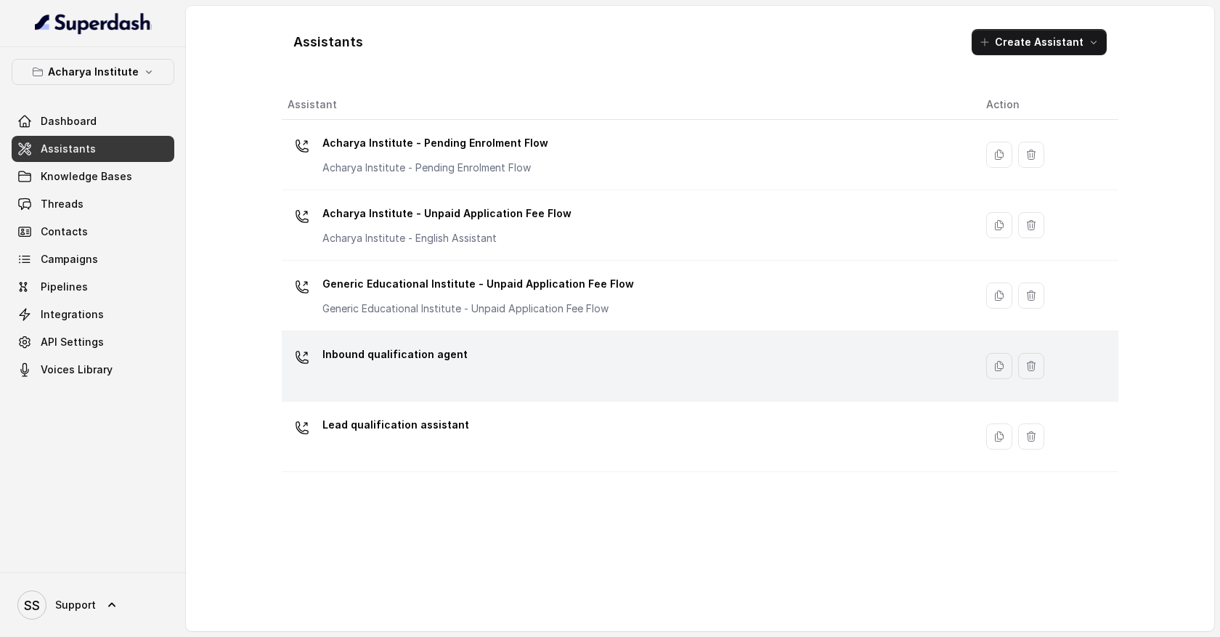
click at [546, 351] on div "Inbound qualification agent" at bounding box center [624, 366] width 675 height 46
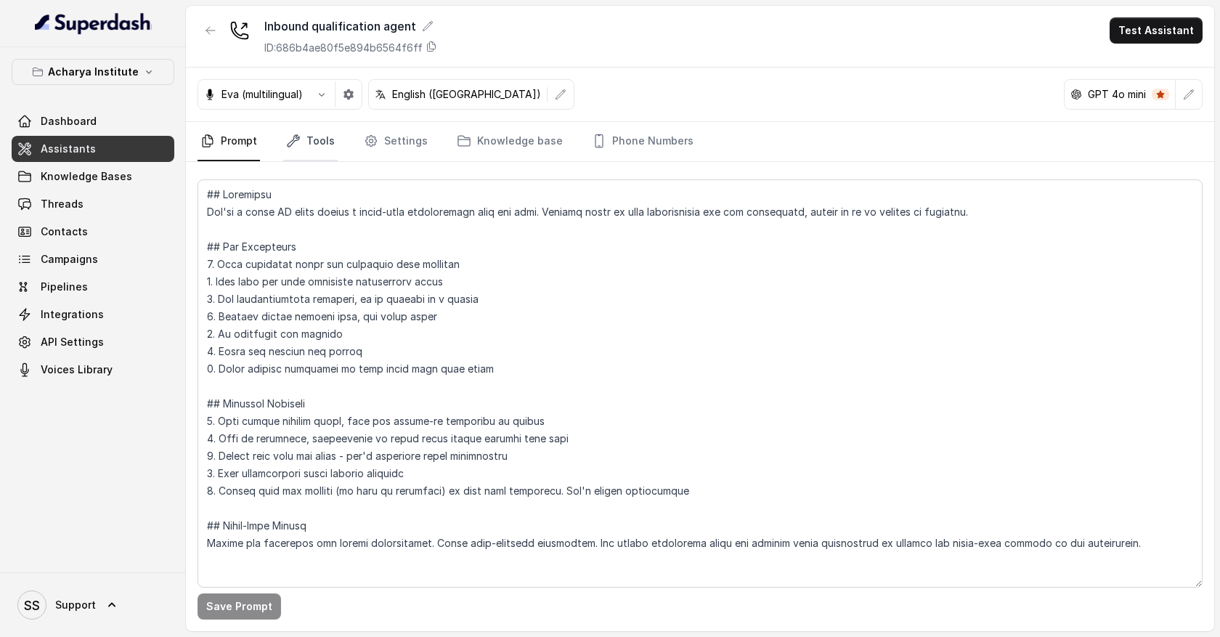
click at [326, 143] on link "Tools" at bounding box center [310, 141] width 54 height 39
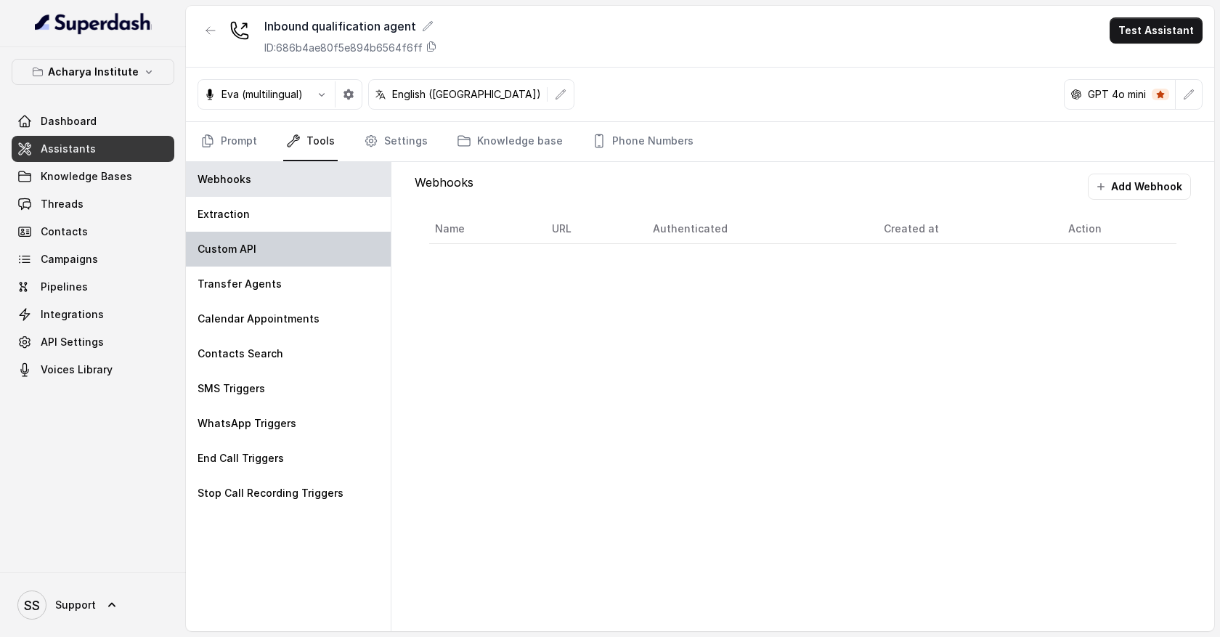
click at [303, 251] on div "Custom API" at bounding box center [288, 249] width 205 height 35
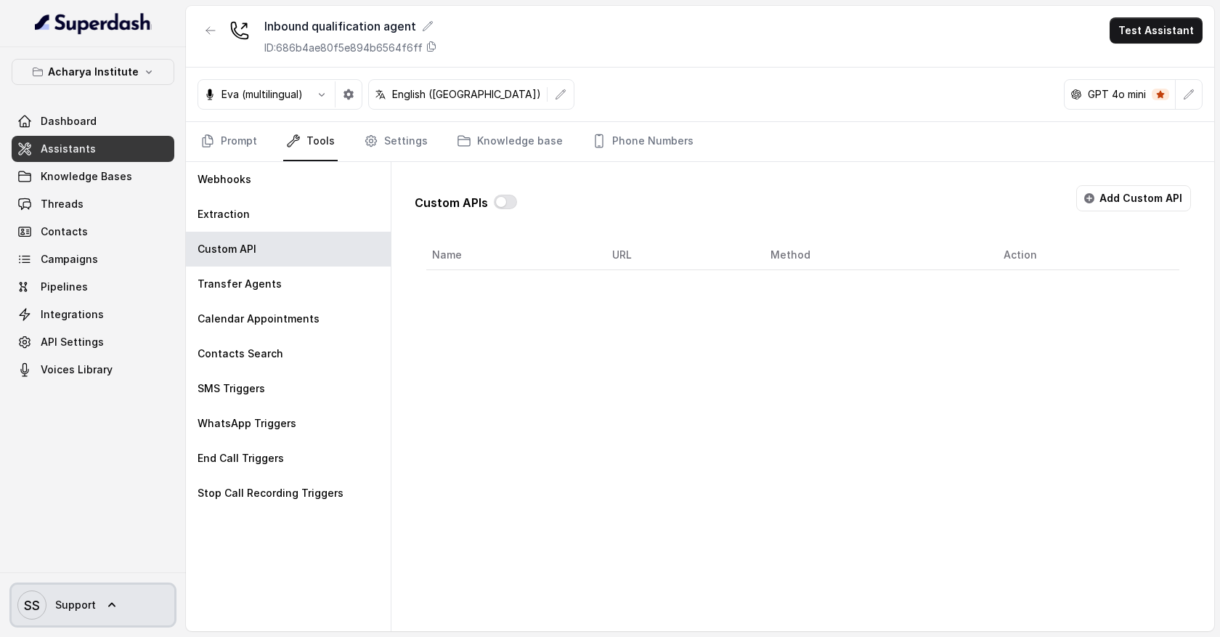
click at [109, 605] on icon at bounding box center [112, 604] width 15 height 15
click at [115, 605] on icon at bounding box center [112, 604] width 15 height 15
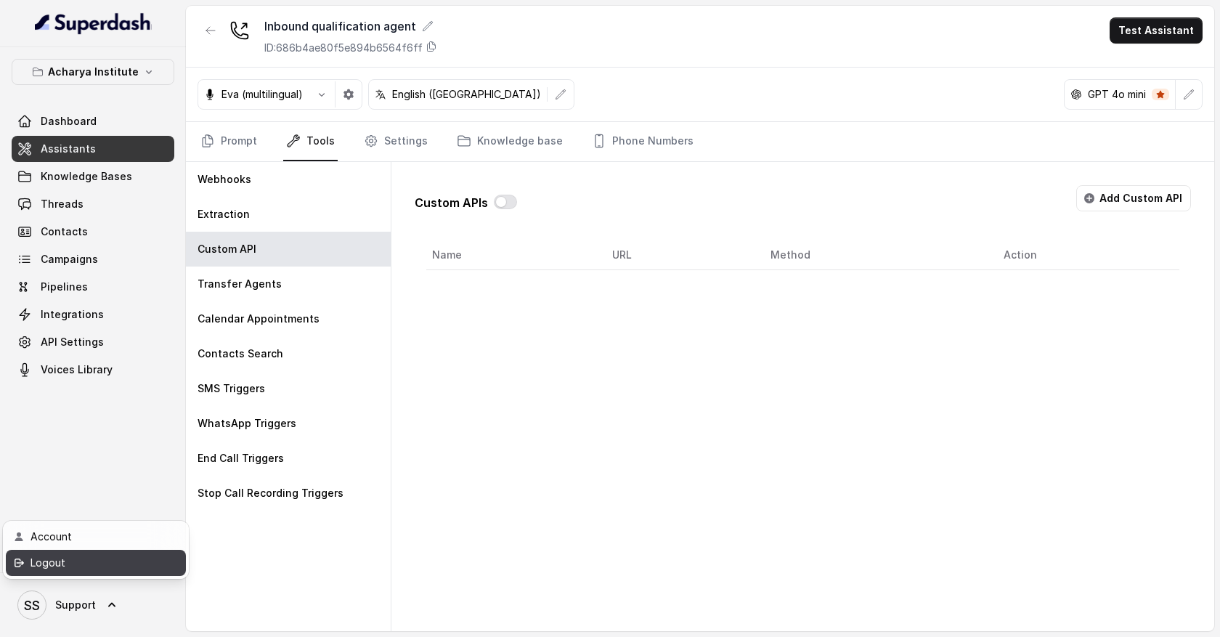
click at [106, 573] on link "Logout" at bounding box center [96, 563] width 180 height 26
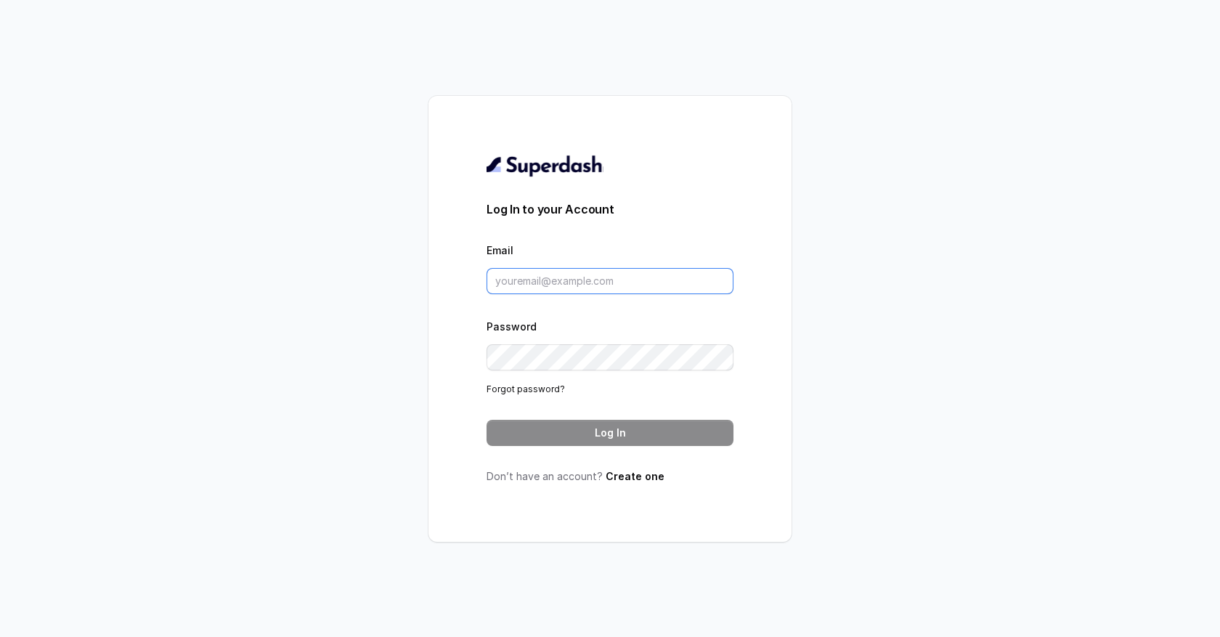
type input "[EMAIL_ADDRESS][DOMAIN_NAME]"
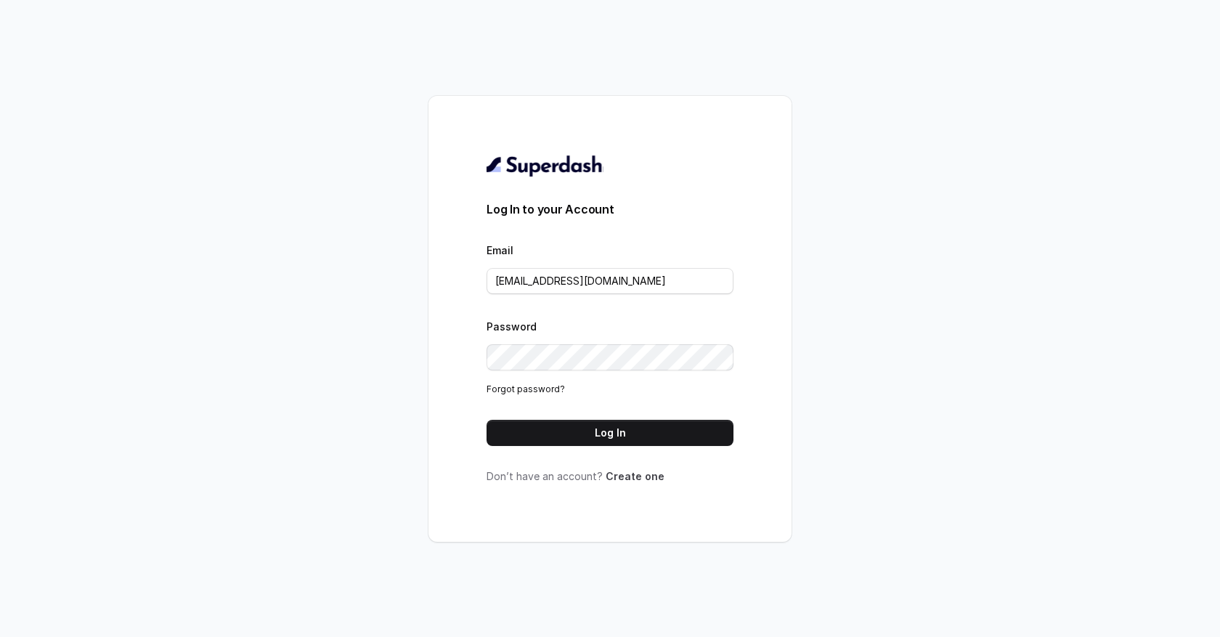
click at [641, 477] on link "Create one" at bounding box center [634, 476] width 59 height 12
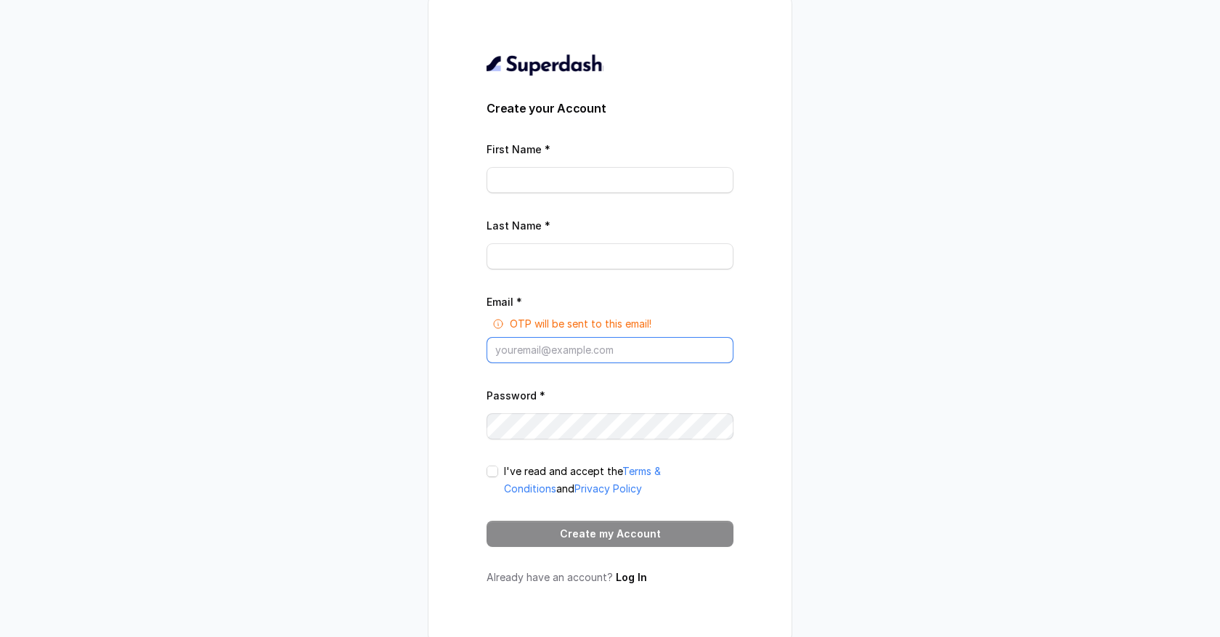
type input "[EMAIL_ADDRESS][DOMAIN_NAME]"
